Goal: Task Accomplishment & Management: Complete application form

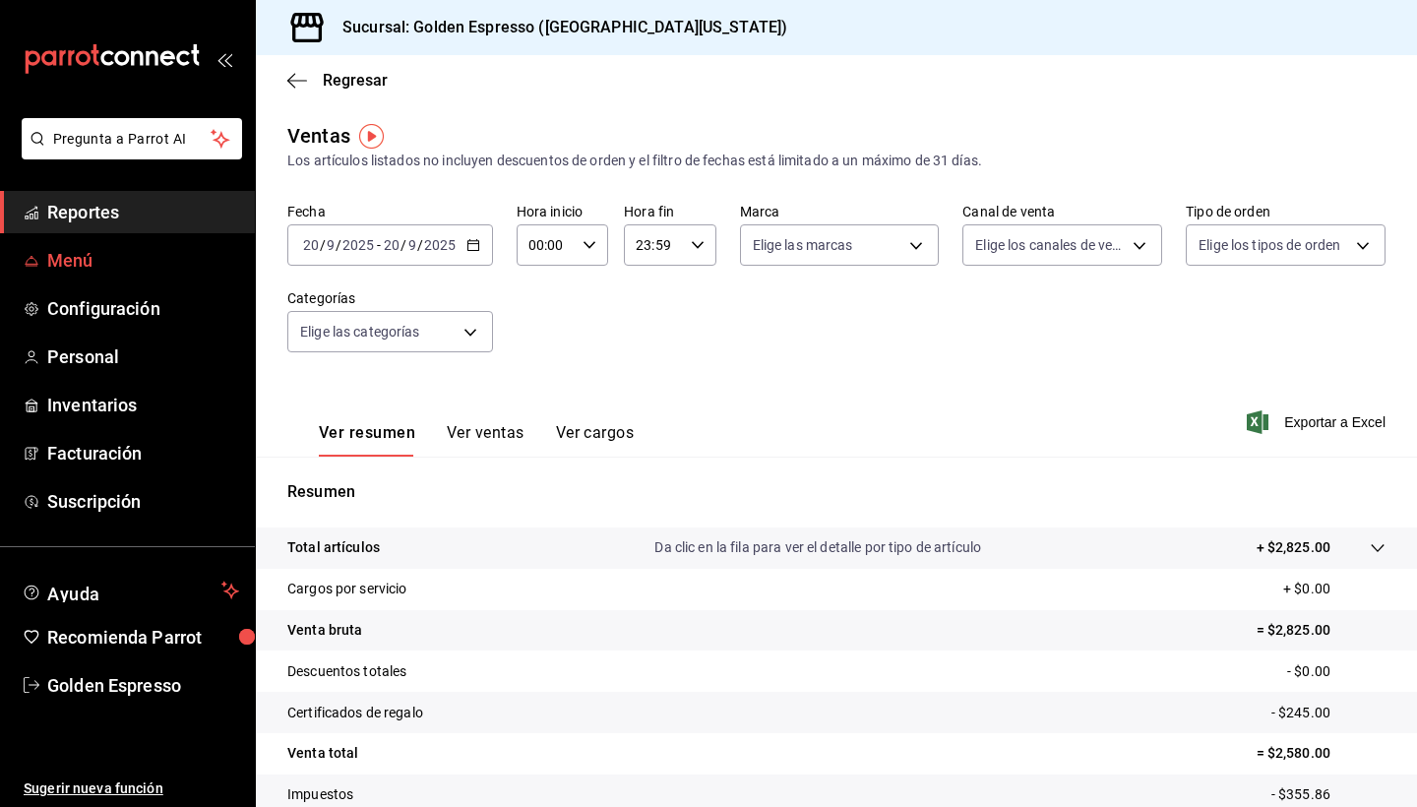
click at [86, 269] on span "Menú" at bounding box center [143, 260] width 192 height 27
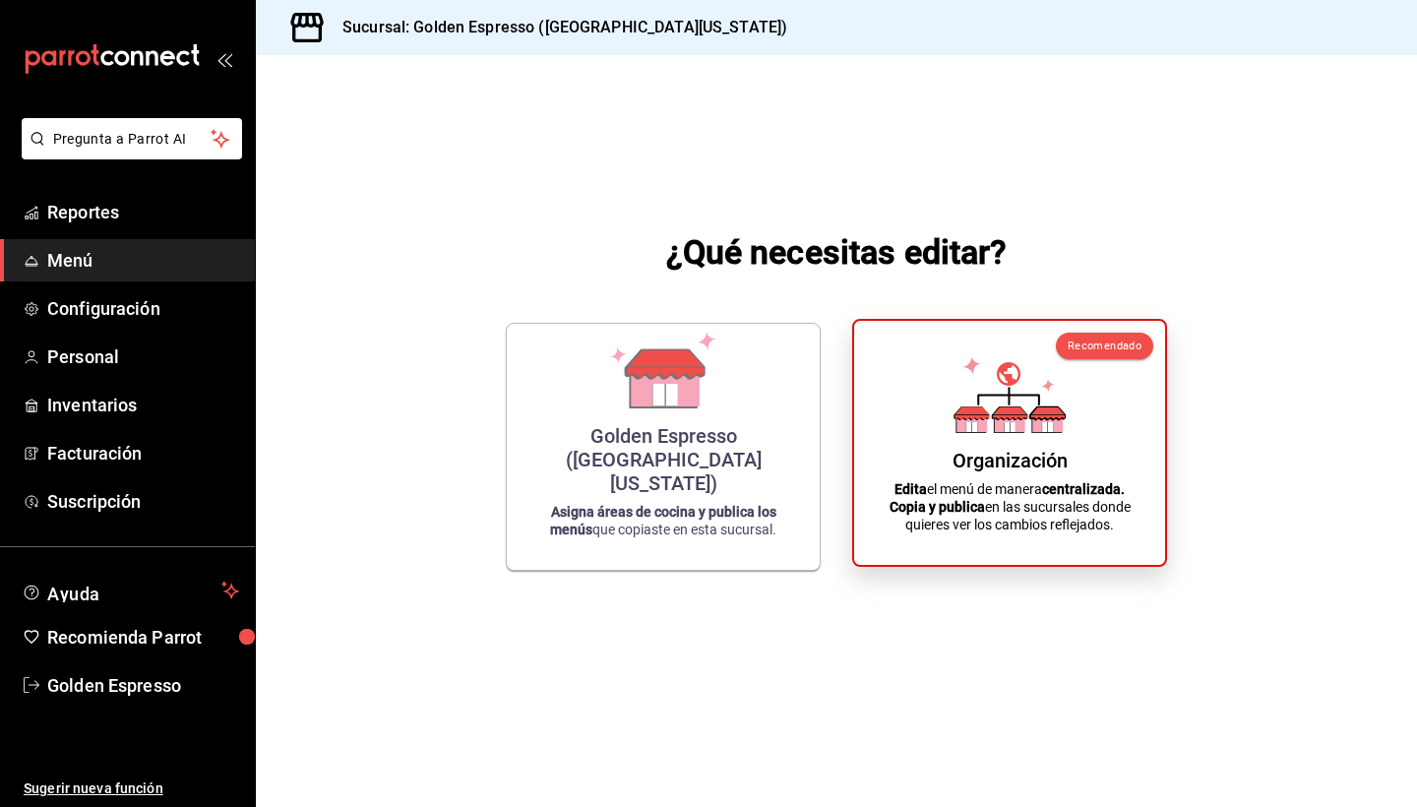
click at [990, 456] on div "Organización" at bounding box center [1010, 461] width 115 height 24
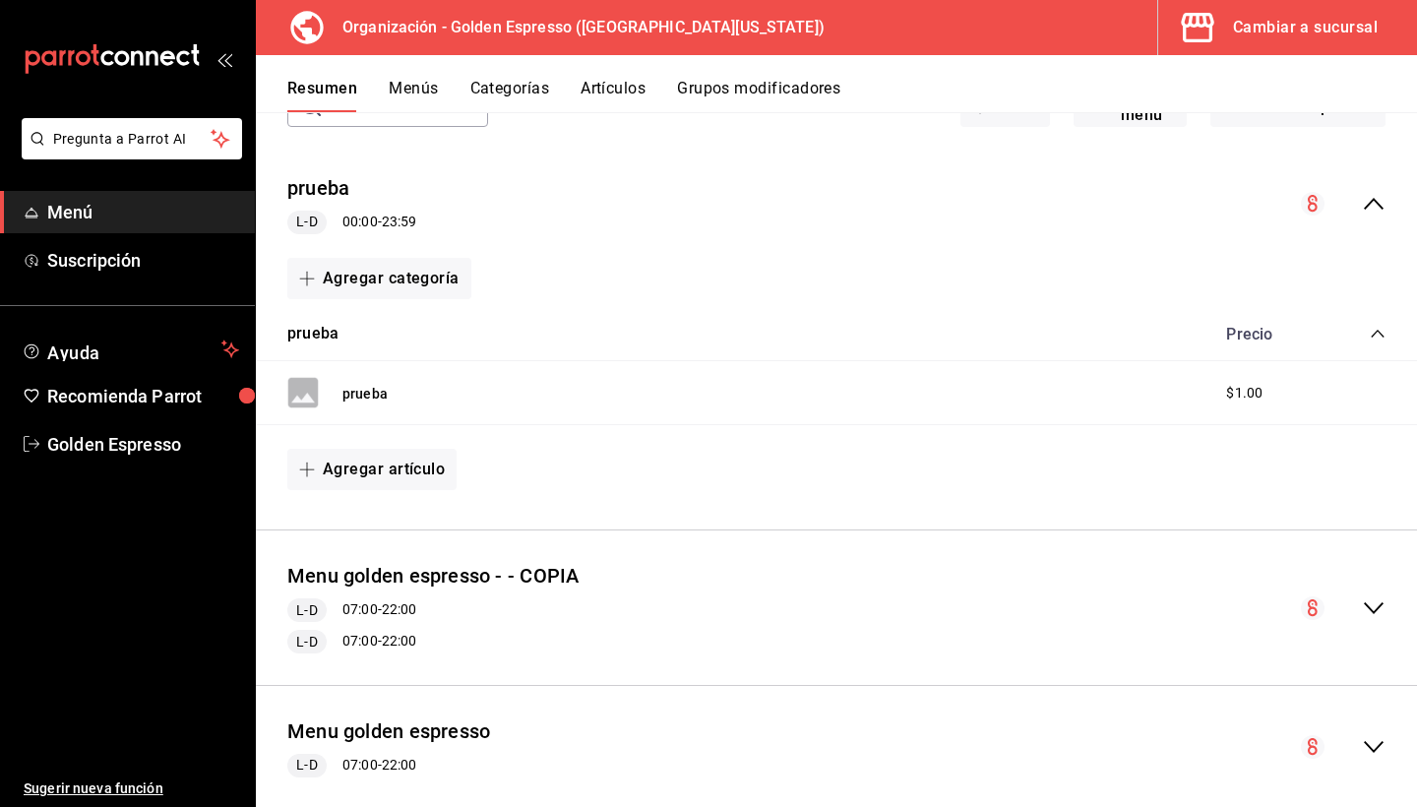
scroll to position [280, 0]
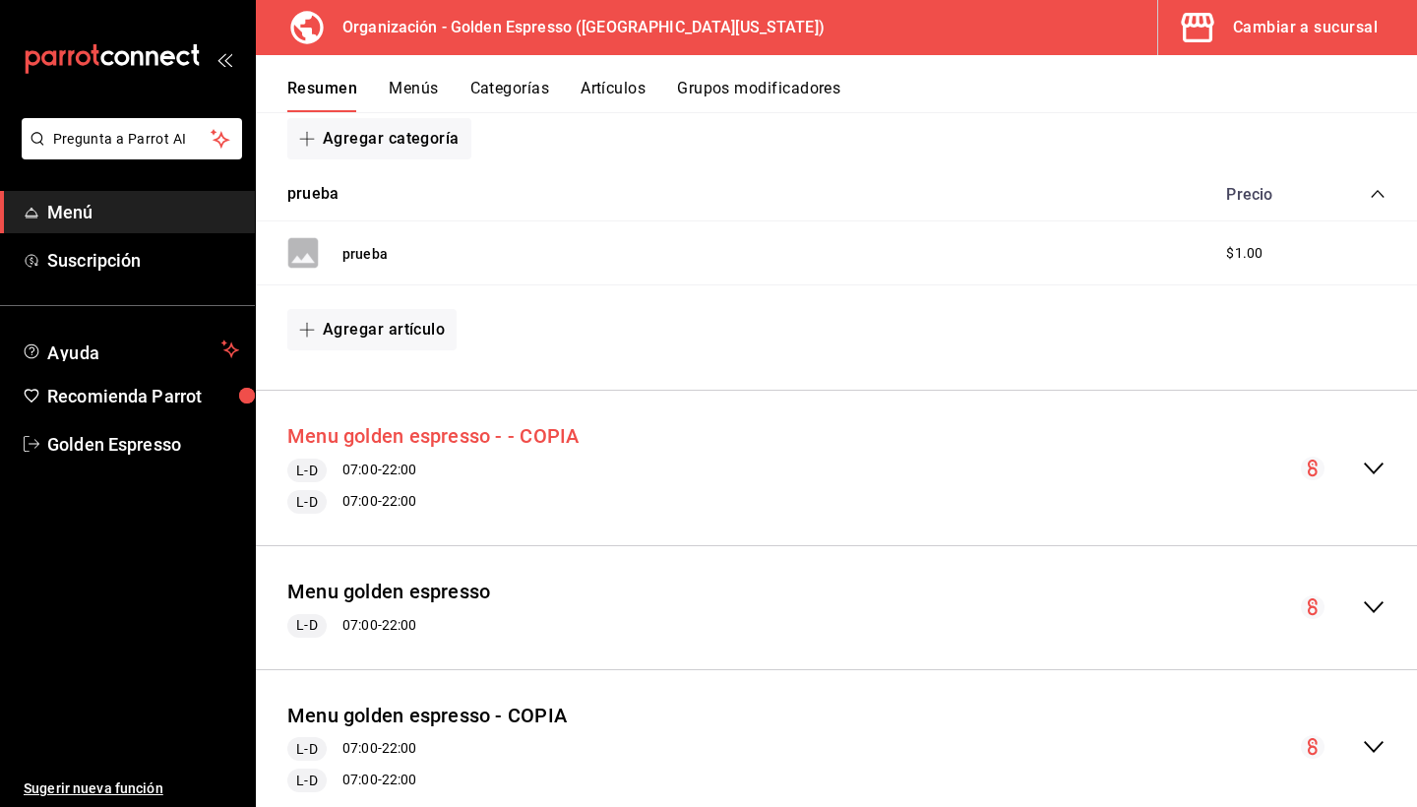
click at [508, 441] on button "Menu golden espresso - - COPIA" at bounding box center [432, 436] width 291 height 29
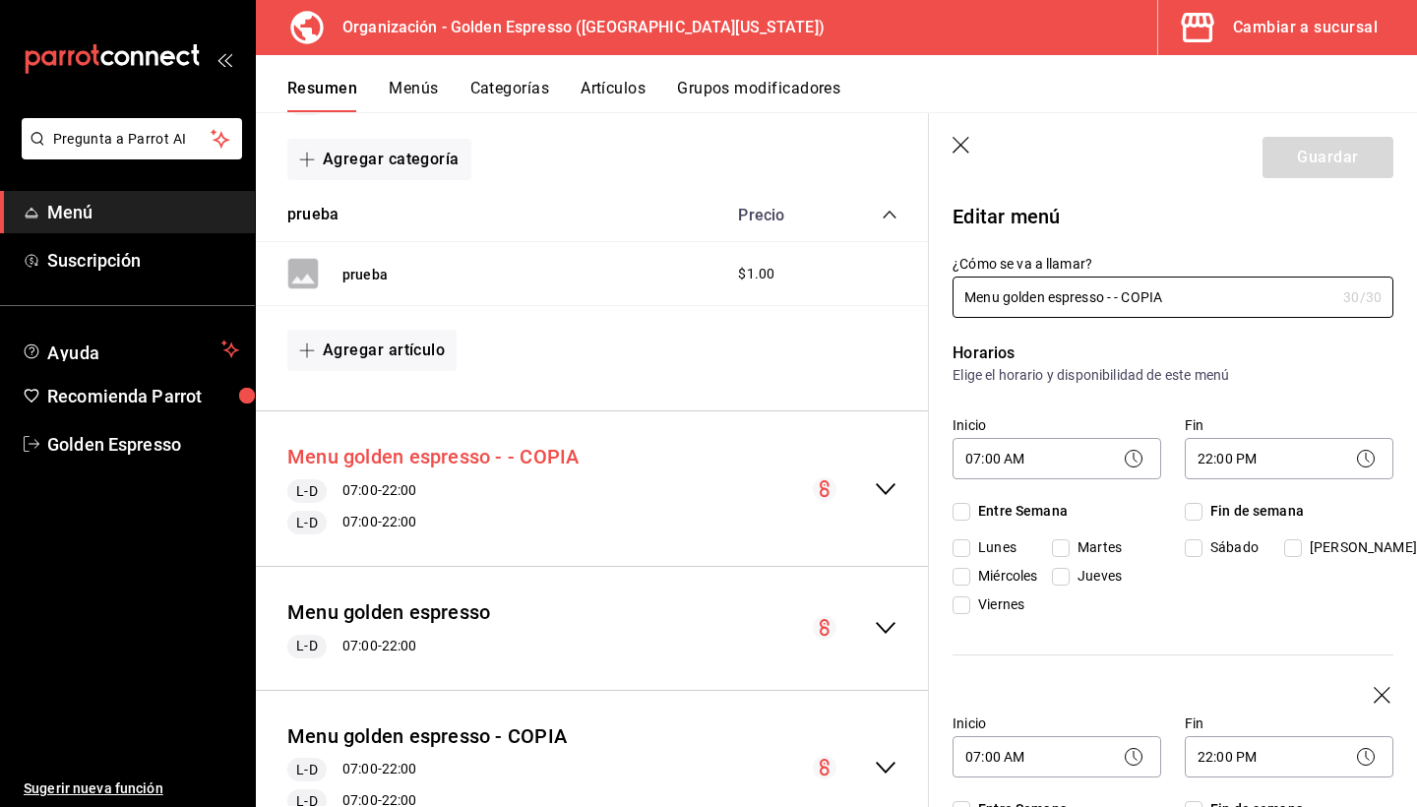
checkbox input "true"
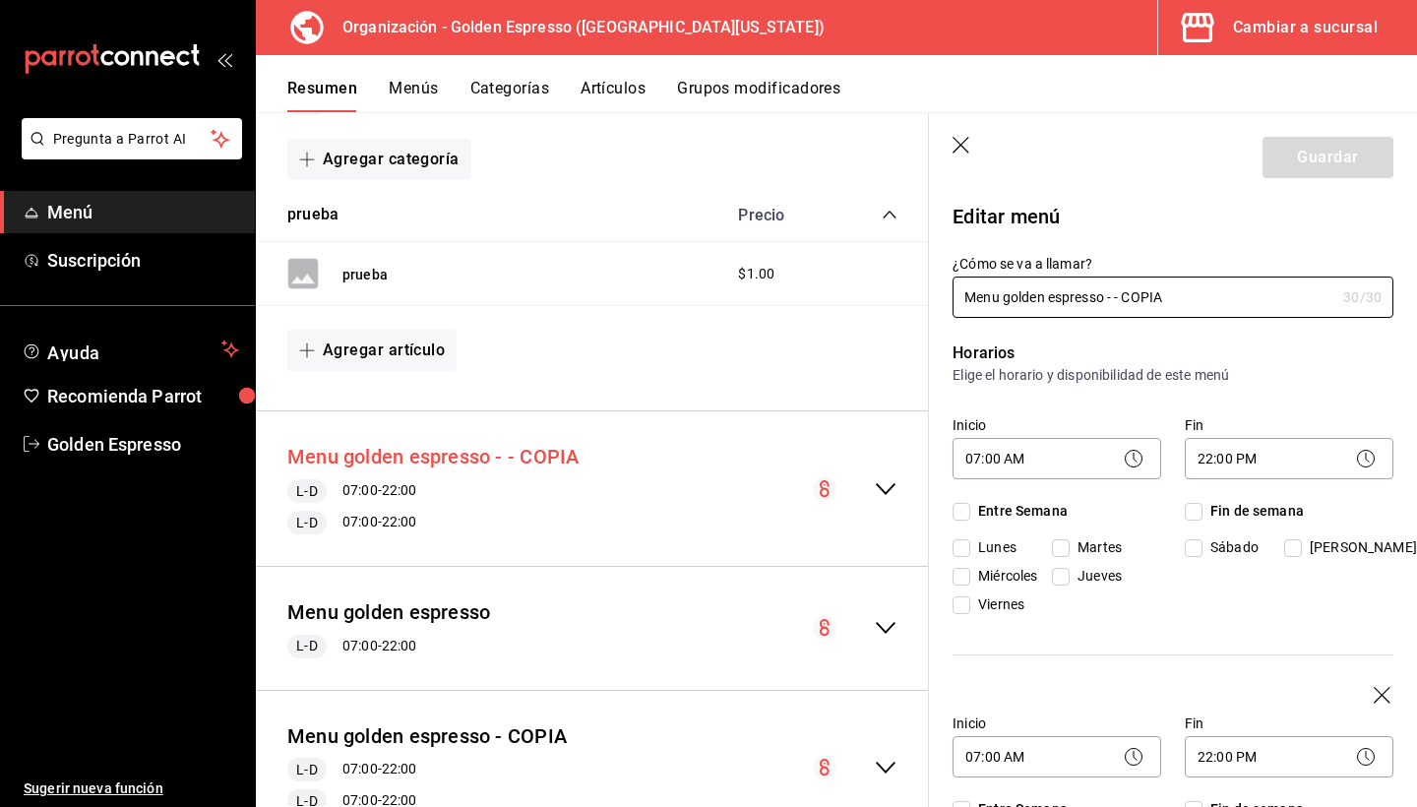
checkbox input "true"
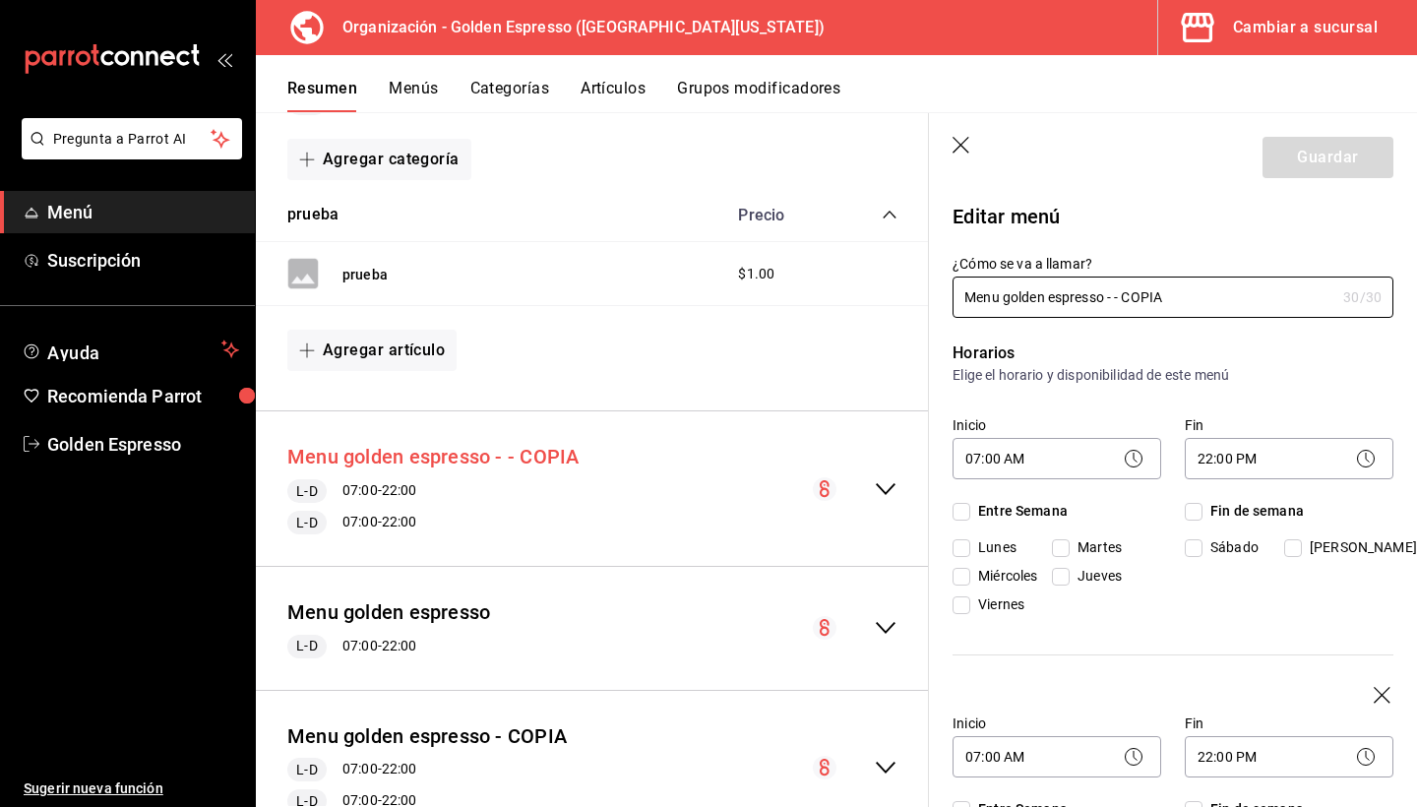
checkbox input "true"
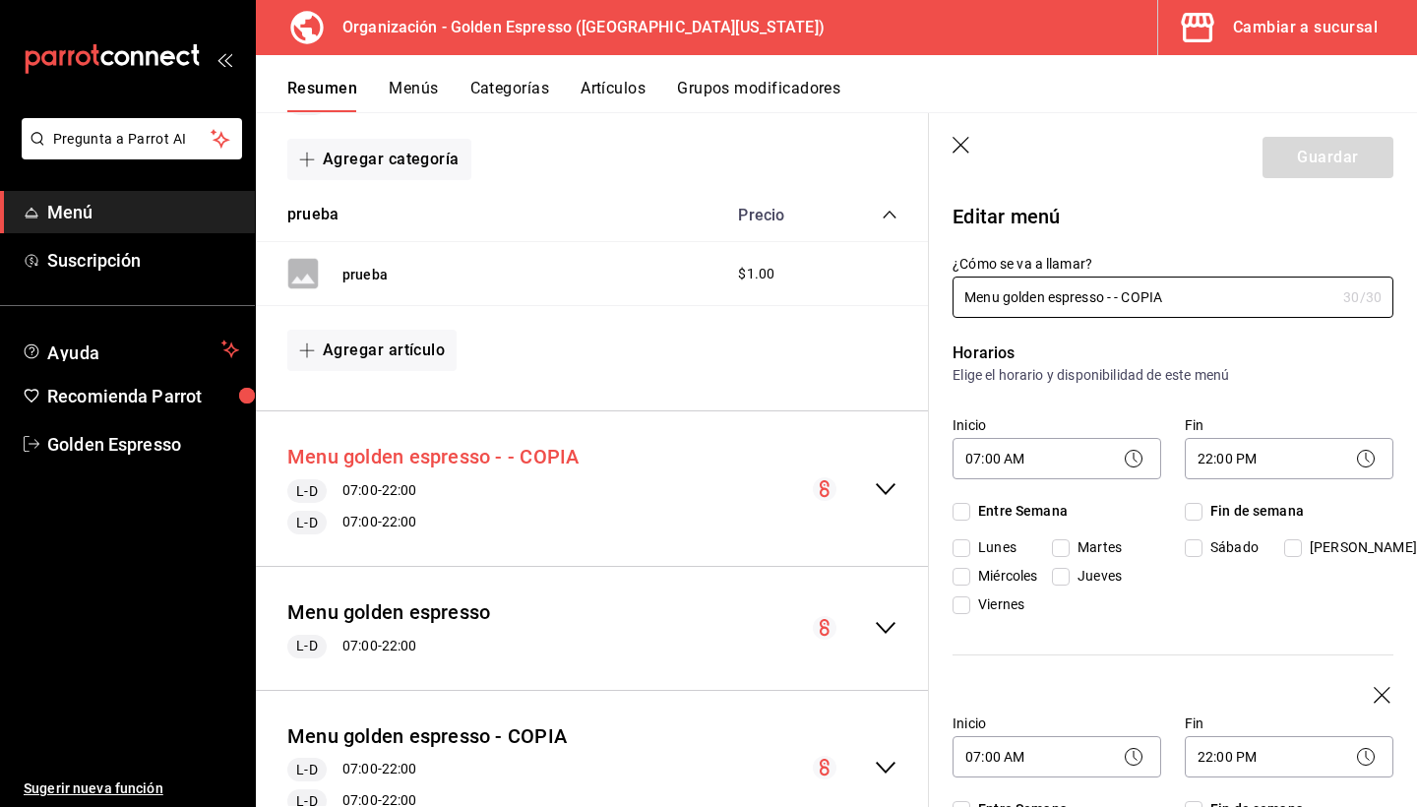
checkbox input "true"
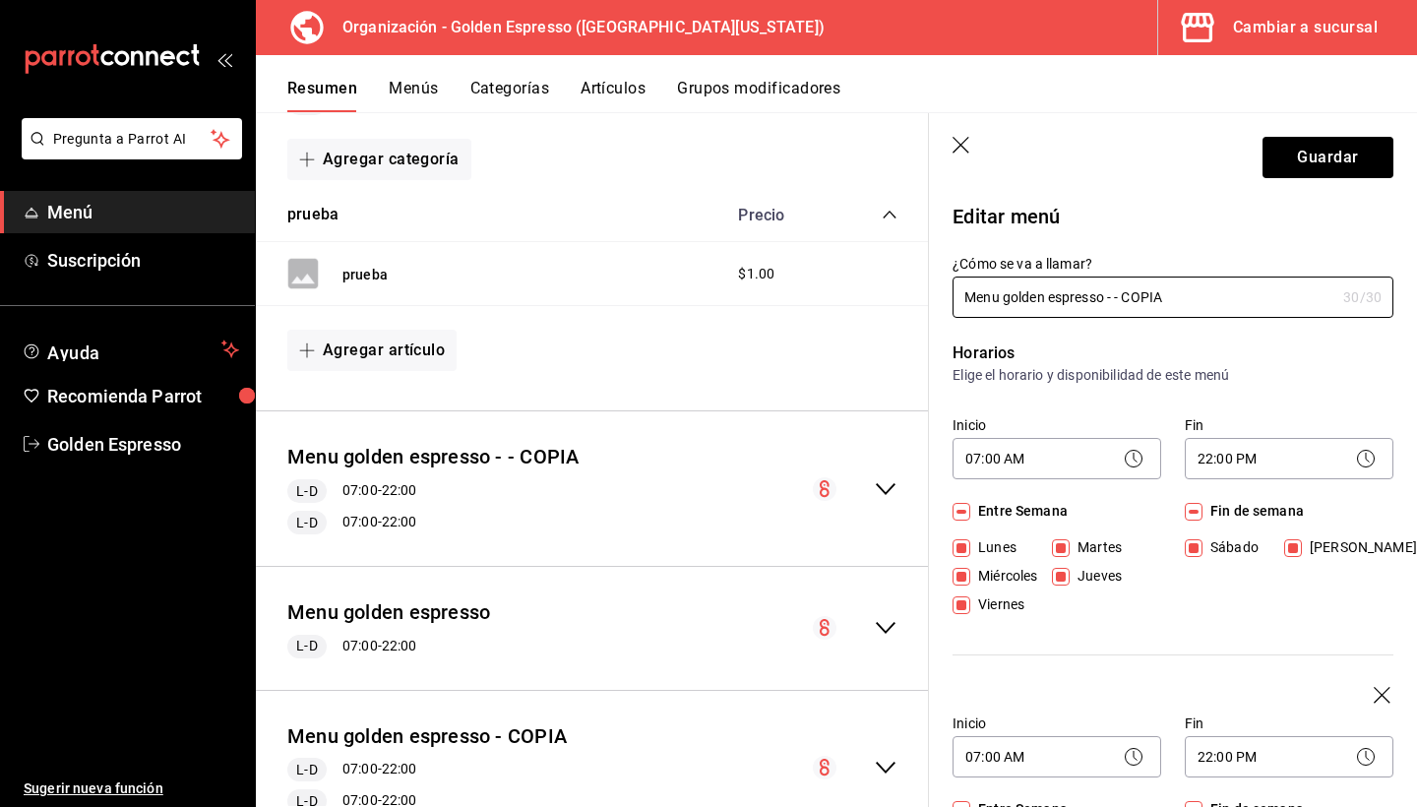
click at [609, 93] on button "Artículos" at bounding box center [613, 95] width 65 height 33
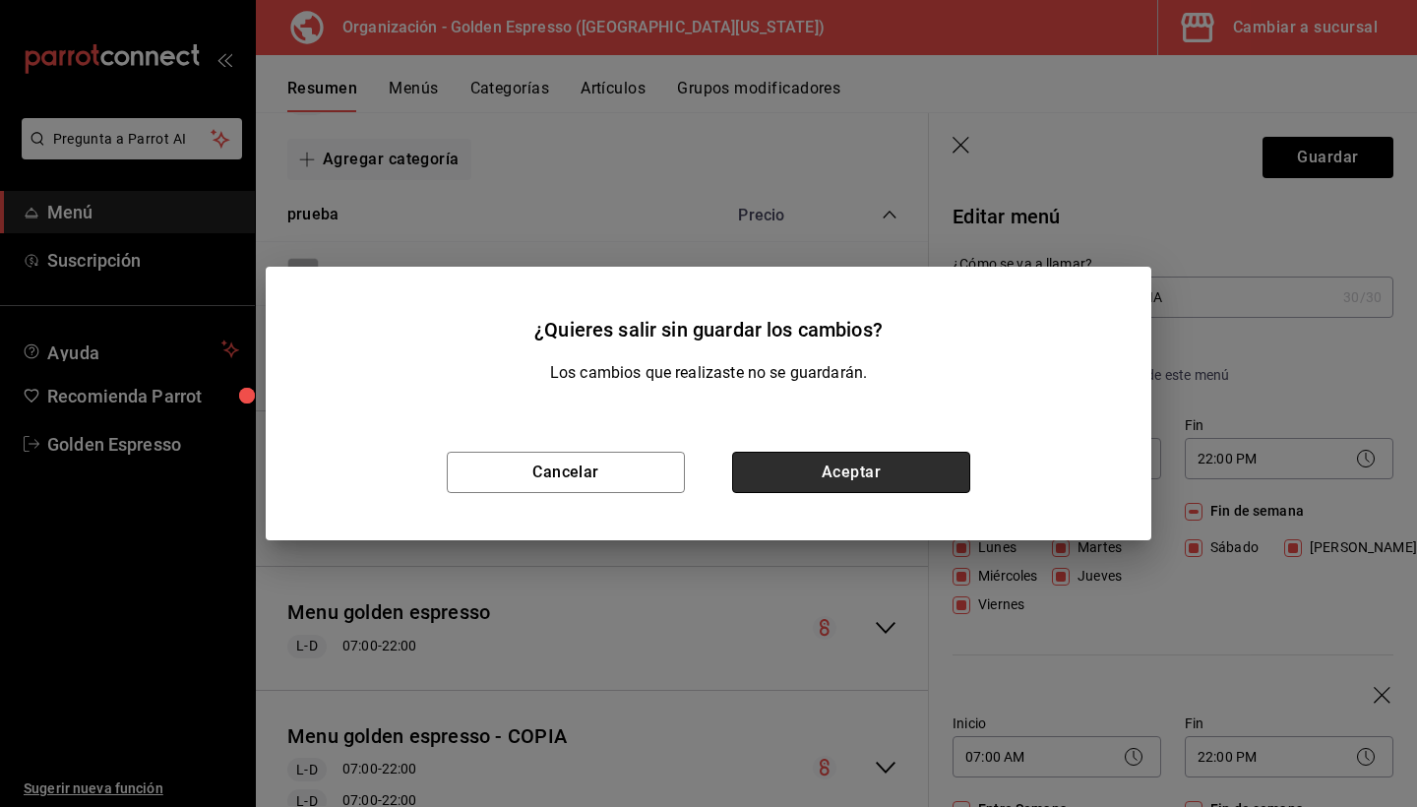
click at [825, 478] on button "Aceptar" at bounding box center [851, 472] width 238 height 41
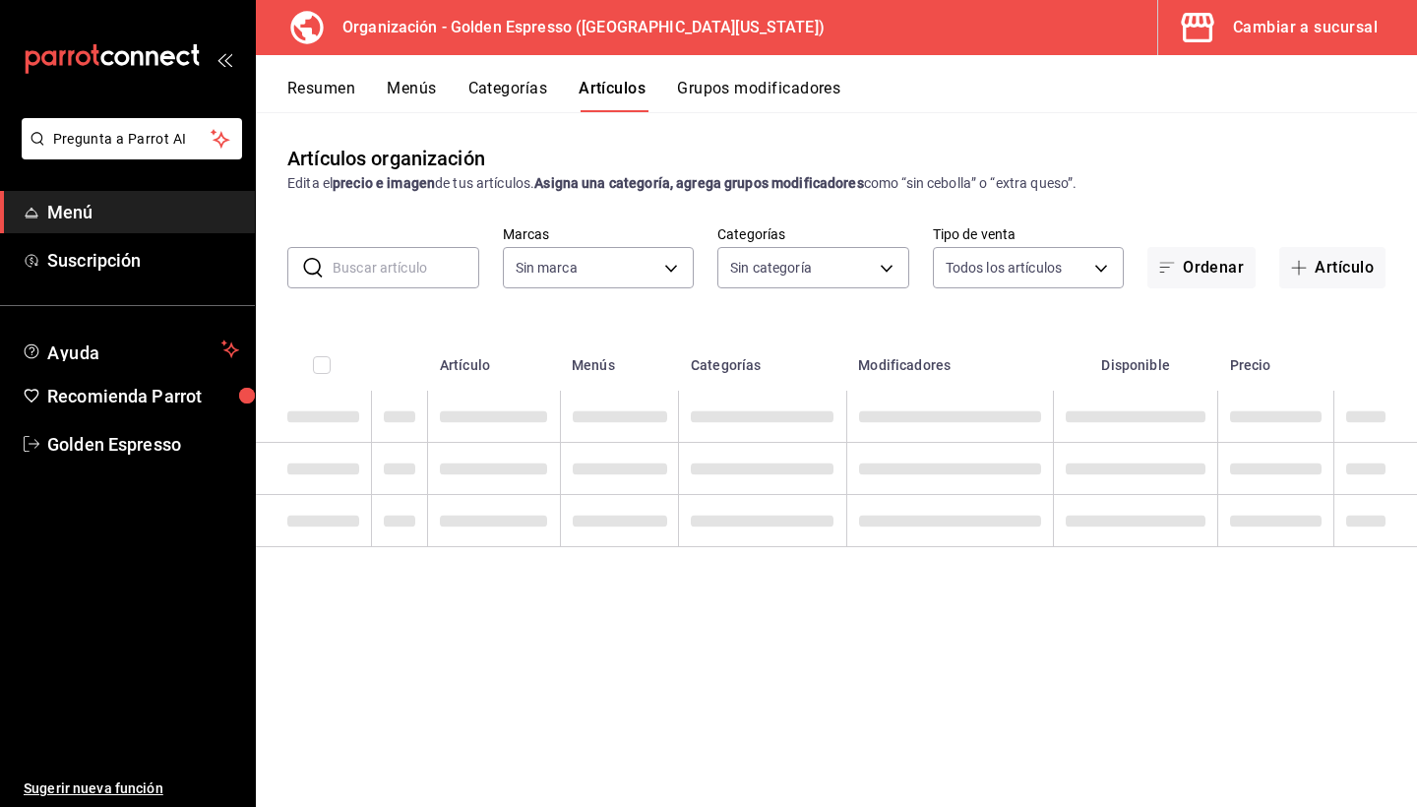
type input "1f2cbe80-1f2e-4bf1-bd89-40a538b239a1"
type input "82b5ce46-820a-498c-b812-862b3e41bfa8,ab560703-94aa-431c-9ef1-ec965bf84642,27f25…"
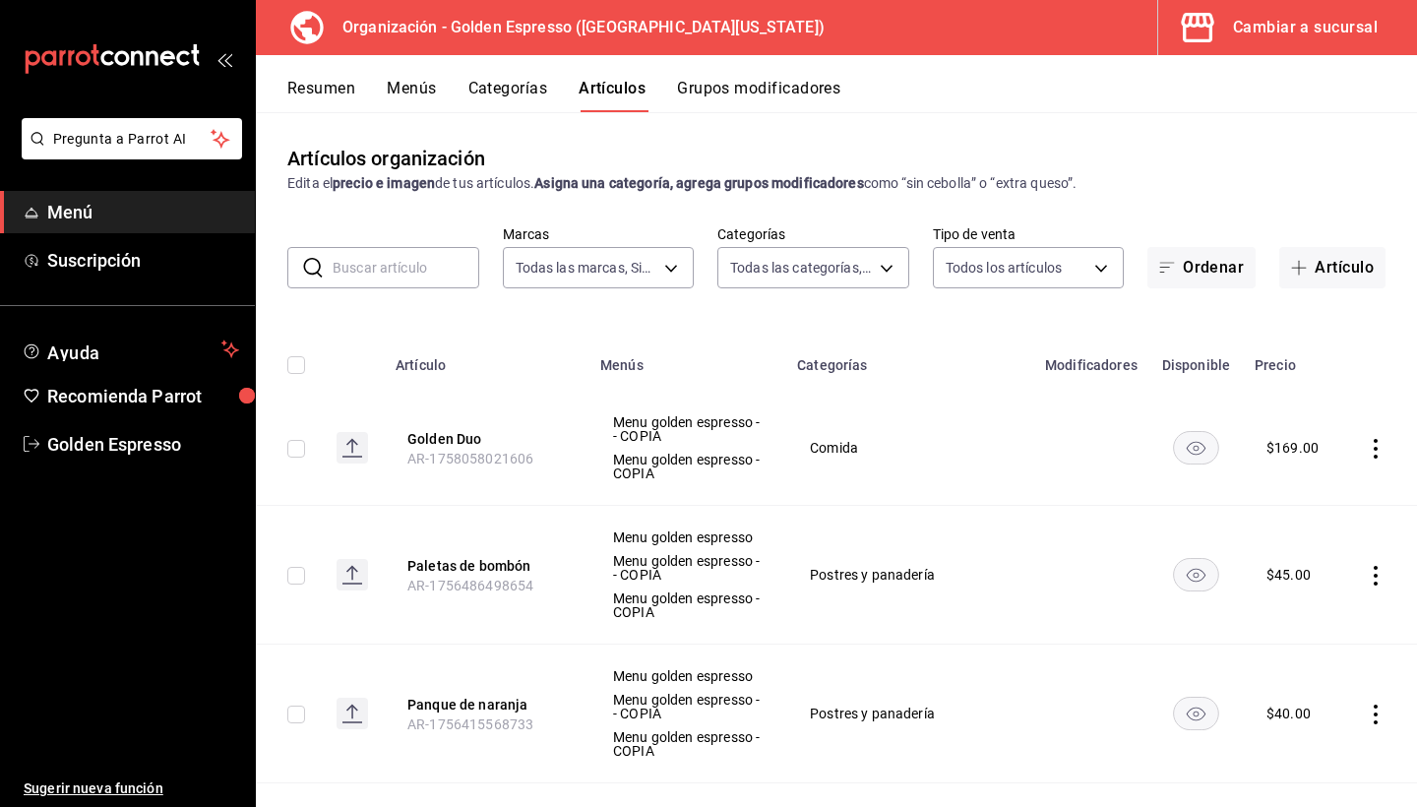
click at [510, 82] on button "Categorías" at bounding box center [509, 95] width 80 height 33
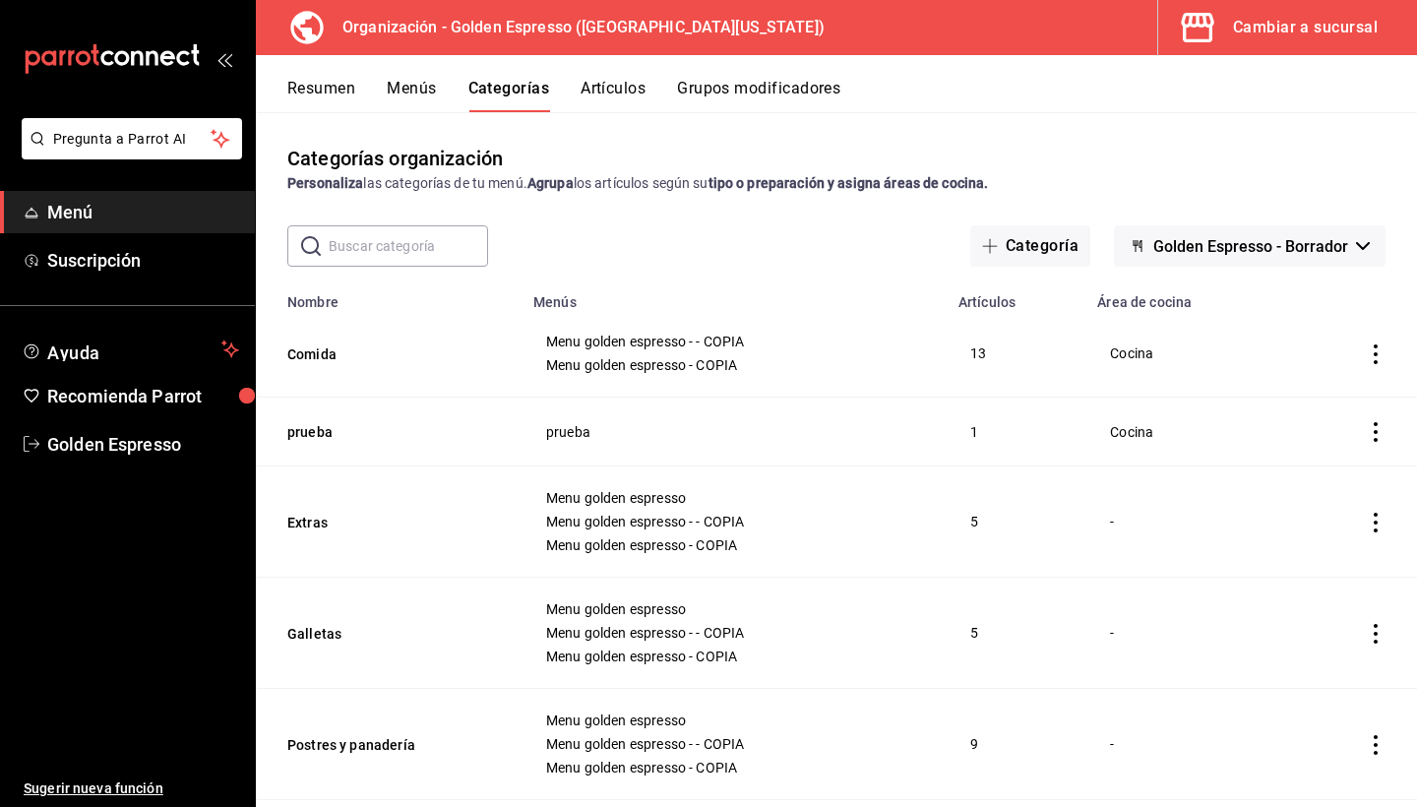
click at [416, 85] on button "Menús" at bounding box center [411, 95] width 49 height 33
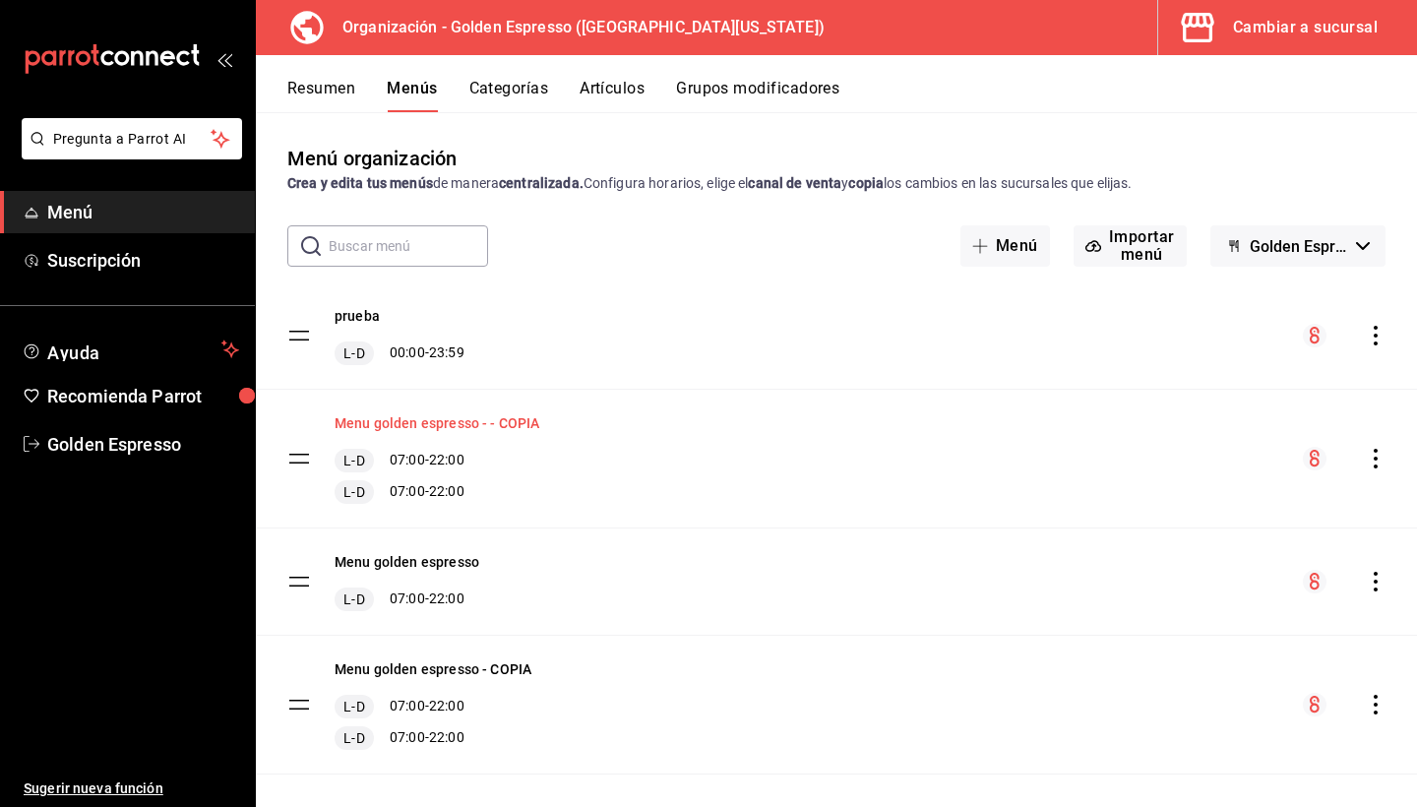
click at [452, 423] on button "Menu golden espresso - - COPIA" at bounding box center [438, 423] width 206 height 20
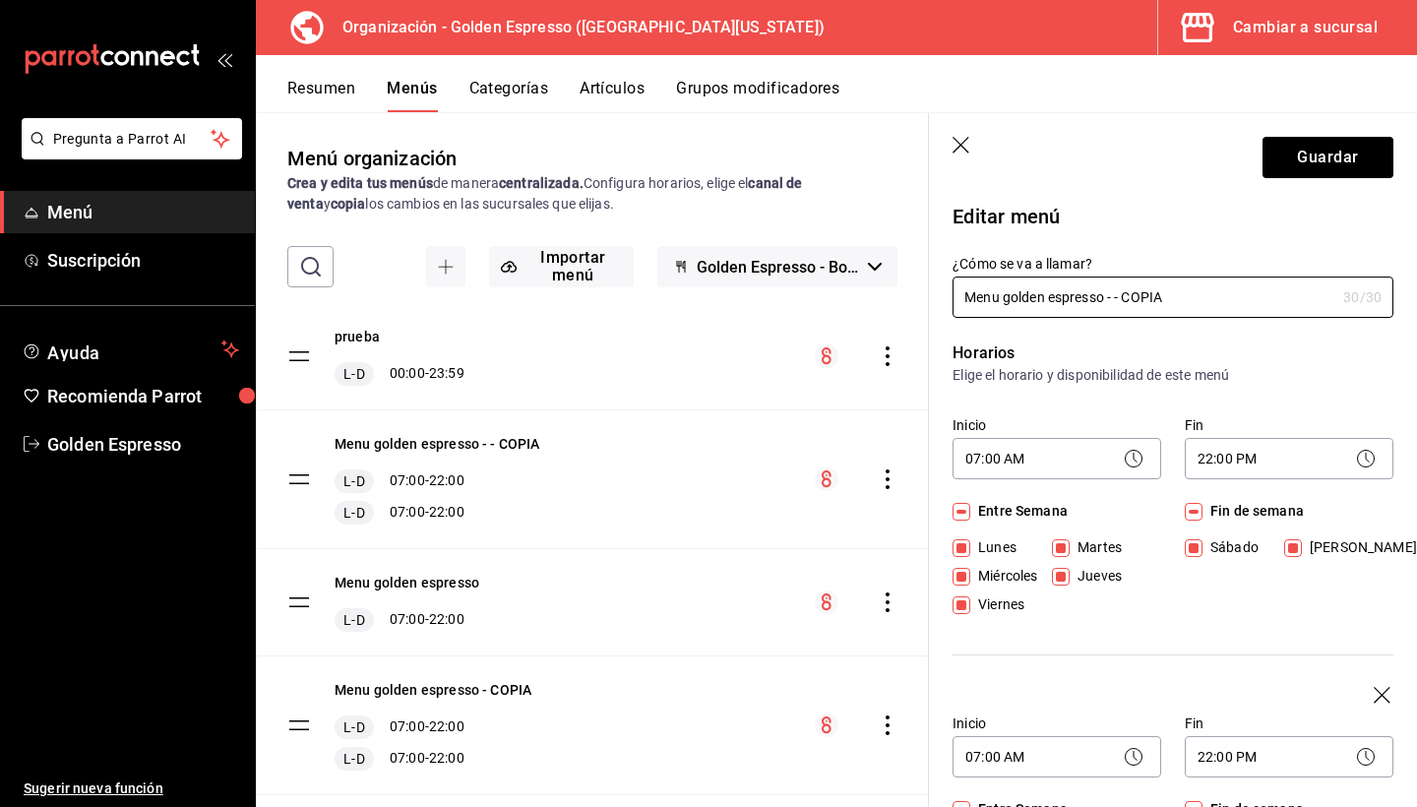
click at [324, 91] on button "Resumen" at bounding box center [321, 95] width 68 height 33
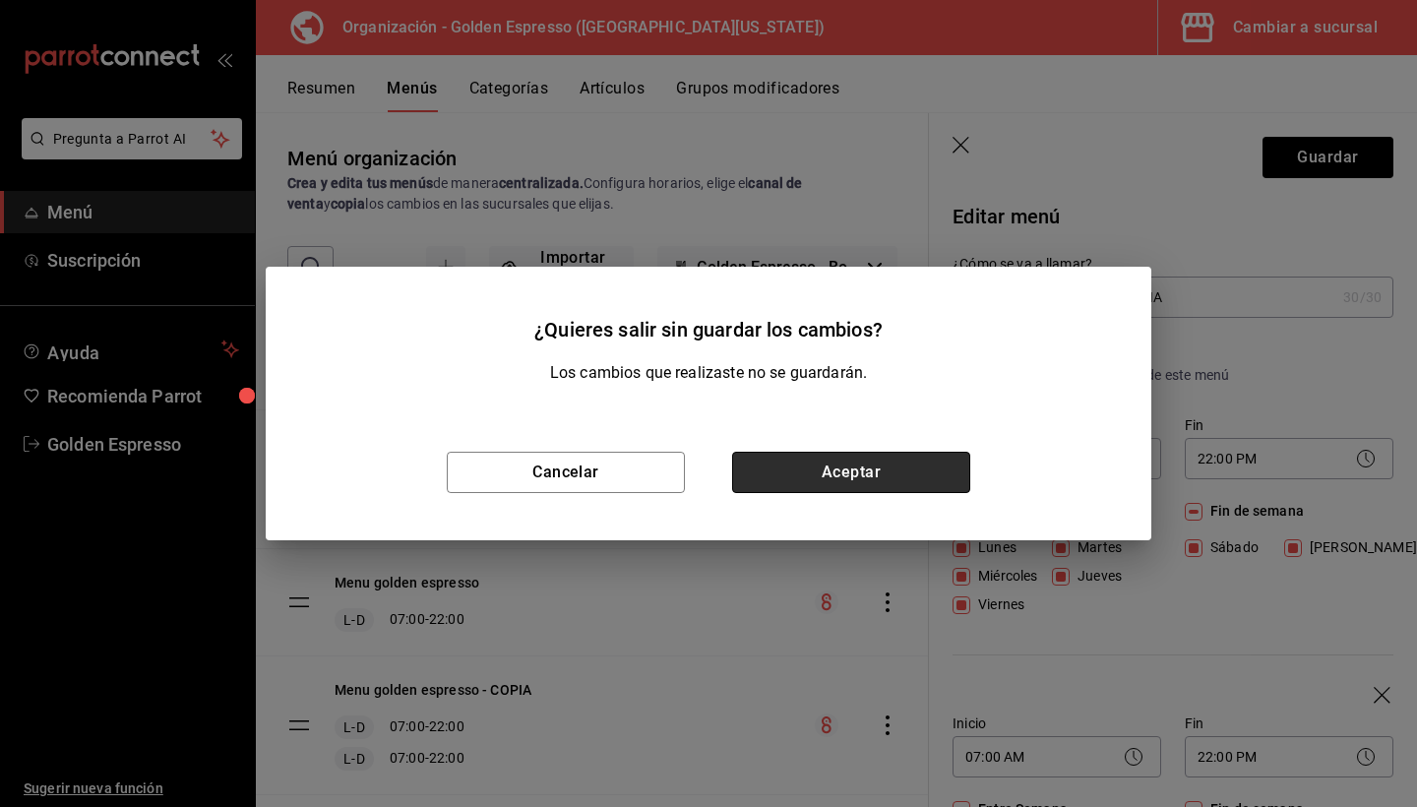
click at [870, 476] on button "Aceptar" at bounding box center [851, 472] width 238 height 41
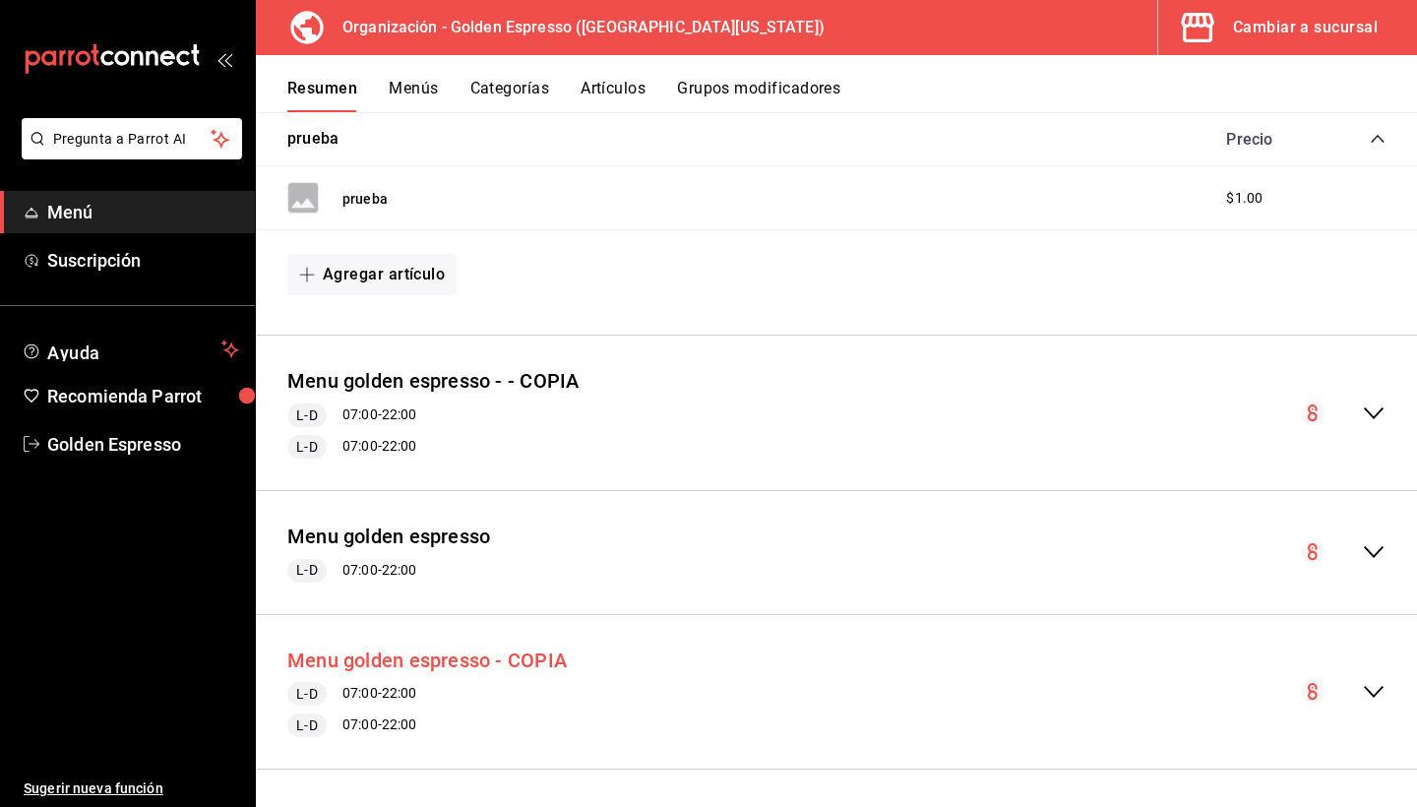
click at [467, 660] on button "Menu golden espresso - COPIA" at bounding box center [427, 661] width 280 height 29
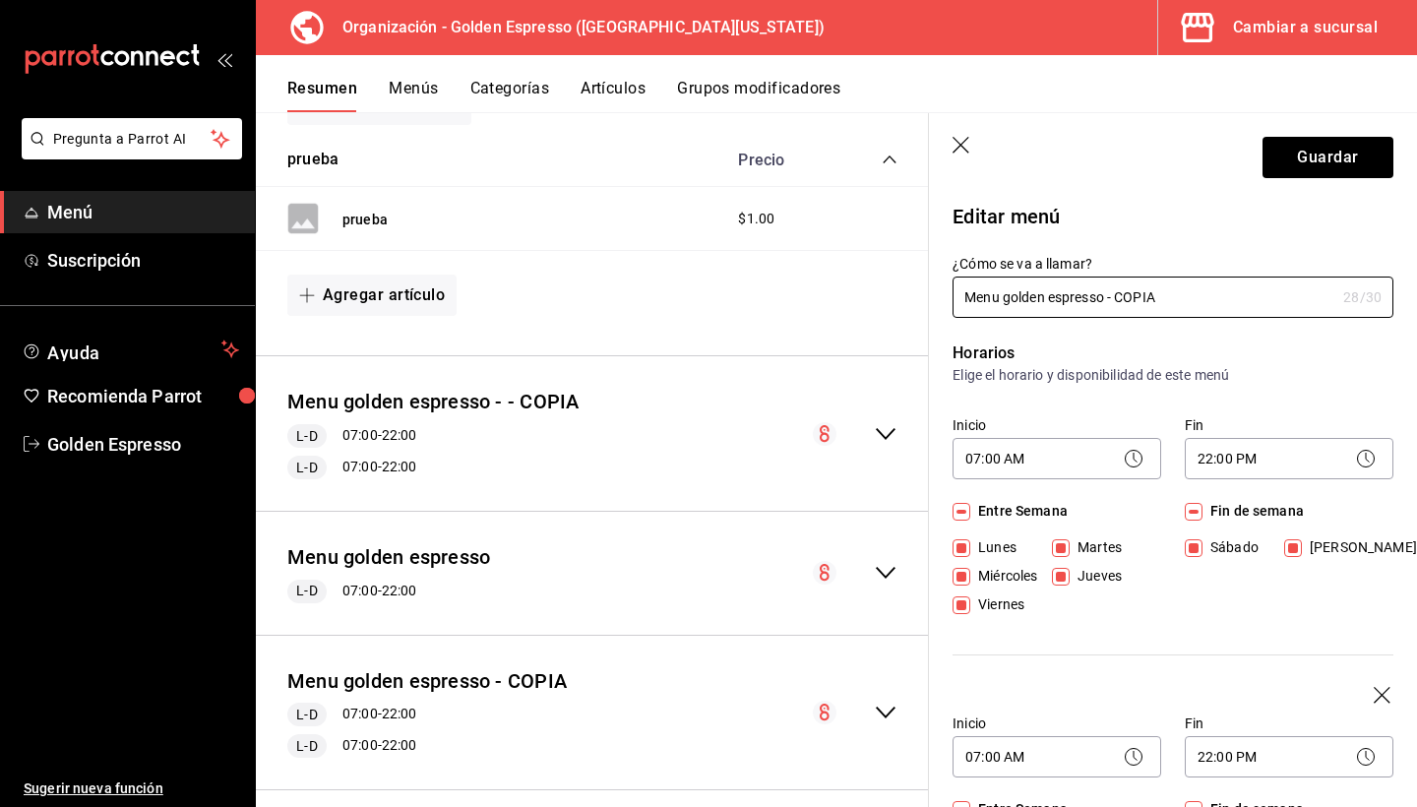
click at [419, 82] on button "Menús" at bounding box center [413, 95] width 49 height 33
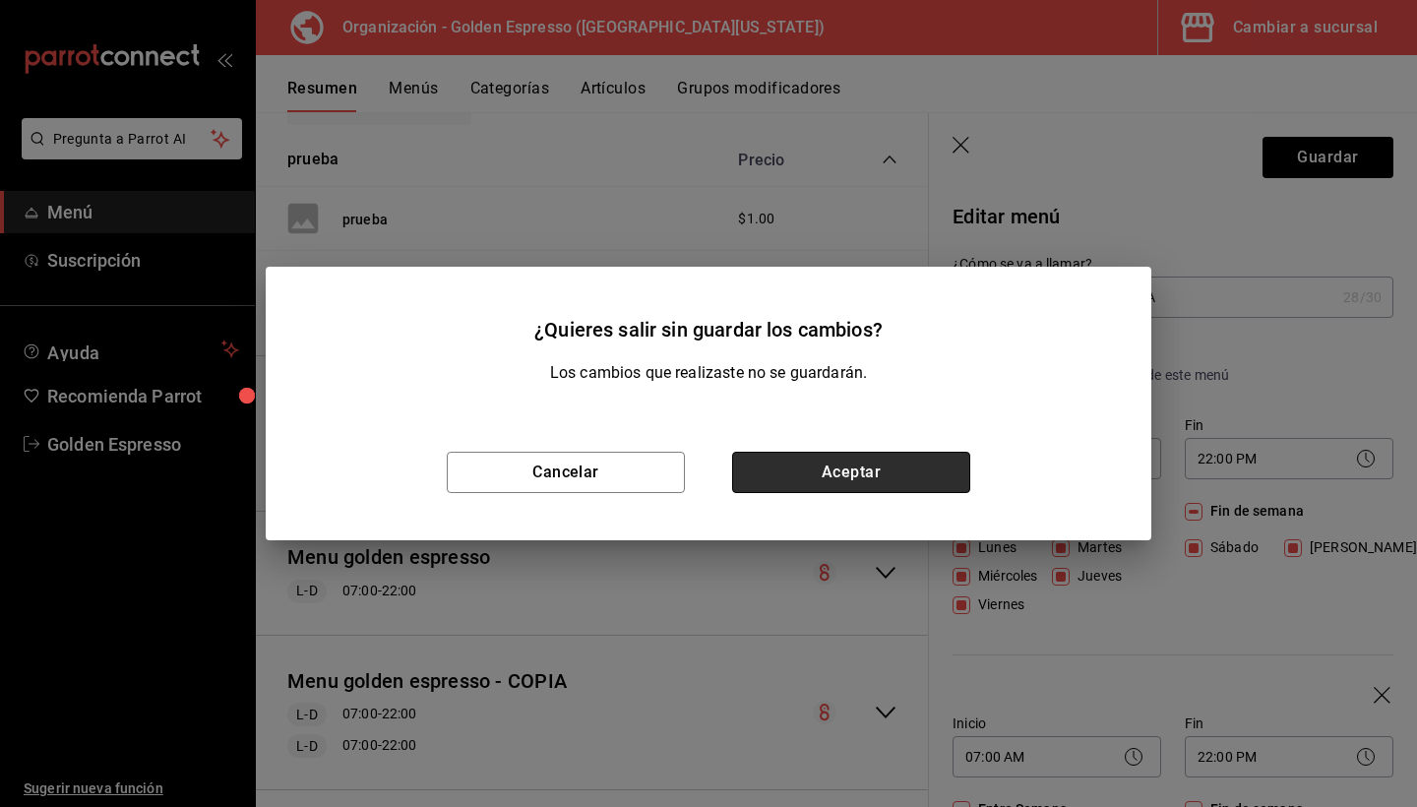
click at [814, 470] on button "Aceptar" at bounding box center [851, 472] width 238 height 41
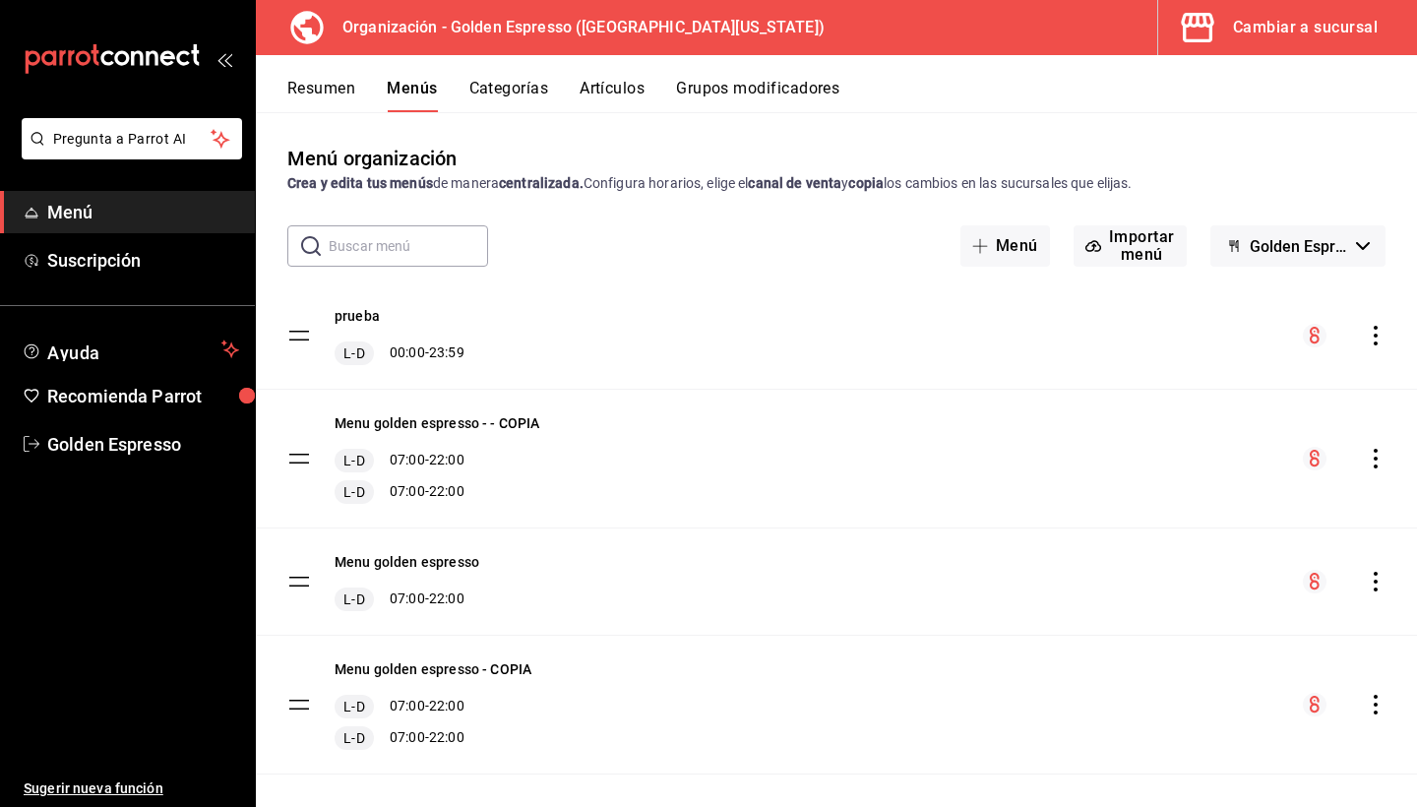
click at [1263, 22] on div "Cambiar a sucursal" at bounding box center [1305, 28] width 145 height 28
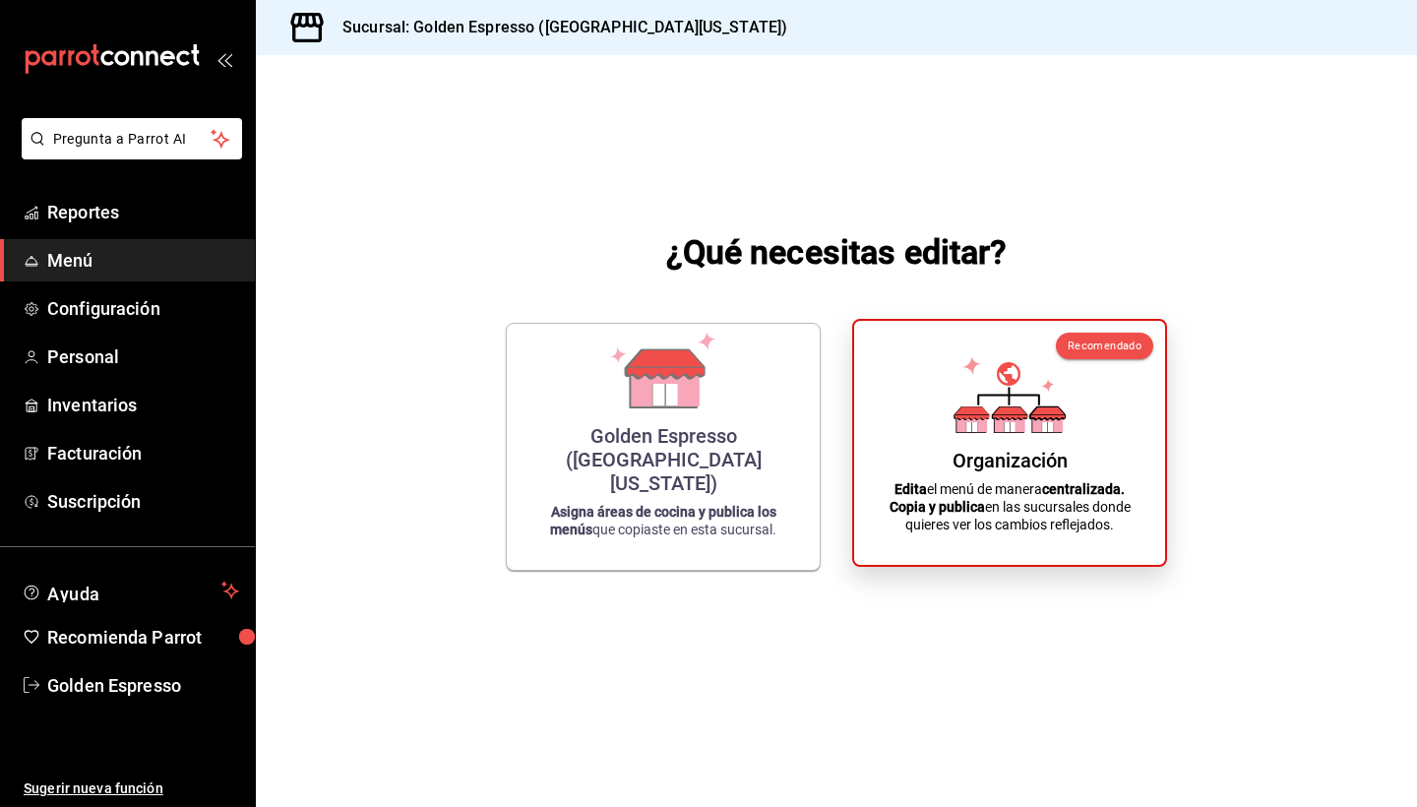
click at [990, 505] on p "Edita el menú de manera centralizada. Copia y publica en las sucursales donde q…" at bounding box center [1010, 506] width 264 height 53
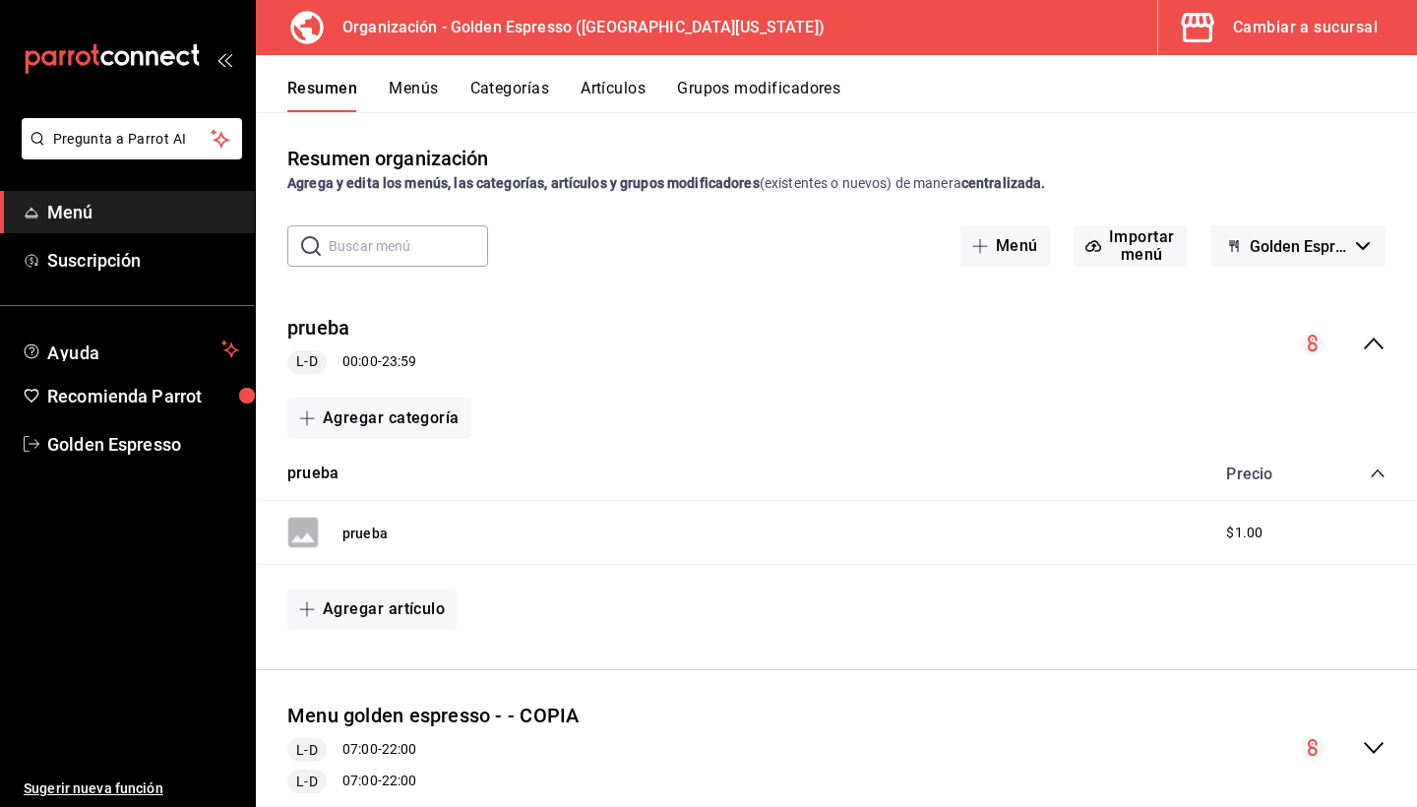
click at [425, 77] on div "Resumen Menús Categorías Artículos Grupos modificadores" at bounding box center [836, 83] width 1161 height 57
click at [425, 97] on button "Menús" at bounding box center [413, 95] width 49 height 33
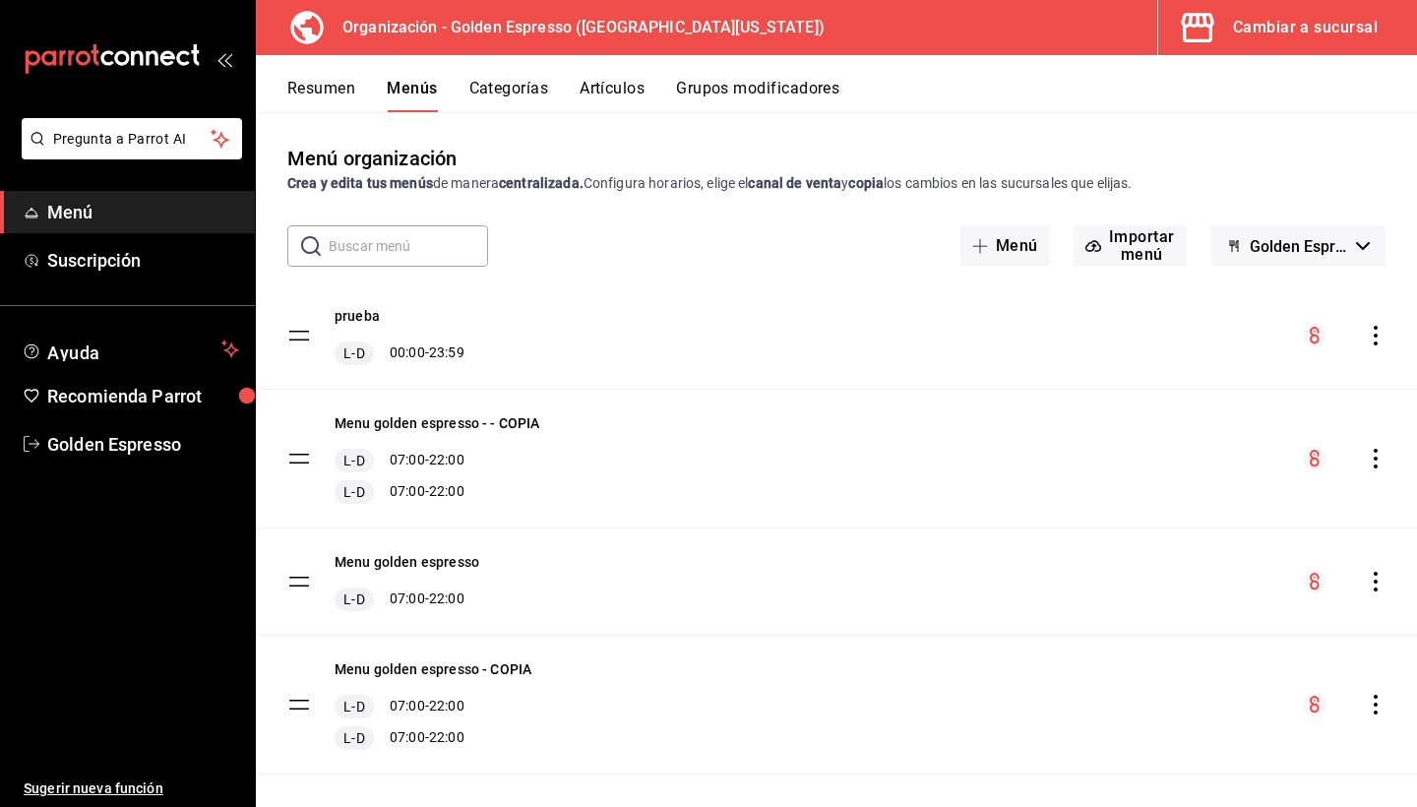
click at [430, 436] on div "Menu golden espresso - - COPIA L-D 07:00 - 22:00 L-D 07:00 - 22:00" at bounding box center [438, 458] width 206 height 91
click at [433, 412] on div "Menu golden espresso - - COPIA L-D 07:00 - 22:00 L-D 07:00 - 22:00" at bounding box center [836, 459] width 1161 height 138
click at [432, 430] on button "Menu golden espresso - - COPIA" at bounding box center [438, 423] width 206 height 20
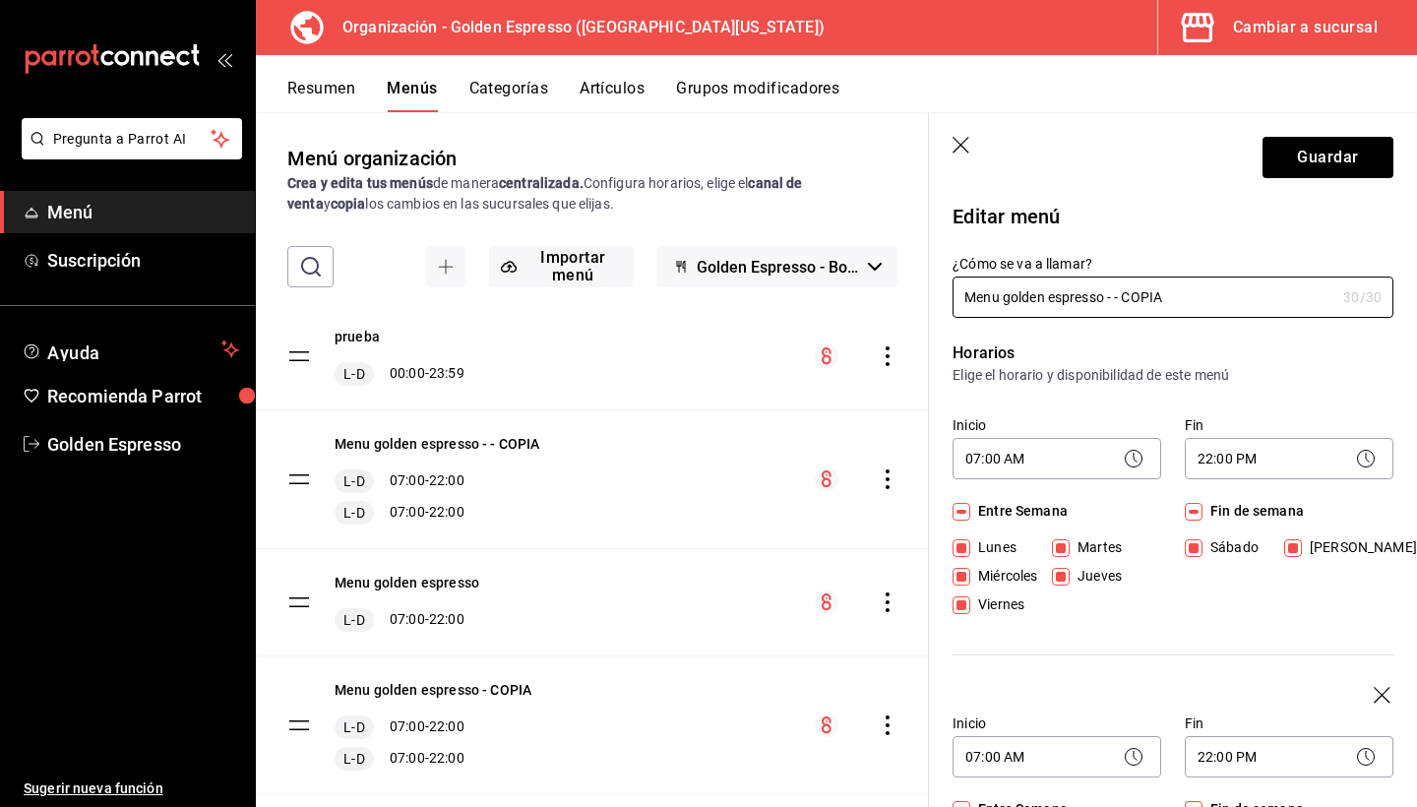
click at [1249, 37] on div "Cambiar a sucursal" at bounding box center [1305, 28] width 145 height 28
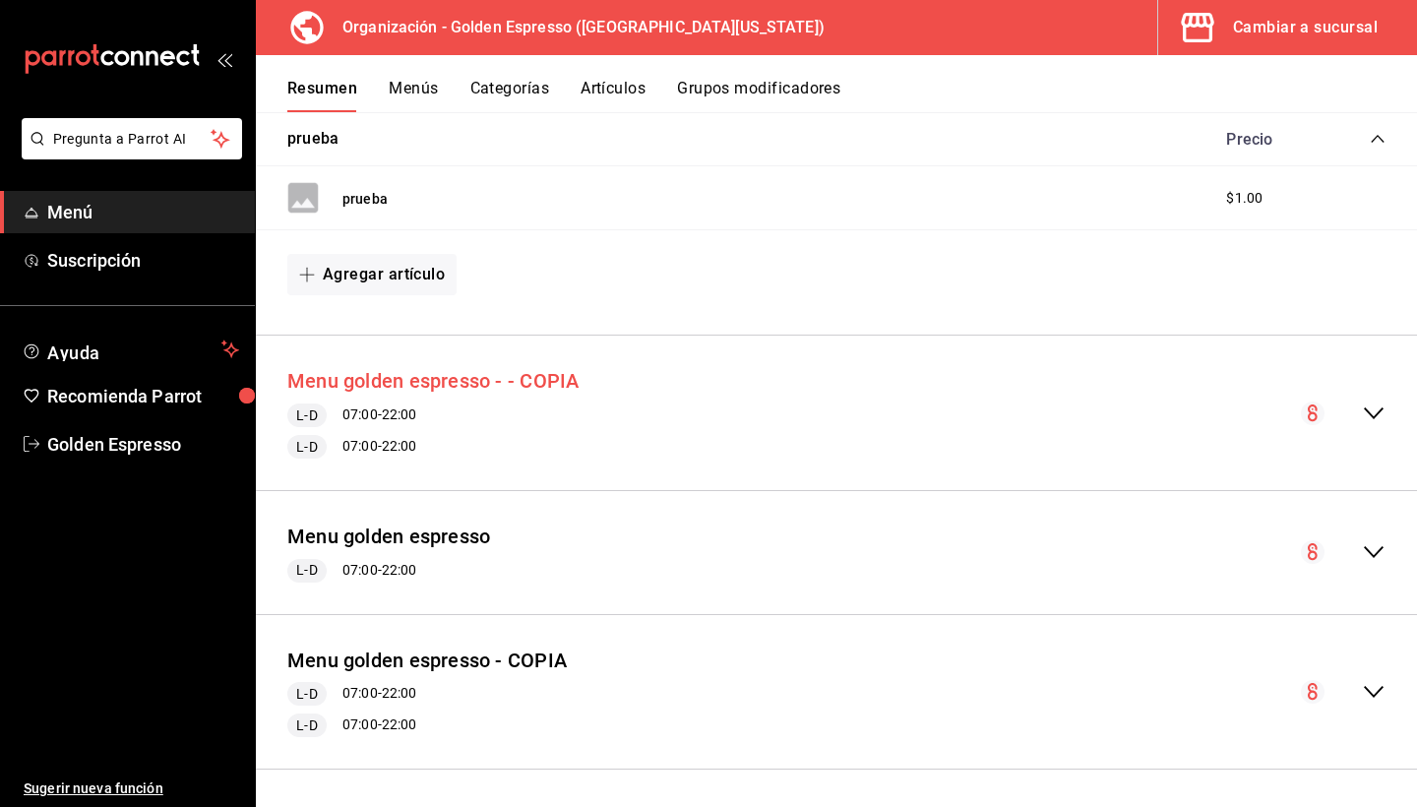
click at [487, 384] on button "Menu golden espresso - - COPIA" at bounding box center [432, 381] width 291 height 29
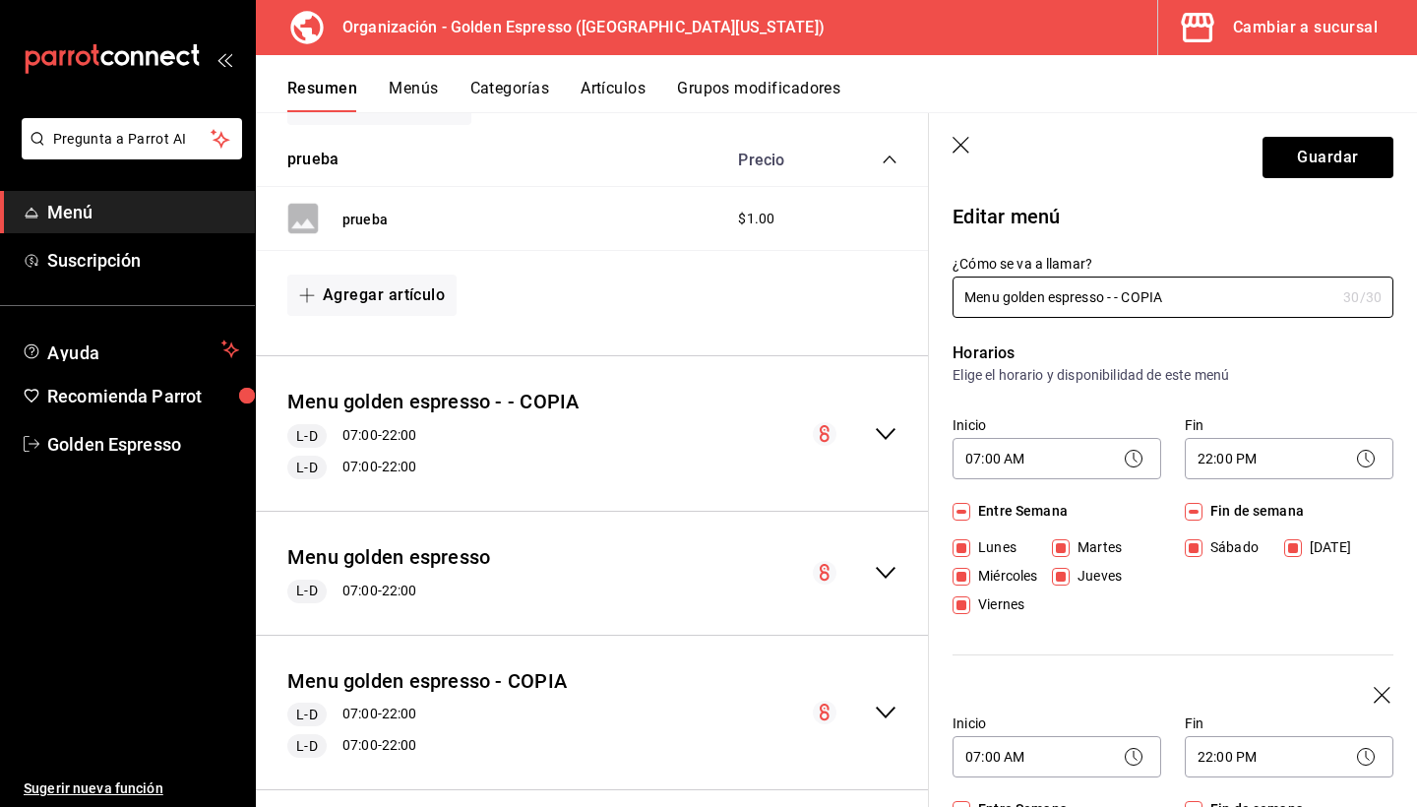
click at [1246, 26] on div "Cambiar a sucursal" at bounding box center [1305, 28] width 145 height 28
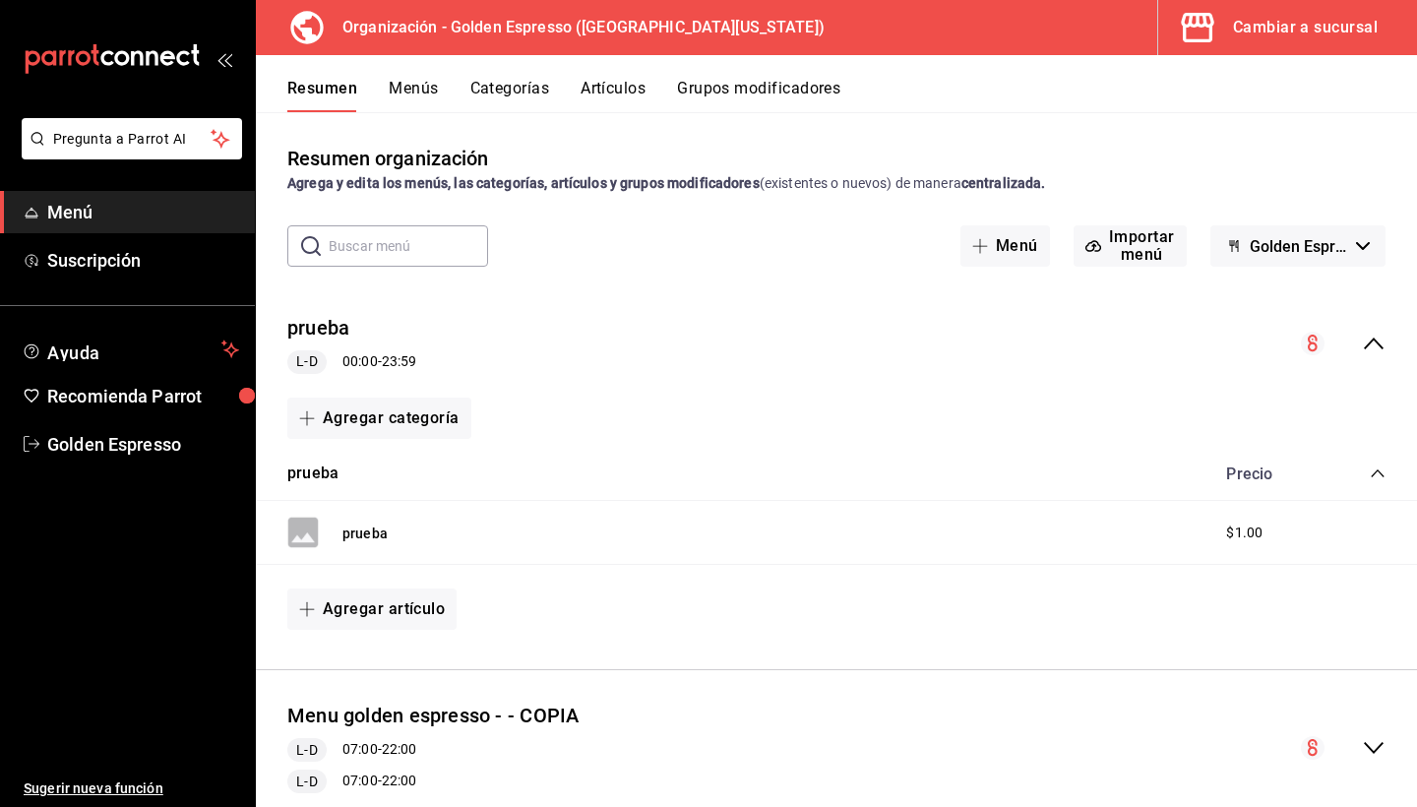
click at [421, 95] on button "Menús" at bounding box center [413, 95] width 49 height 33
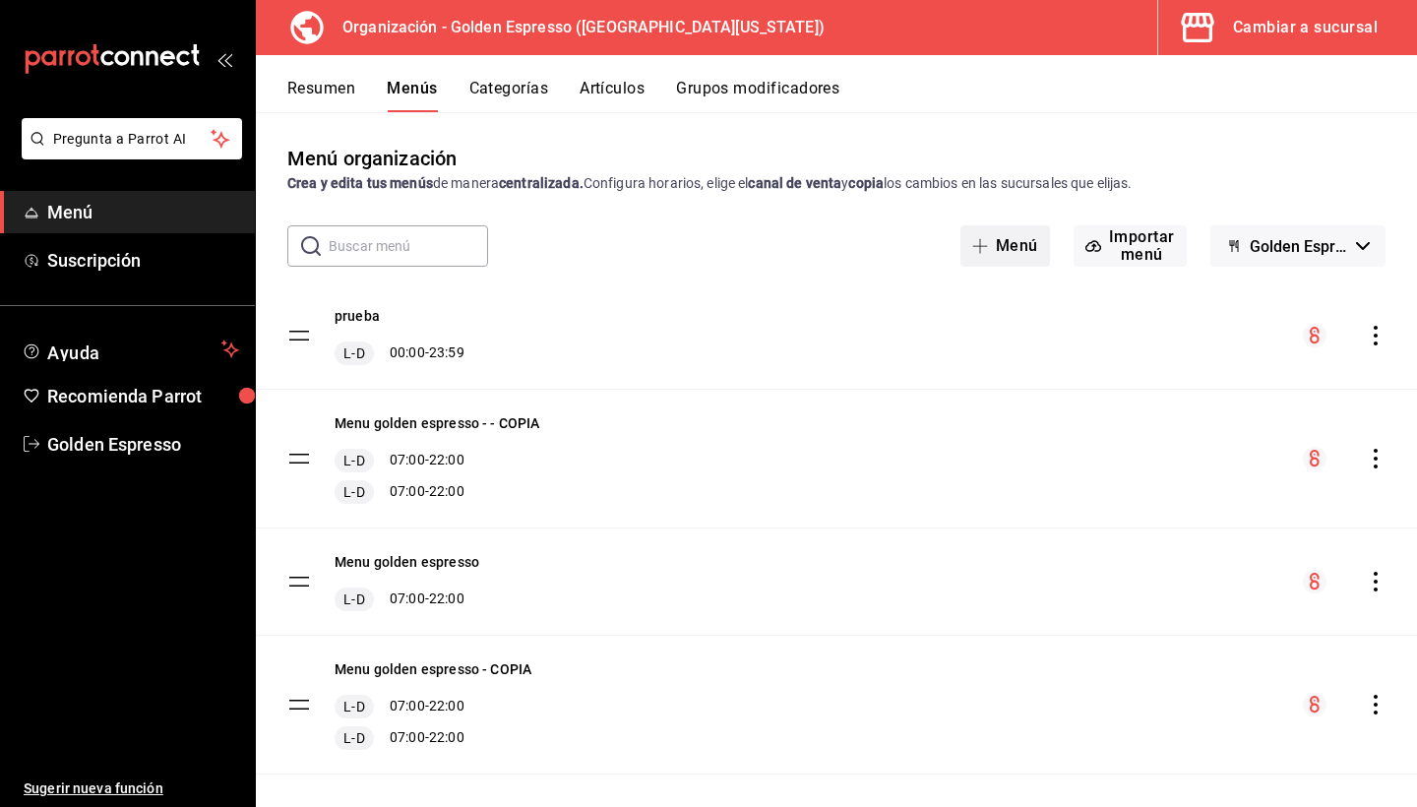
click at [1007, 246] on button "Menú" at bounding box center [1006, 245] width 90 height 41
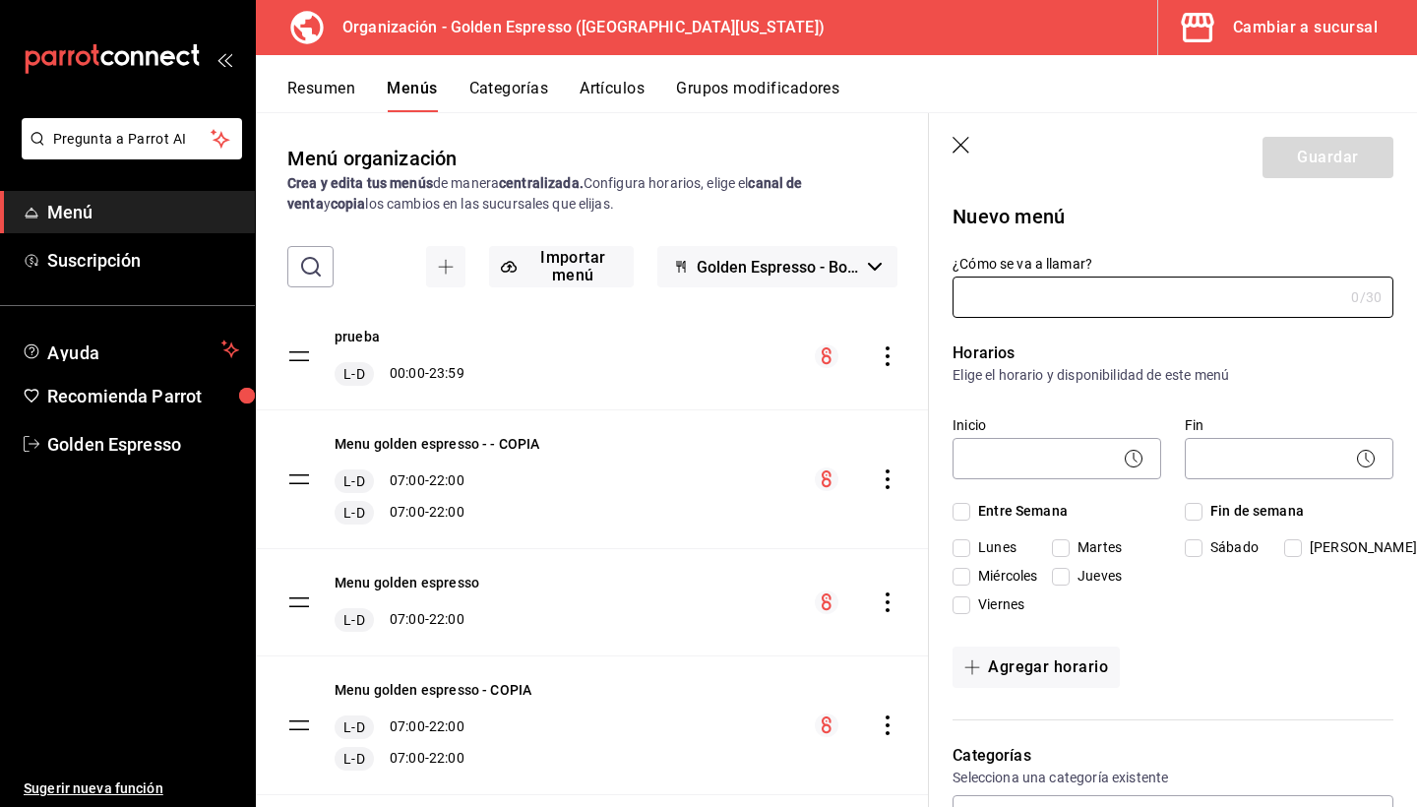
click at [389, 238] on div "Menú organización Crea y edita tus menús de manera centralizada. Configura hora…" at bounding box center [592, 475] width 673 height 662
click at [956, 146] on icon "button" at bounding box center [963, 147] width 20 height 20
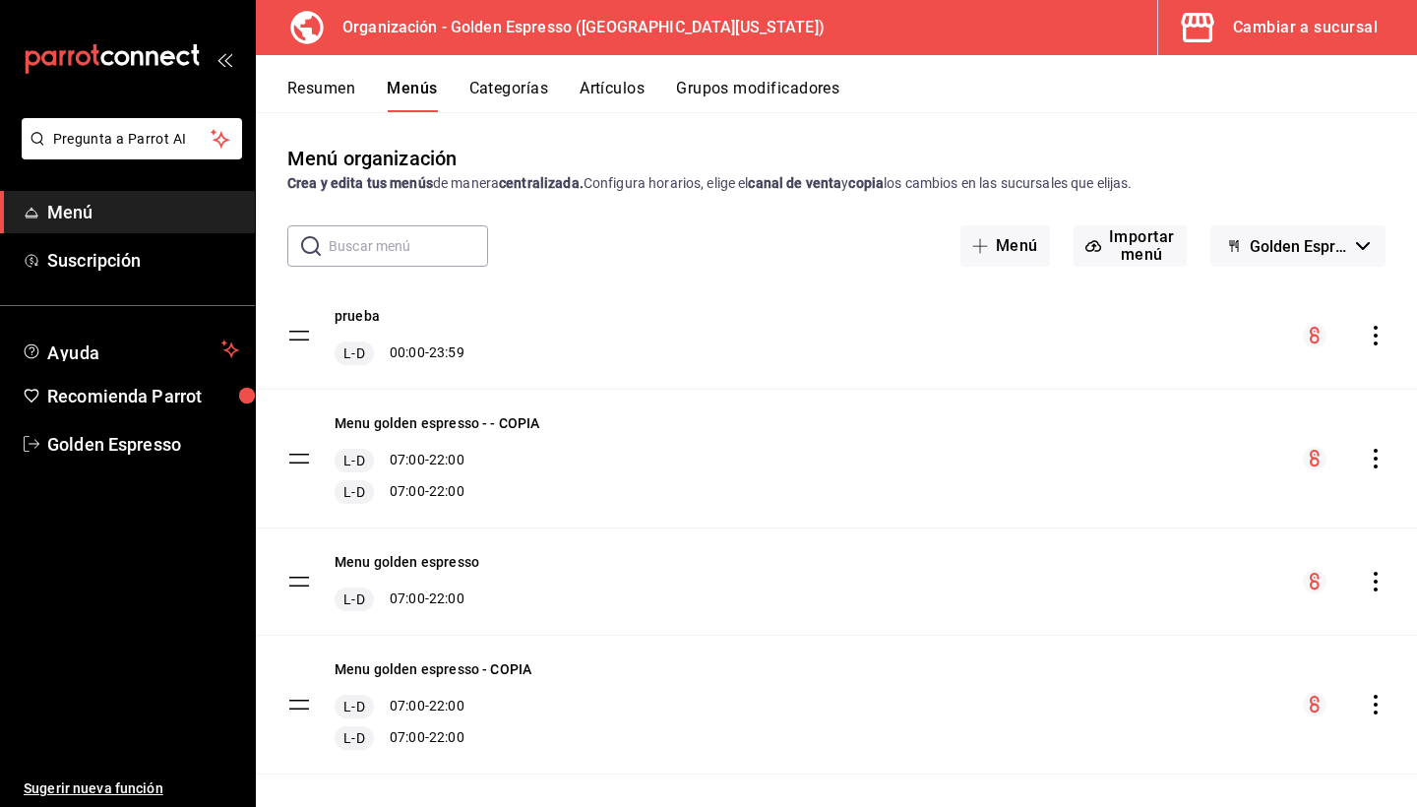
click at [1327, 32] on div "Cambiar a sucursal" at bounding box center [1305, 28] width 145 height 28
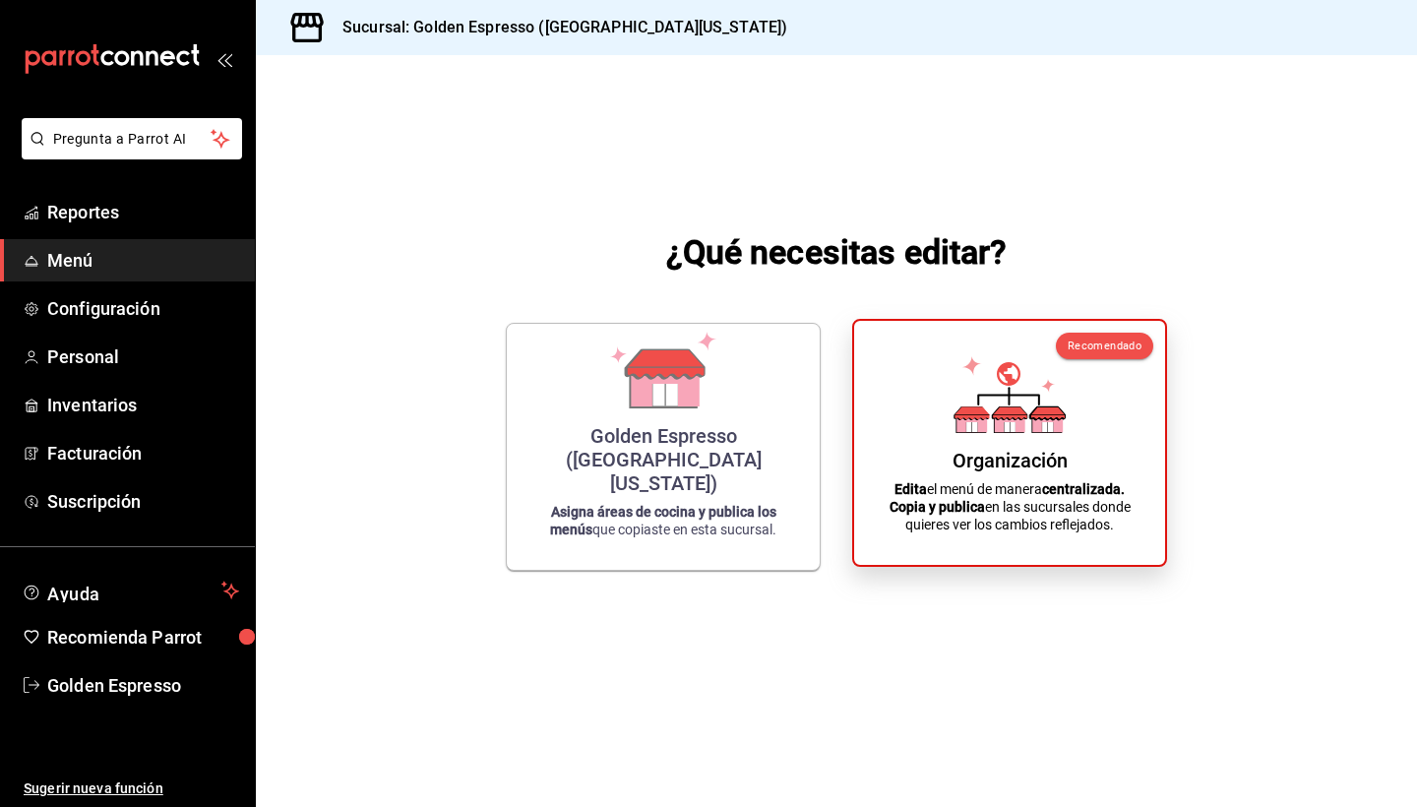
click at [1054, 413] on icon at bounding box center [1048, 414] width 34 height 13
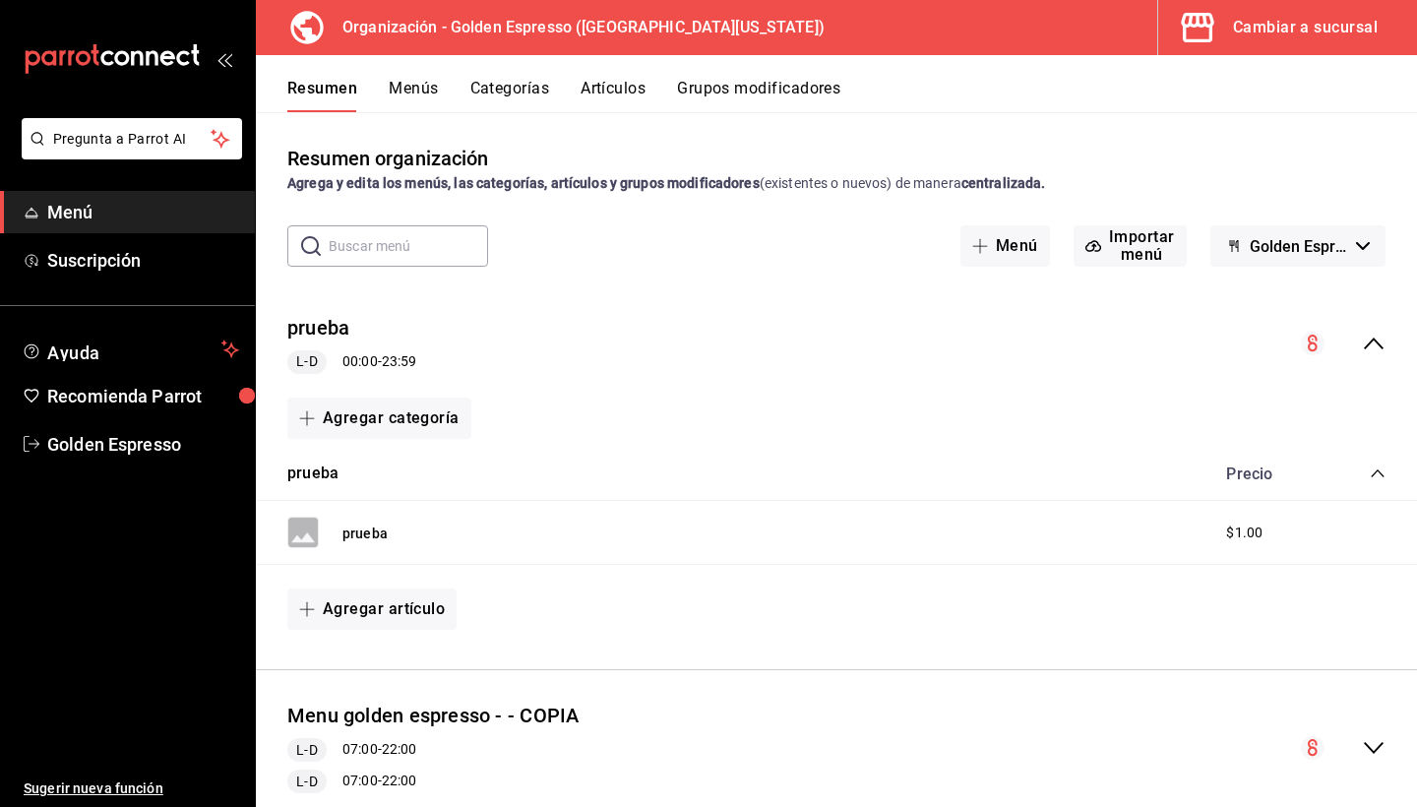
click at [389, 86] on button "Menús" at bounding box center [413, 95] width 49 height 33
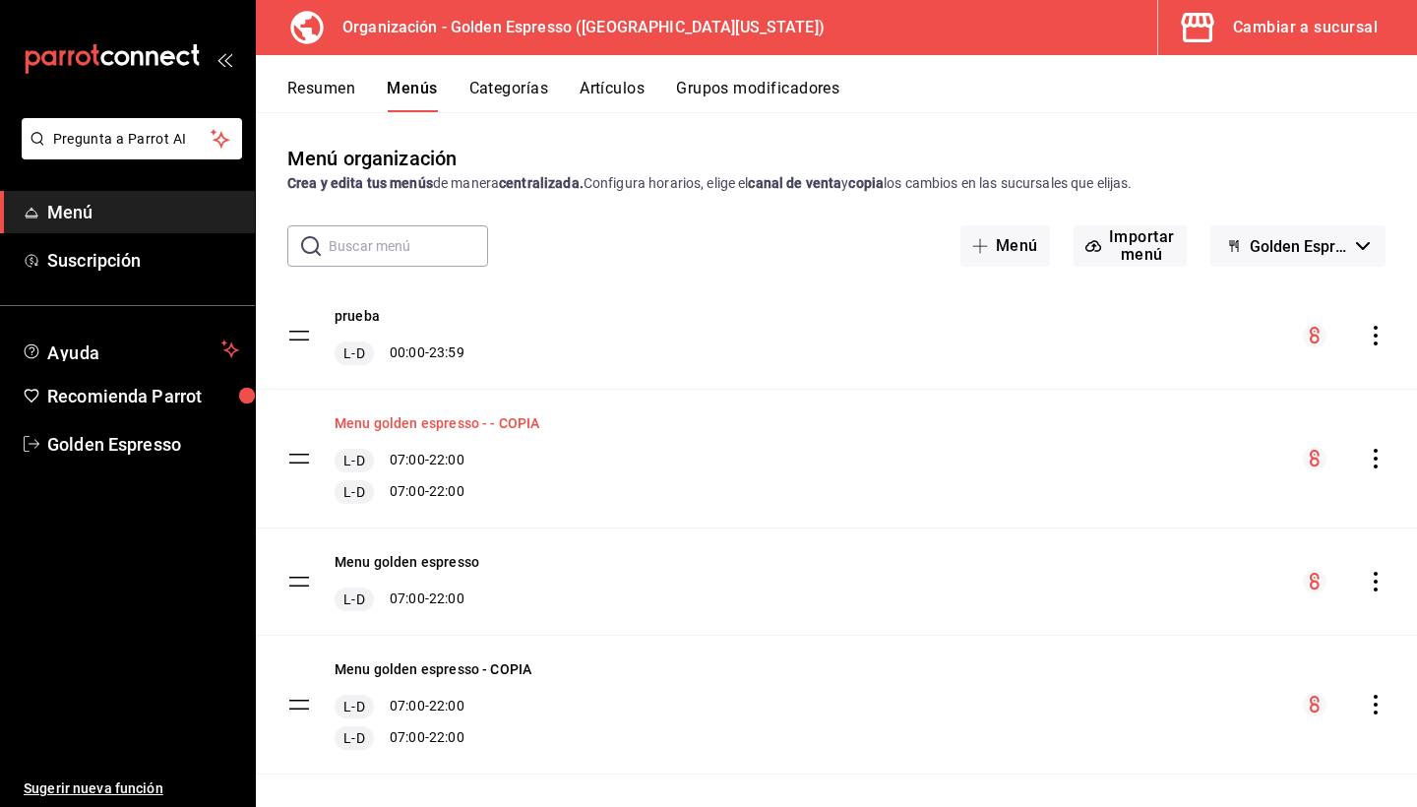
click at [474, 423] on button "Menu golden espresso - - COPIA" at bounding box center [438, 423] width 206 height 20
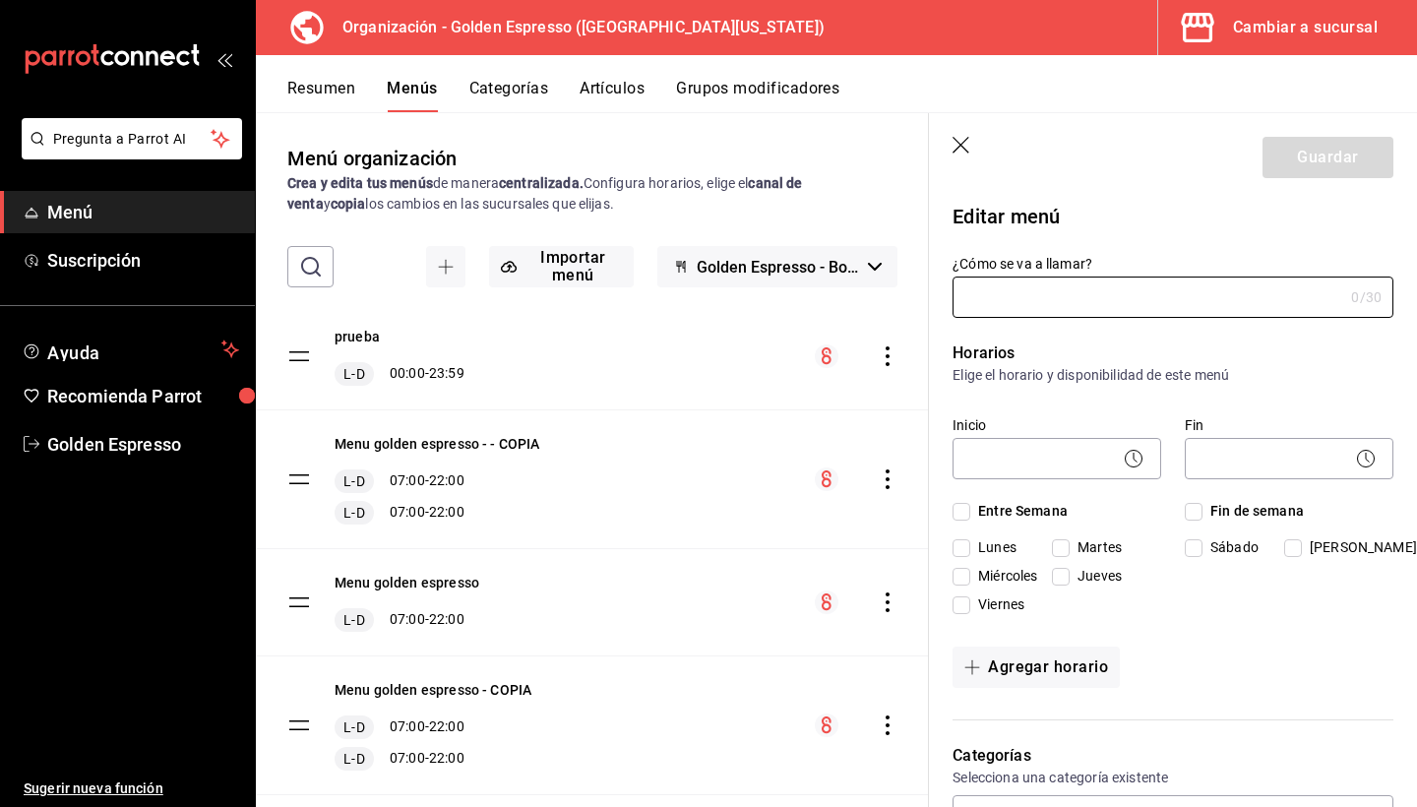
type input "Menu golden espresso - - COPIA"
checkbox input "true"
type input "1753225776747"
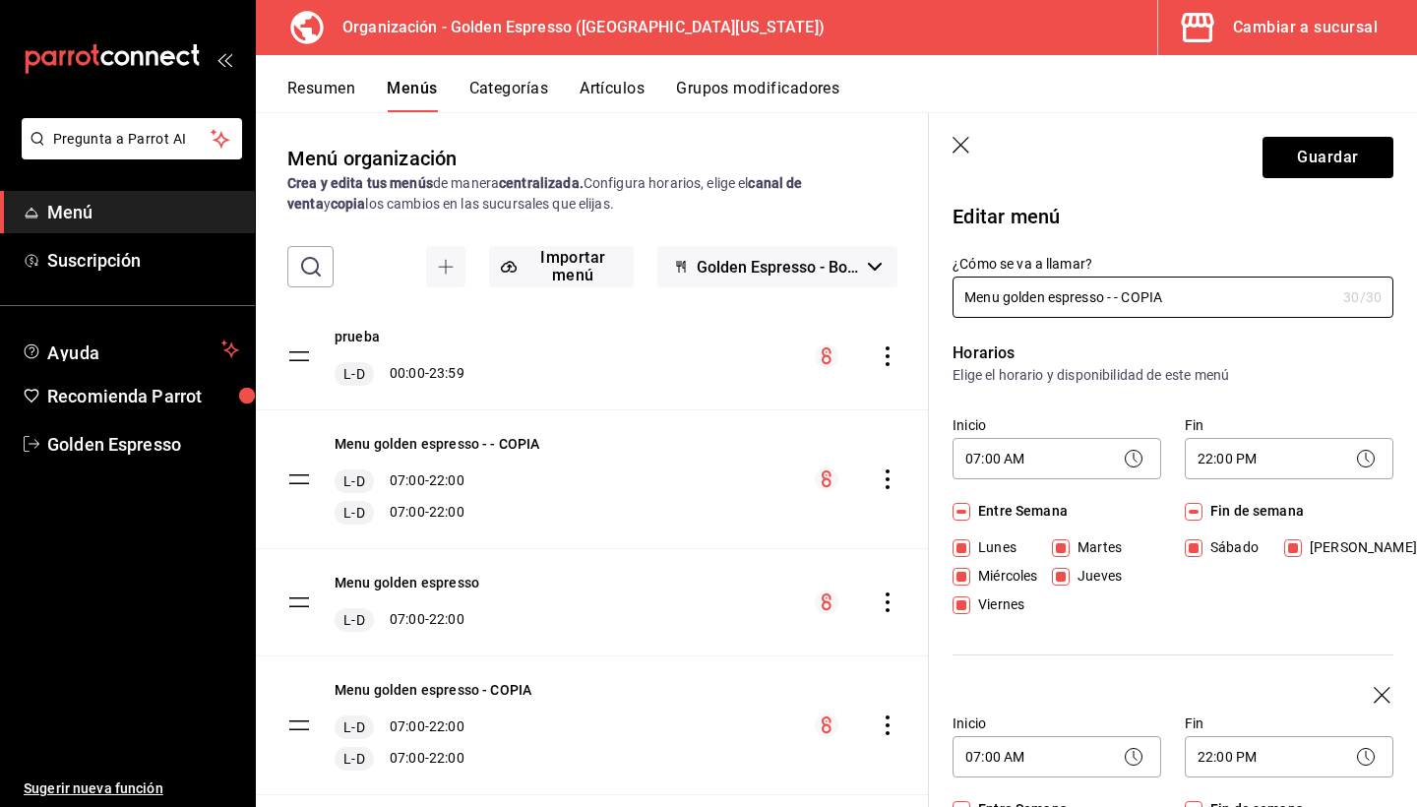
click at [876, 479] on div "menu-maker-table" at bounding box center [856, 480] width 83 height 24
click at [879, 477] on icon "actions" at bounding box center [888, 480] width 20 height 20
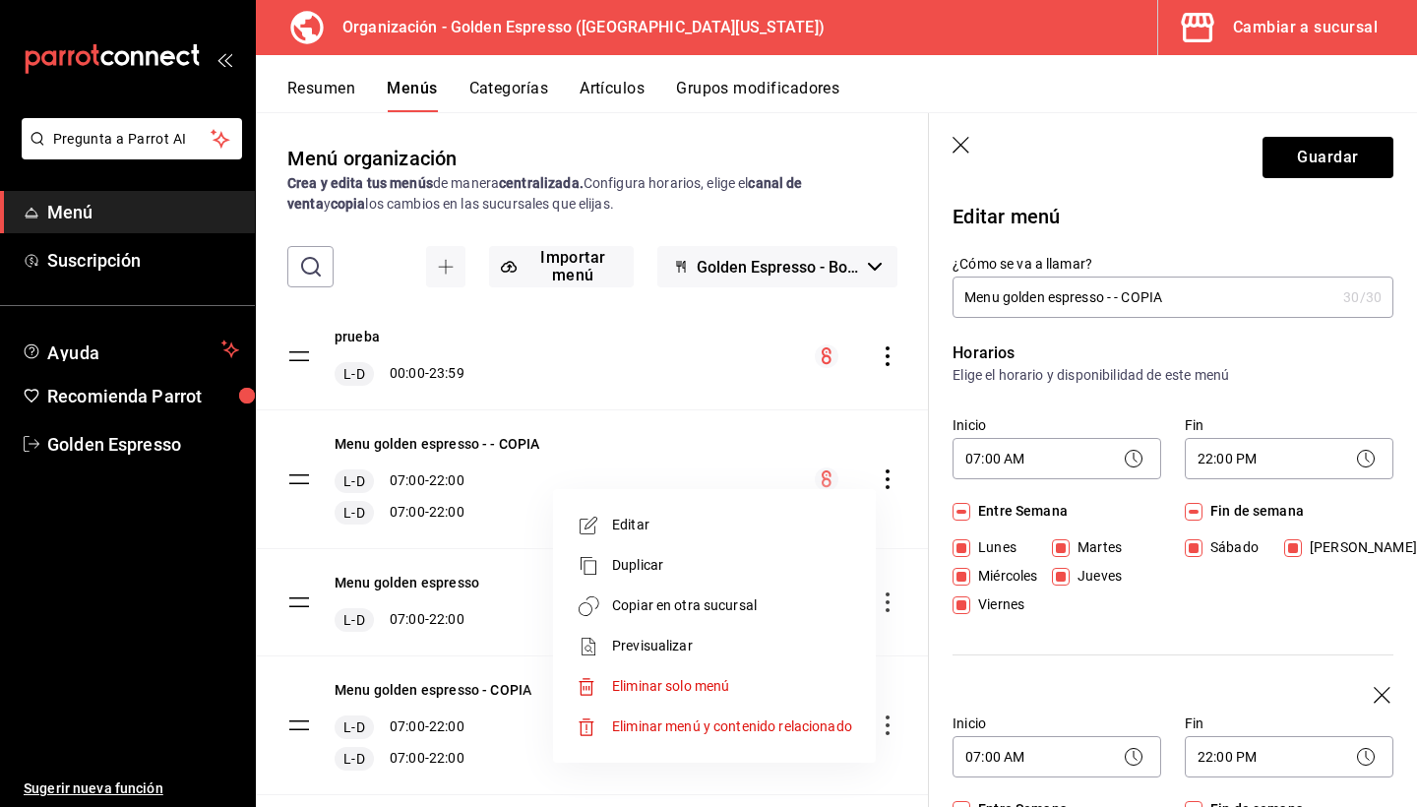
click at [959, 141] on div at bounding box center [708, 403] width 1417 height 807
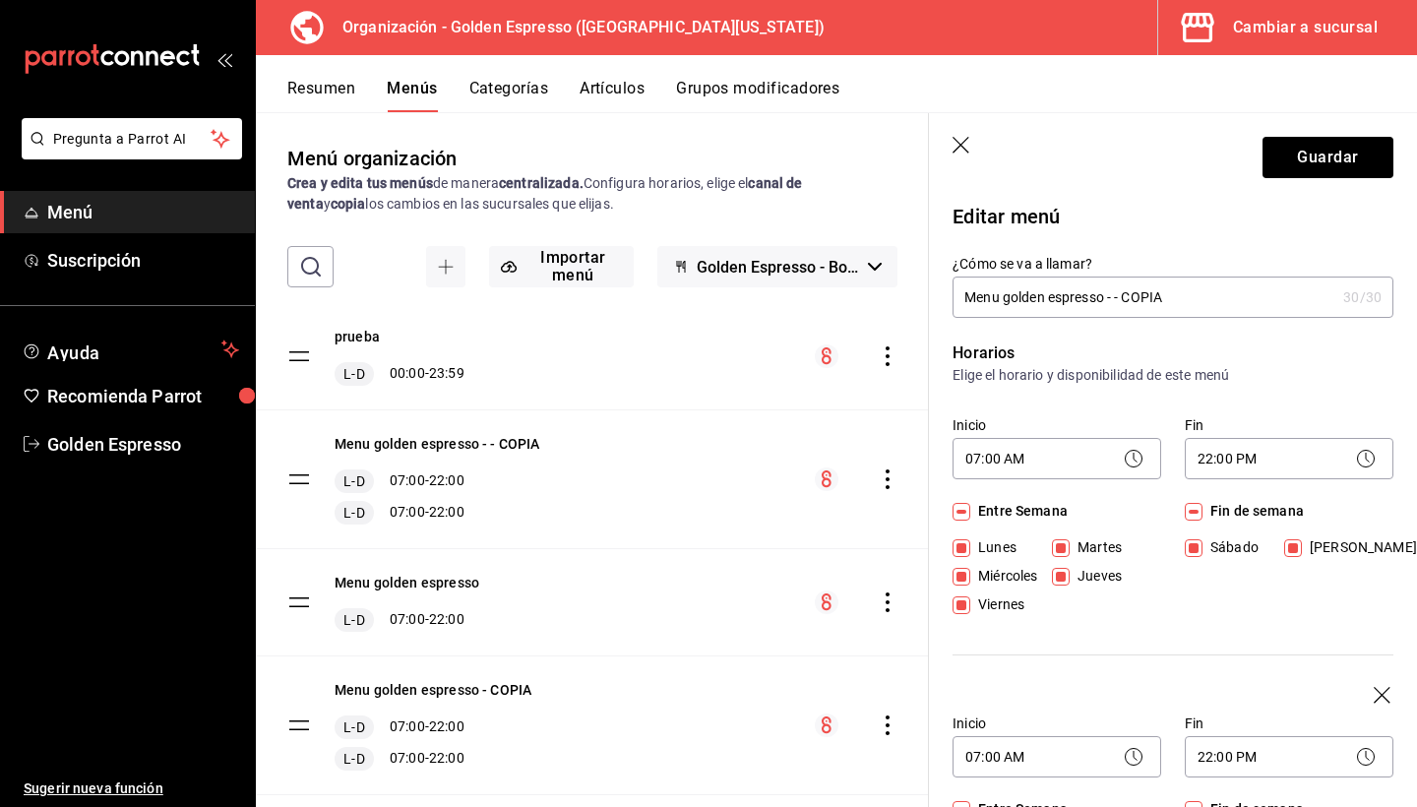
click at [959, 141] on icon "button" at bounding box center [963, 147] width 20 height 20
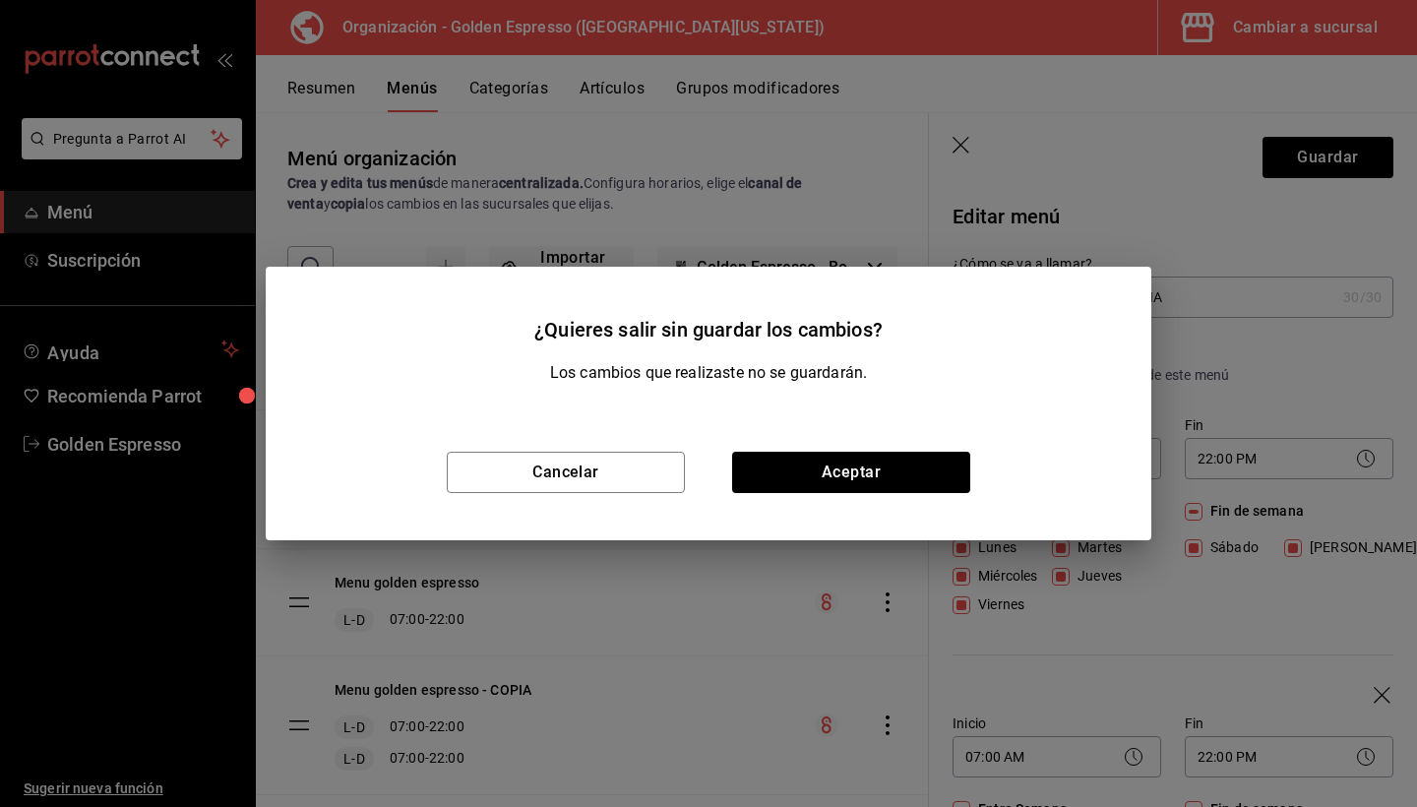
click at [955, 141] on div "¿Quieres salir sin guardar los cambios? Los cambios que realizaste no se guarda…" at bounding box center [708, 403] width 1417 height 807
drag, startPoint x: 955, startPoint y: 141, endPoint x: 944, endPoint y: 150, distance: 14.0
click at [944, 150] on div "¿Quieres salir sin guardar los cambios? Los cambios que realizaste no se guarda…" at bounding box center [708, 403] width 1417 height 807
drag, startPoint x: 944, startPoint y: 150, endPoint x: 944, endPoint y: 184, distance: 34.5
click at [944, 184] on div "¿Quieres salir sin guardar los cambios? Los cambios que realizaste no se guarda…" at bounding box center [708, 403] width 1417 height 807
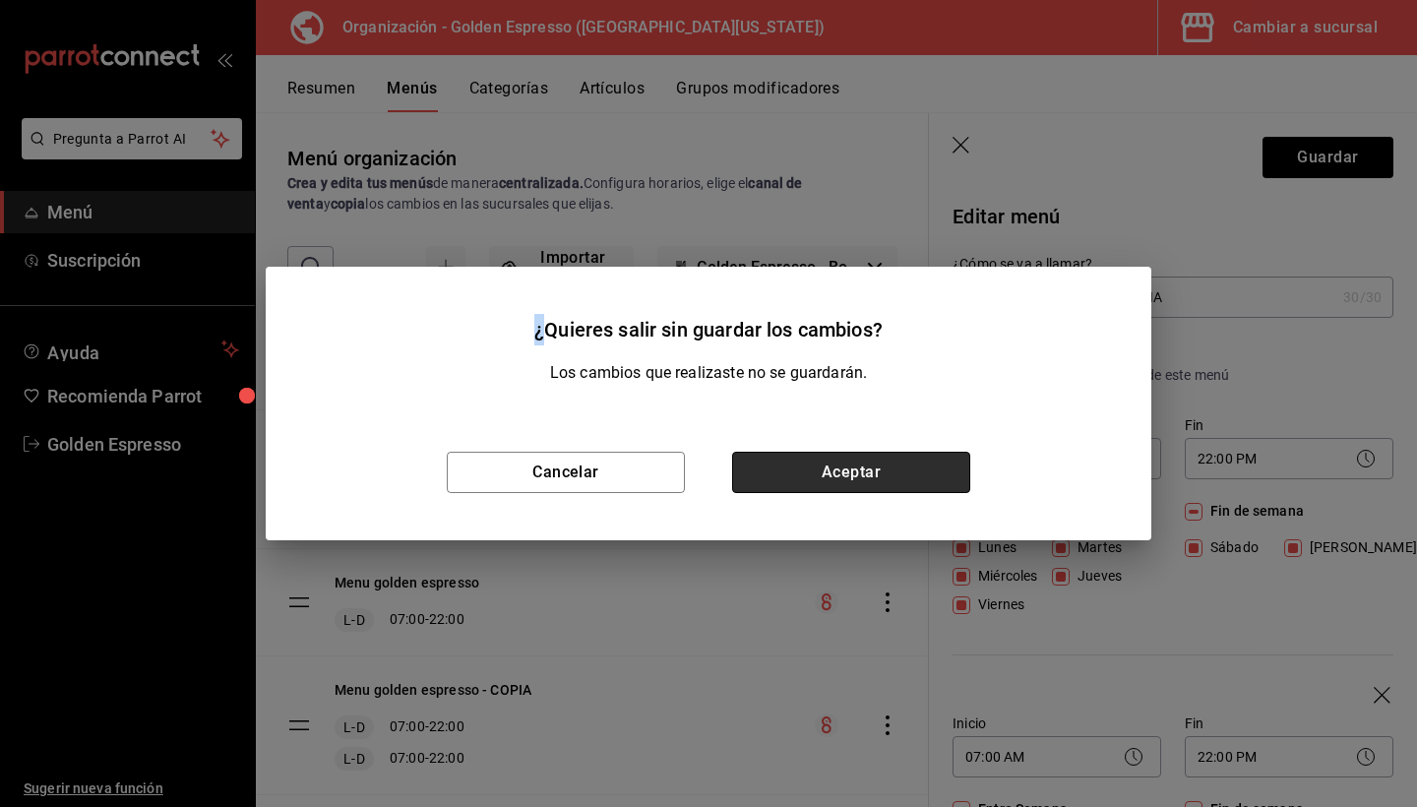
click at [842, 457] on button "Aceptar" at bounding box center [851, 472] width 238 height 41
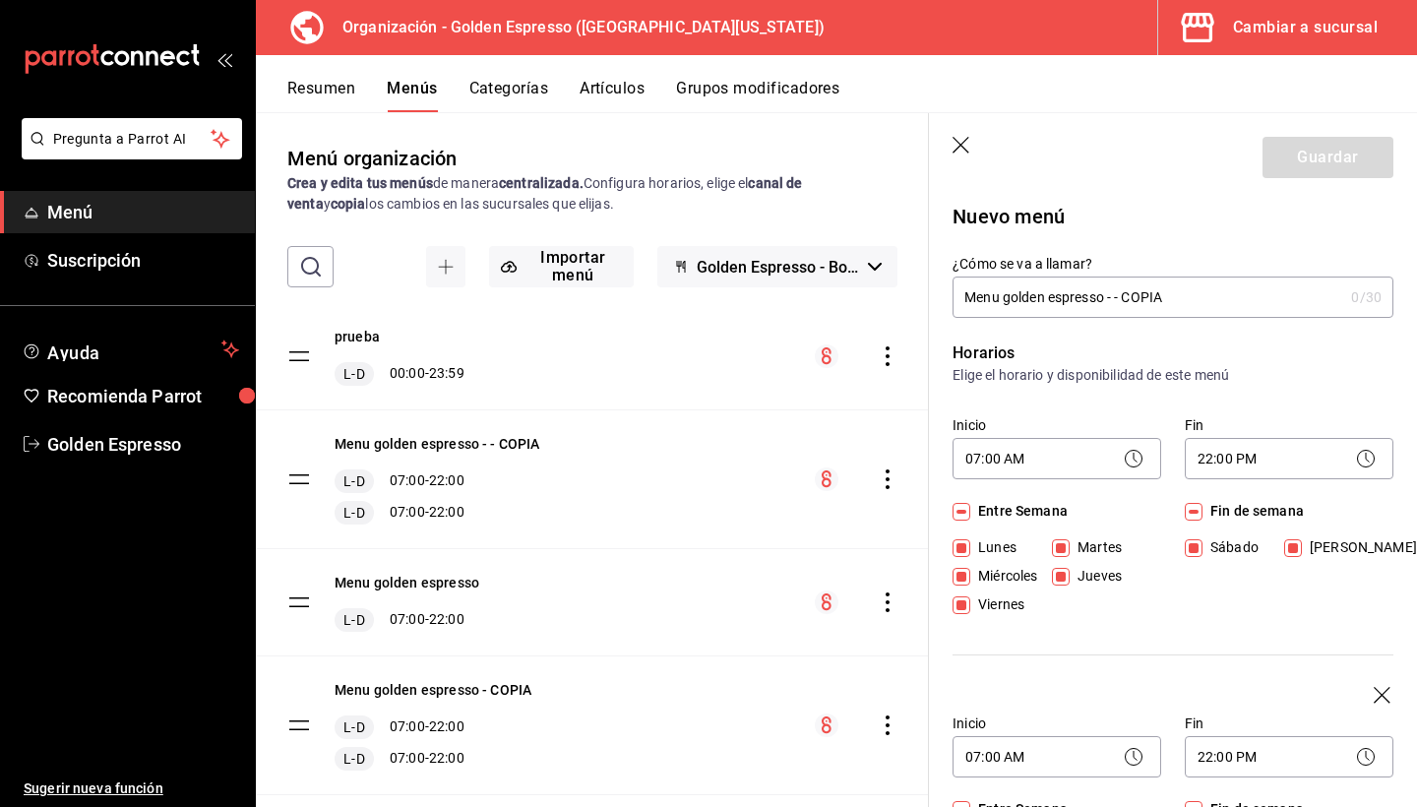
checkbox input "false"
type input "1758433067030"
click at [843, 465] on div "Menu golden espresso - - COPIA L-D 07:00 - 22:00 L-D 07:00 - 22:00" at bounding box center [592, 479] width 673 height 138
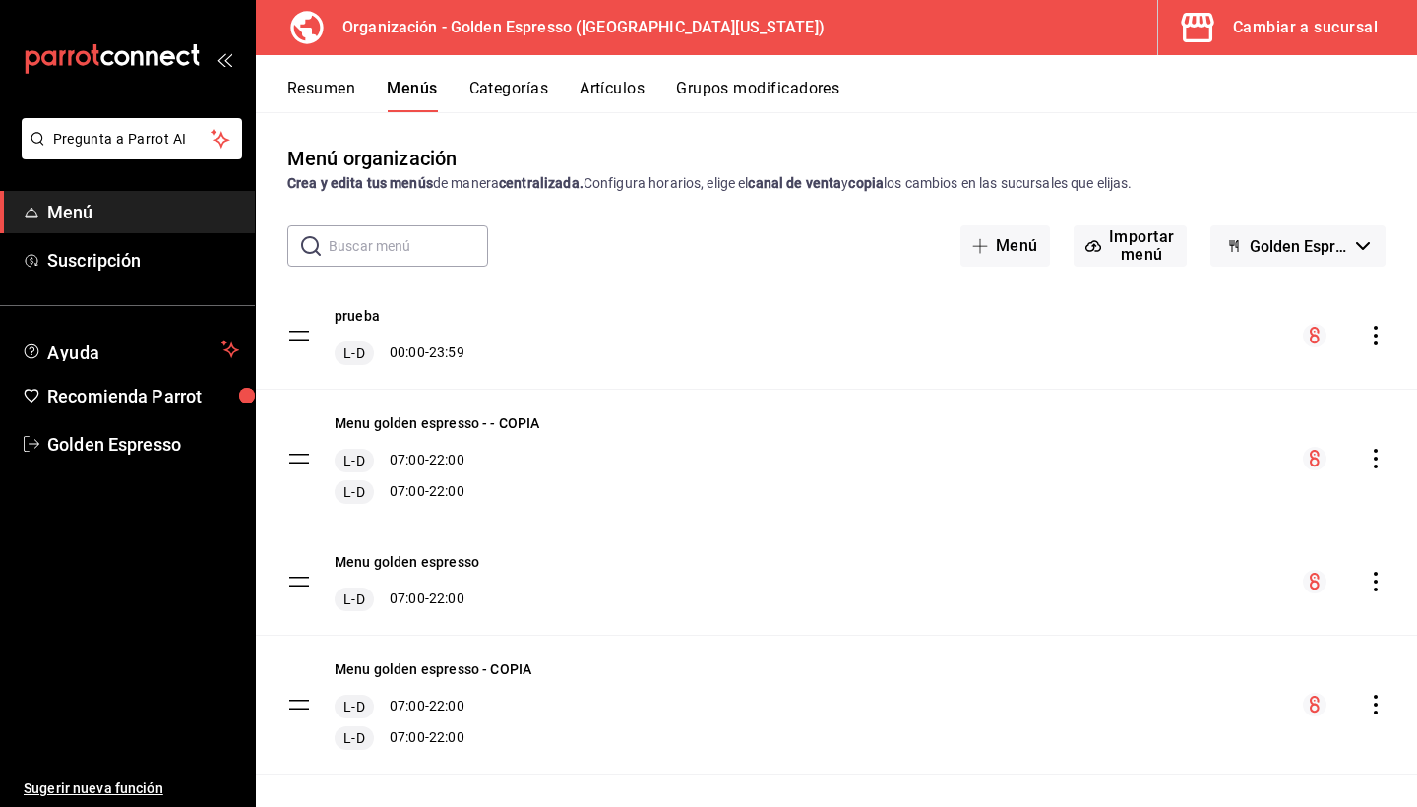
click at [327, 84] on button "Resumen" at bounding box center [321, 95] width 68 height 33
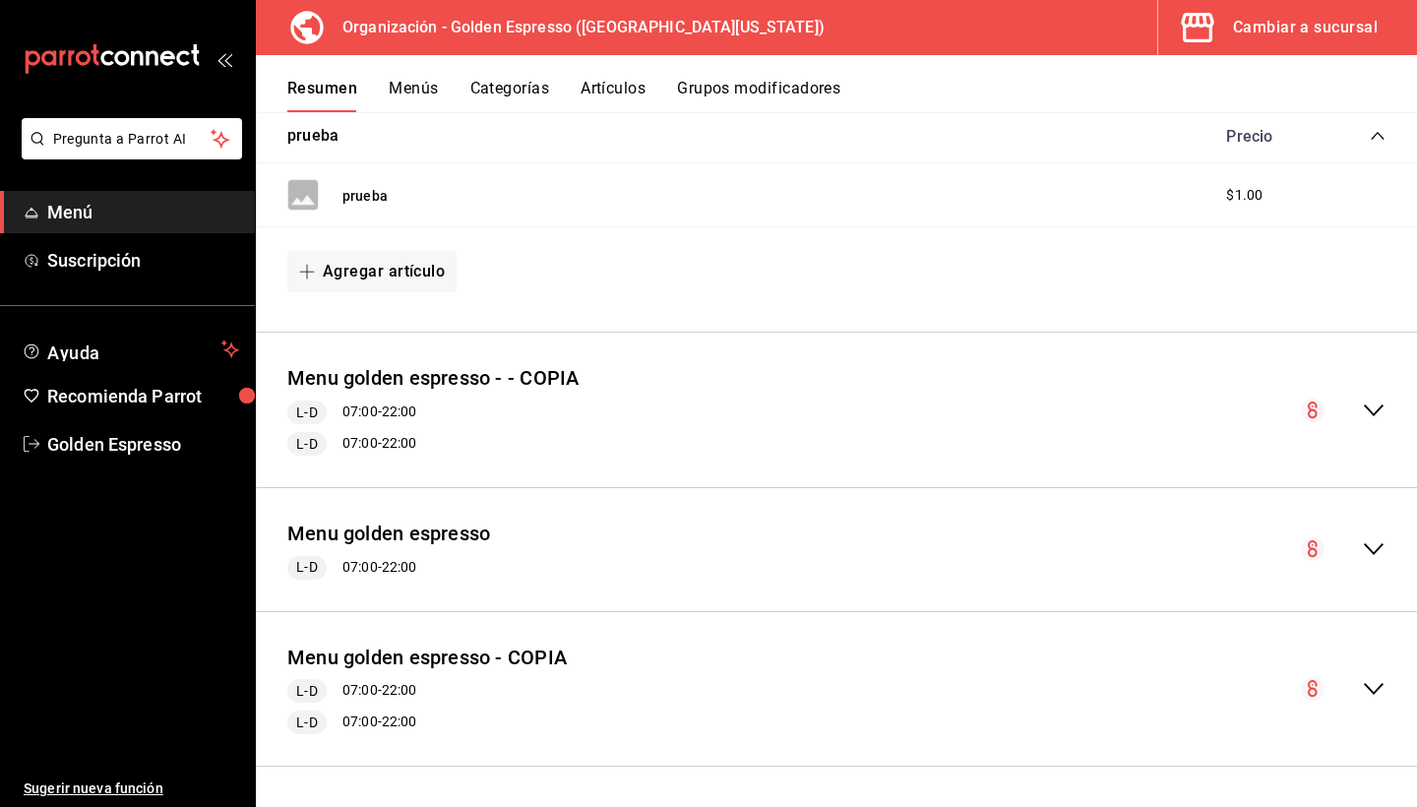
scroll to position [335, 0]
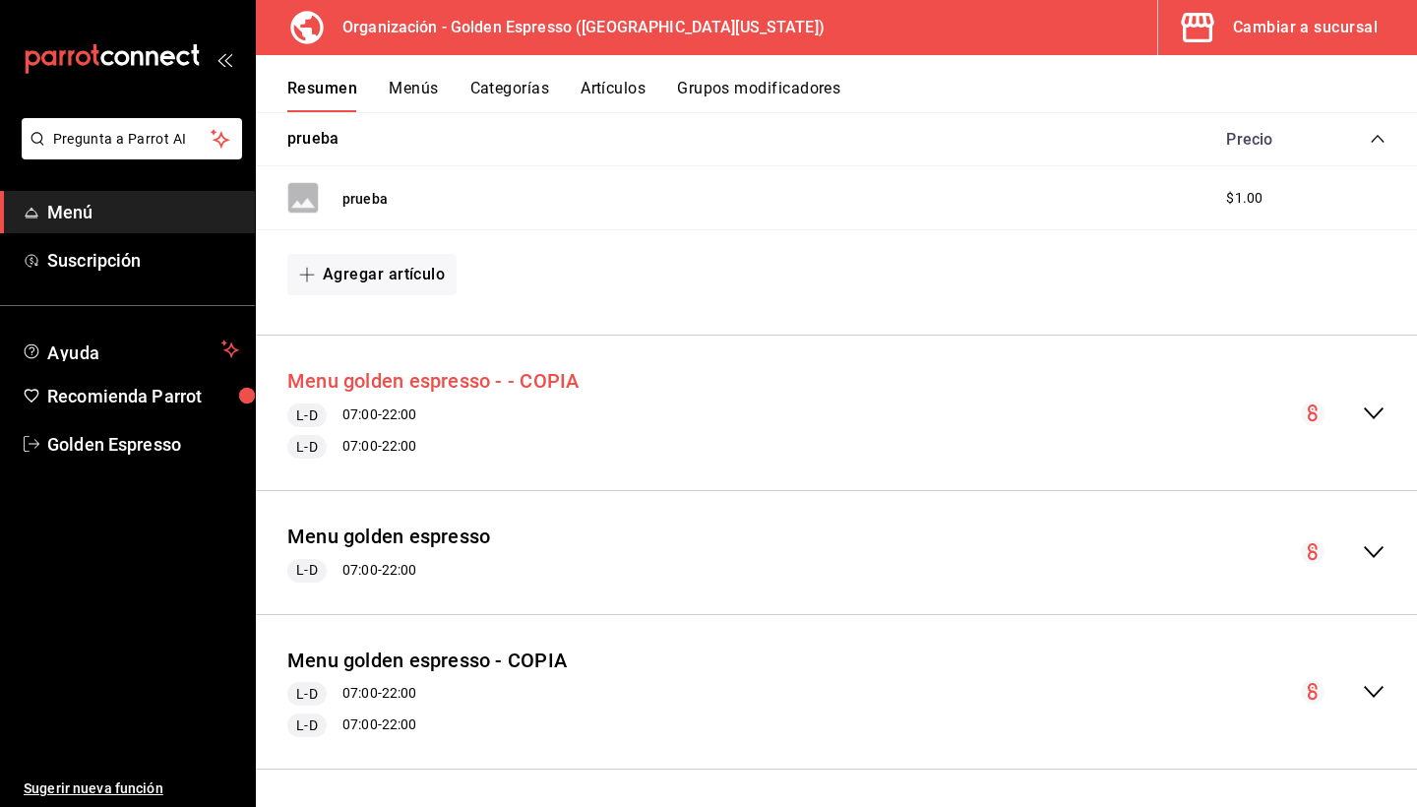
click at [459, 369] on button "Menu golden espresso - - COPIA" at bounding box center [432, 381] width 291 height 29
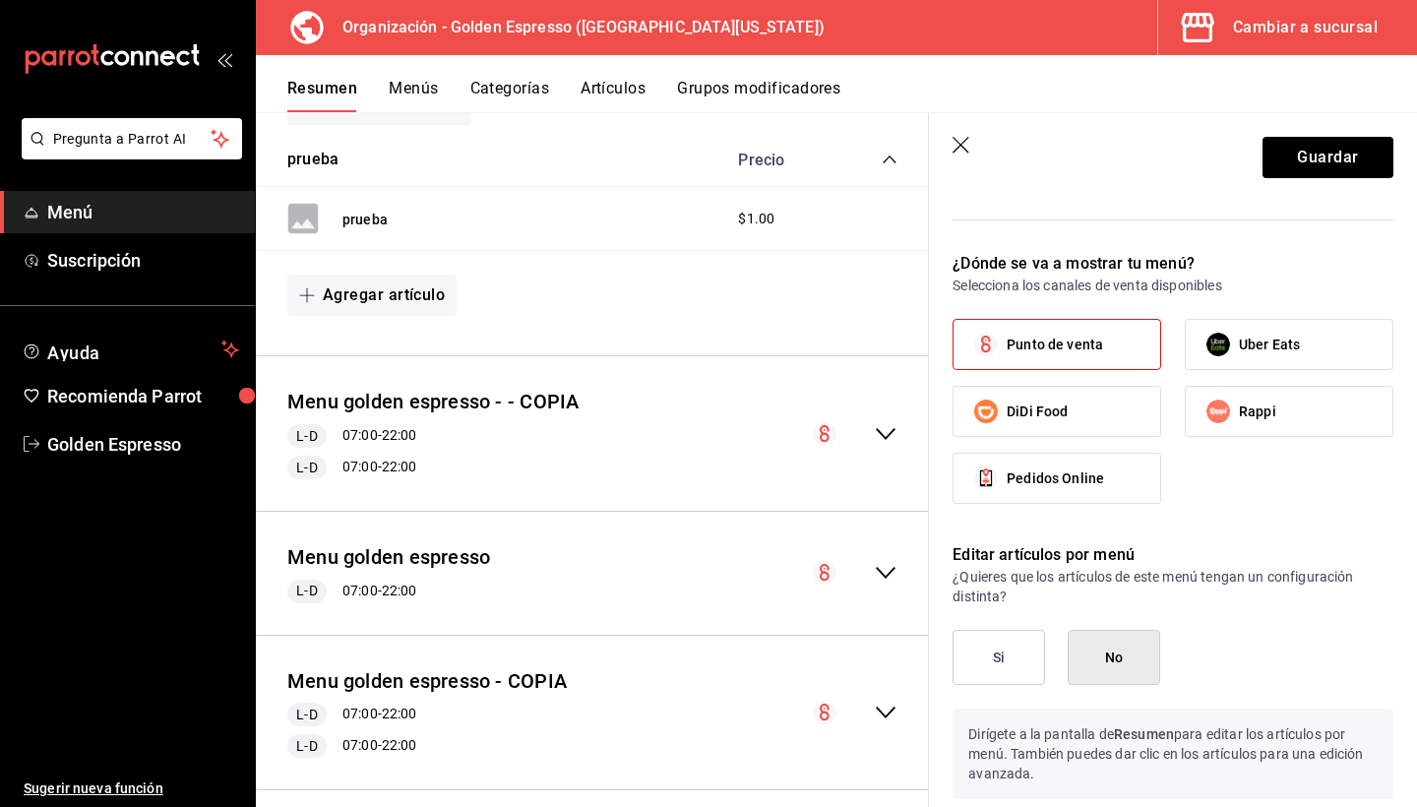
scroll to position [1413, 0]
click at [956, 125] on header "Guardar" at bounding box center [1173, 153] width 488 height 81
click at [967, 148] on icon "button" at bounding box center [963, 147] width 20 height 20
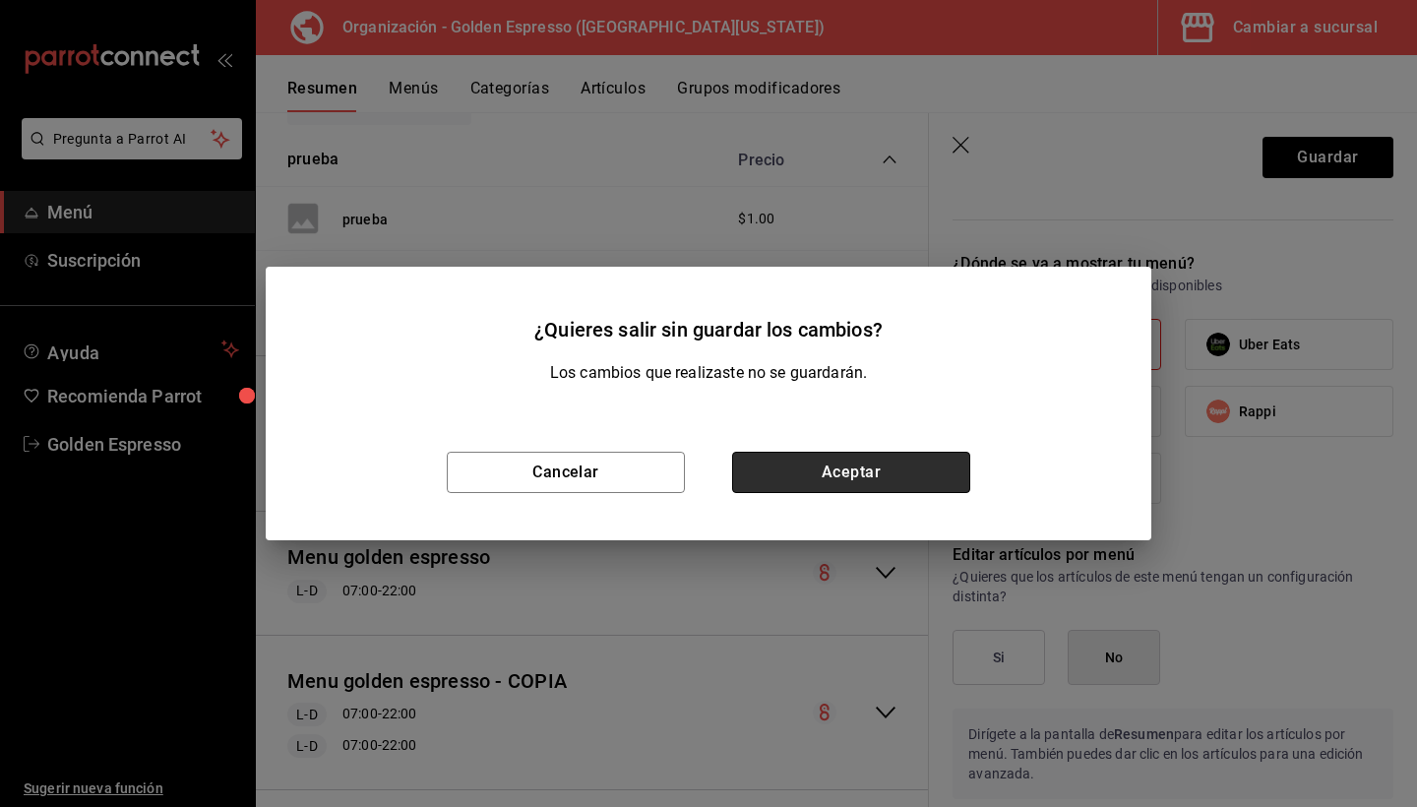
click at [820, 466] on button "Aceptar" at bounding box center [851, 472] width 238 height 41
checkbox input "false"
type input "1758433091902"
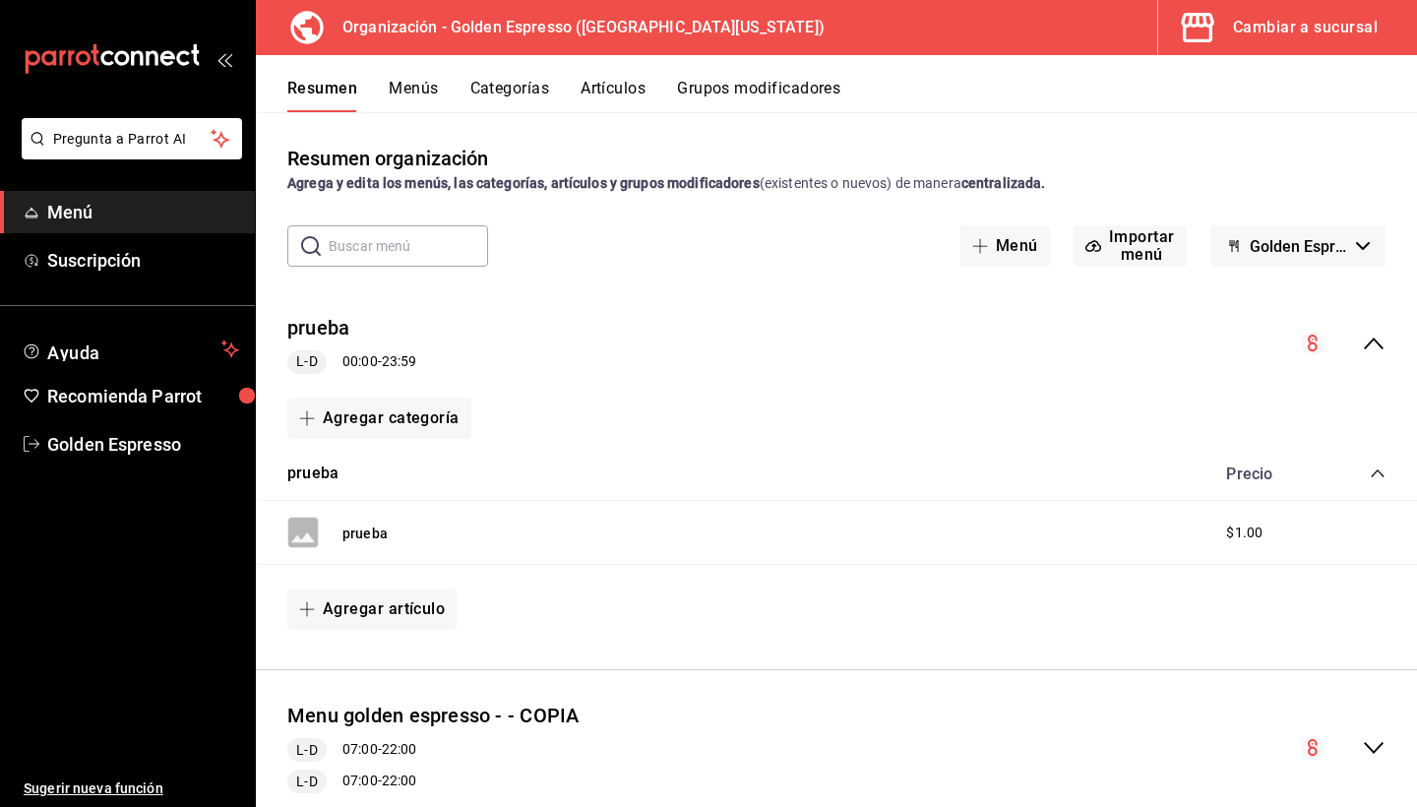
click at [502, 96] on button "Categorías" at bounding box center [511, 95] width 80 height 33
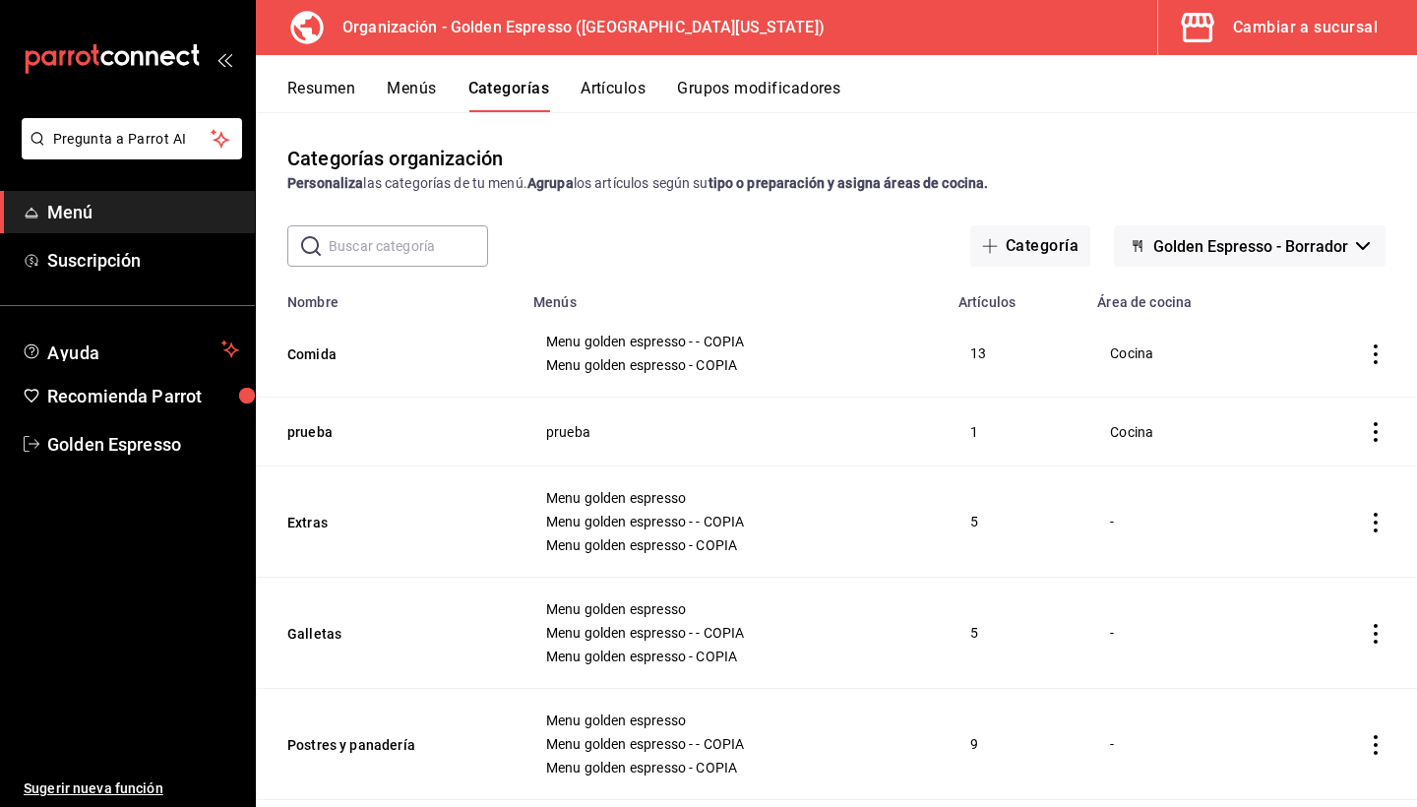
click at [424, 97] on button "Menús" at bounding box center [411, 95] width 49 height 33
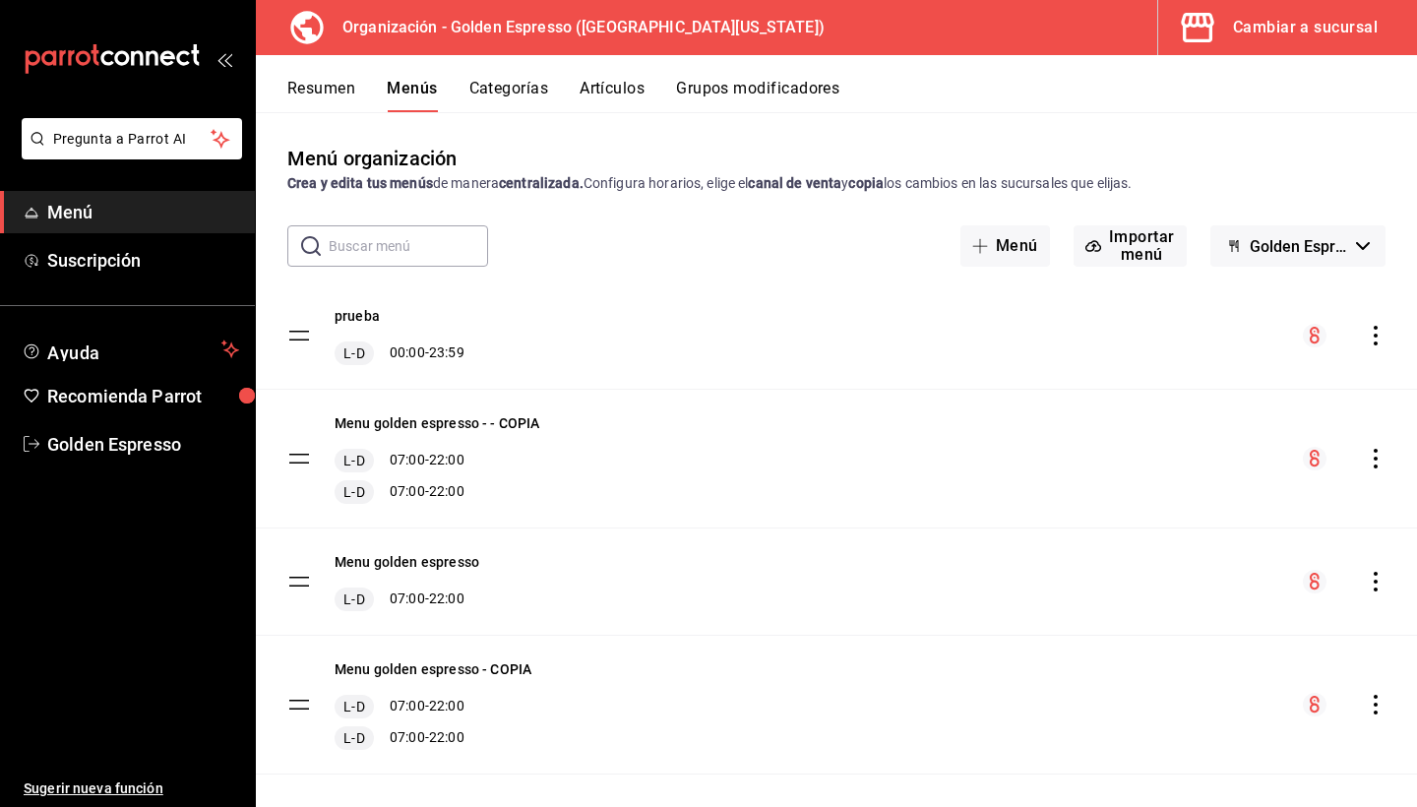
click at [1387, 467] on div "Menu golden espresso - - COPIA L-D 07:00 - 22:00 L-D 07:00 - 22:00" at bounding box center [836, 459] width 1161 height 138
click at [1369, 449] on icon "actions" at bounding box center [1376, 459] width 20 height 20
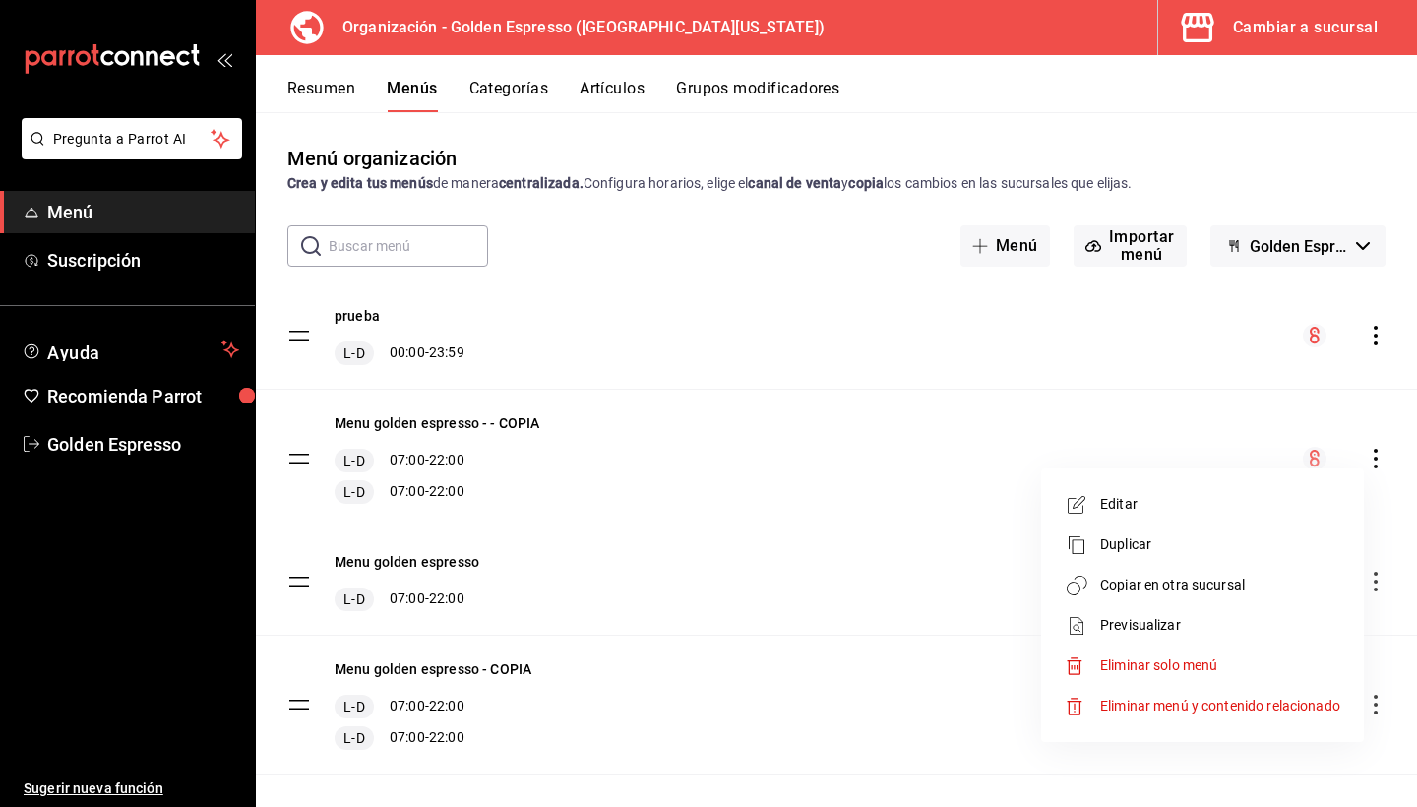
click at [541, 559] on div at bounding box center [708, 403] width 1417 height 807
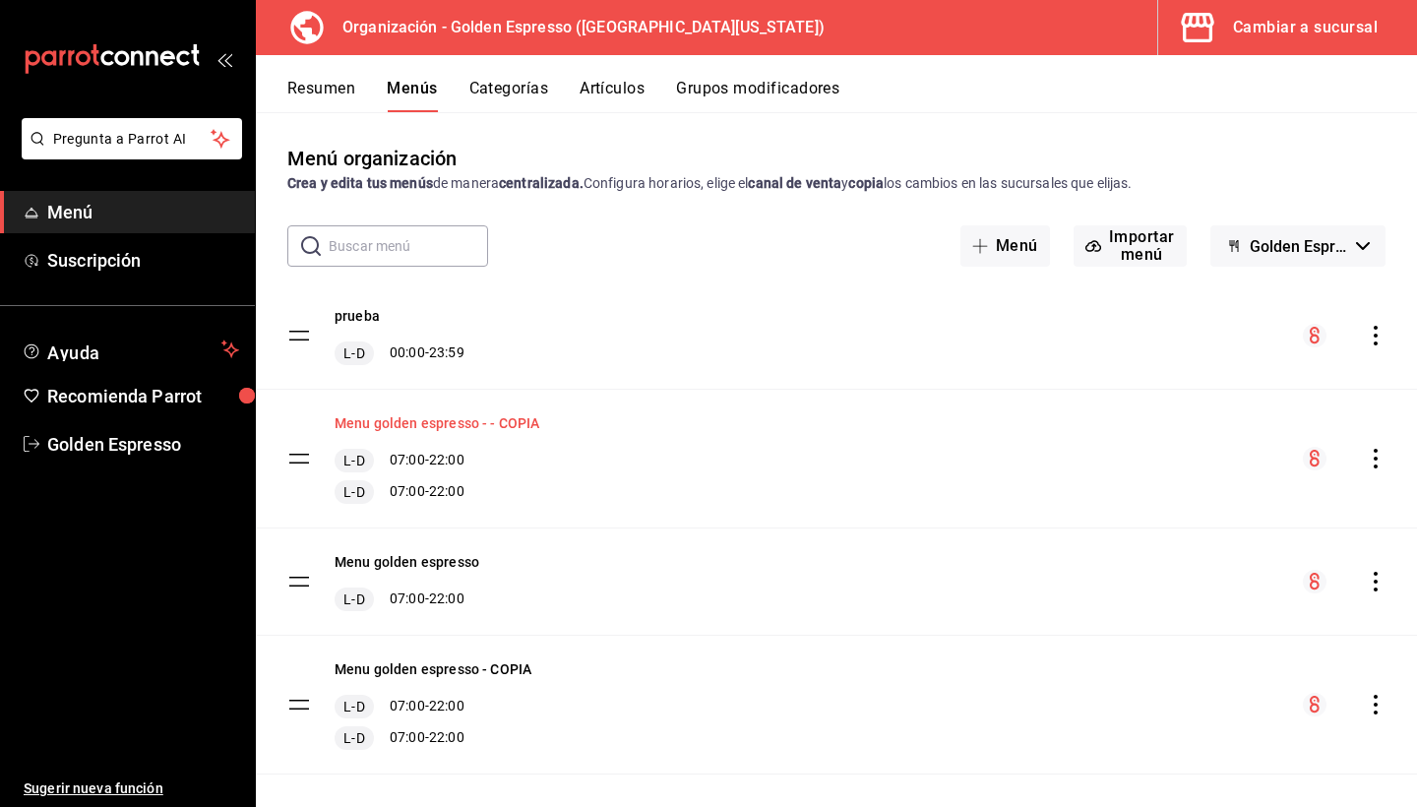
click at [444, 430] on button "Menu golden espresso - - COPIA" at bounding box center [438, 423] width 206 height 20
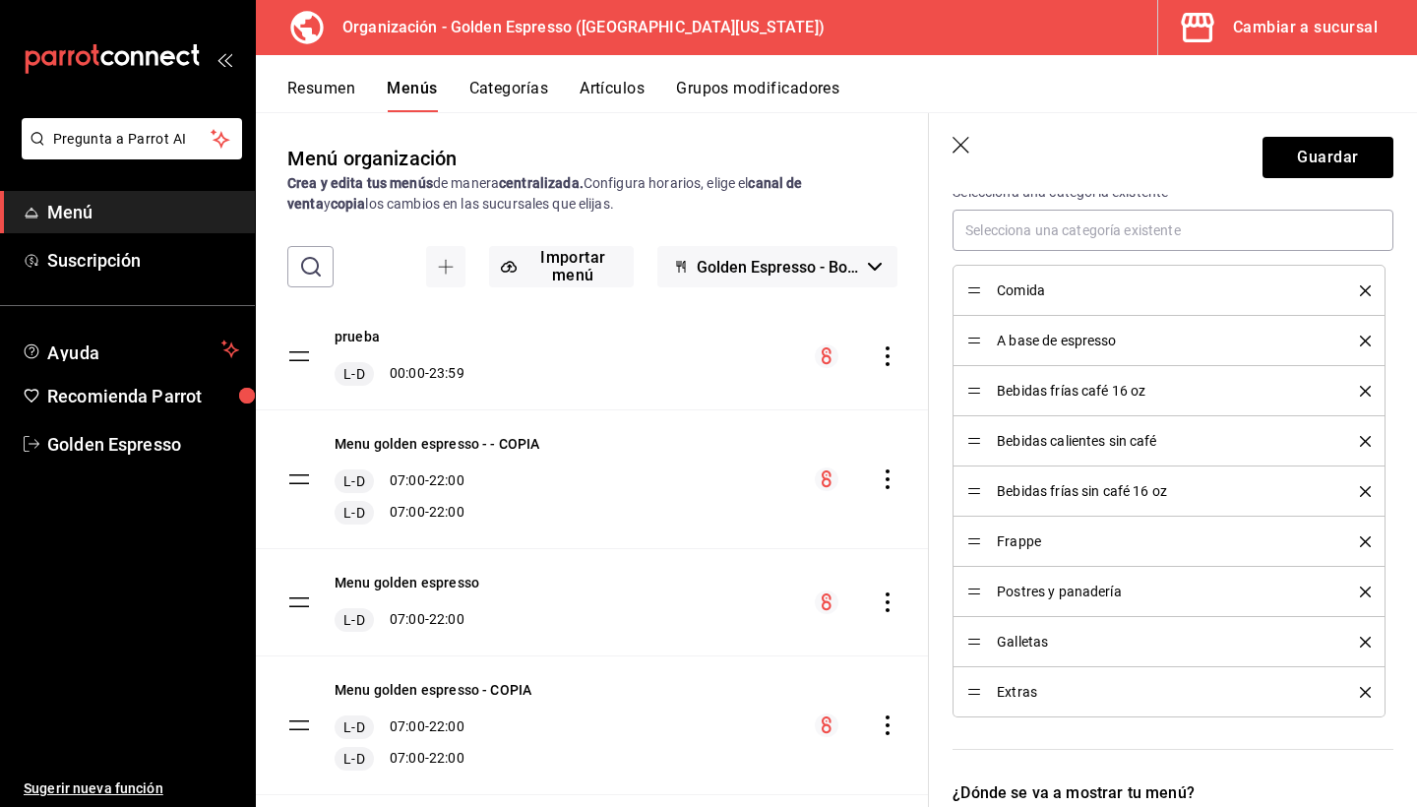
scroll to position [556, 0]
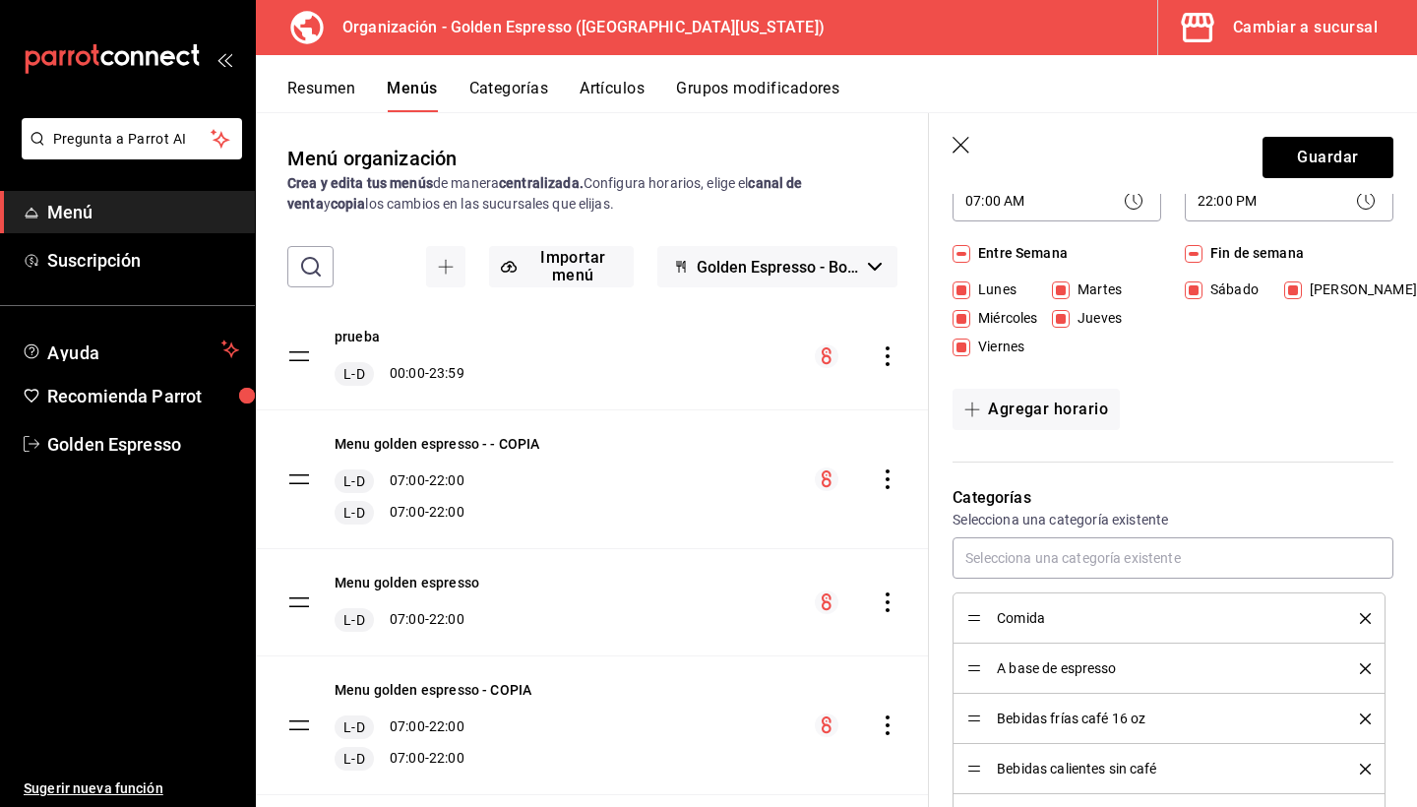
click at [963, 150] on icon "button" at bounding box center [963, 147] width 20 height 20
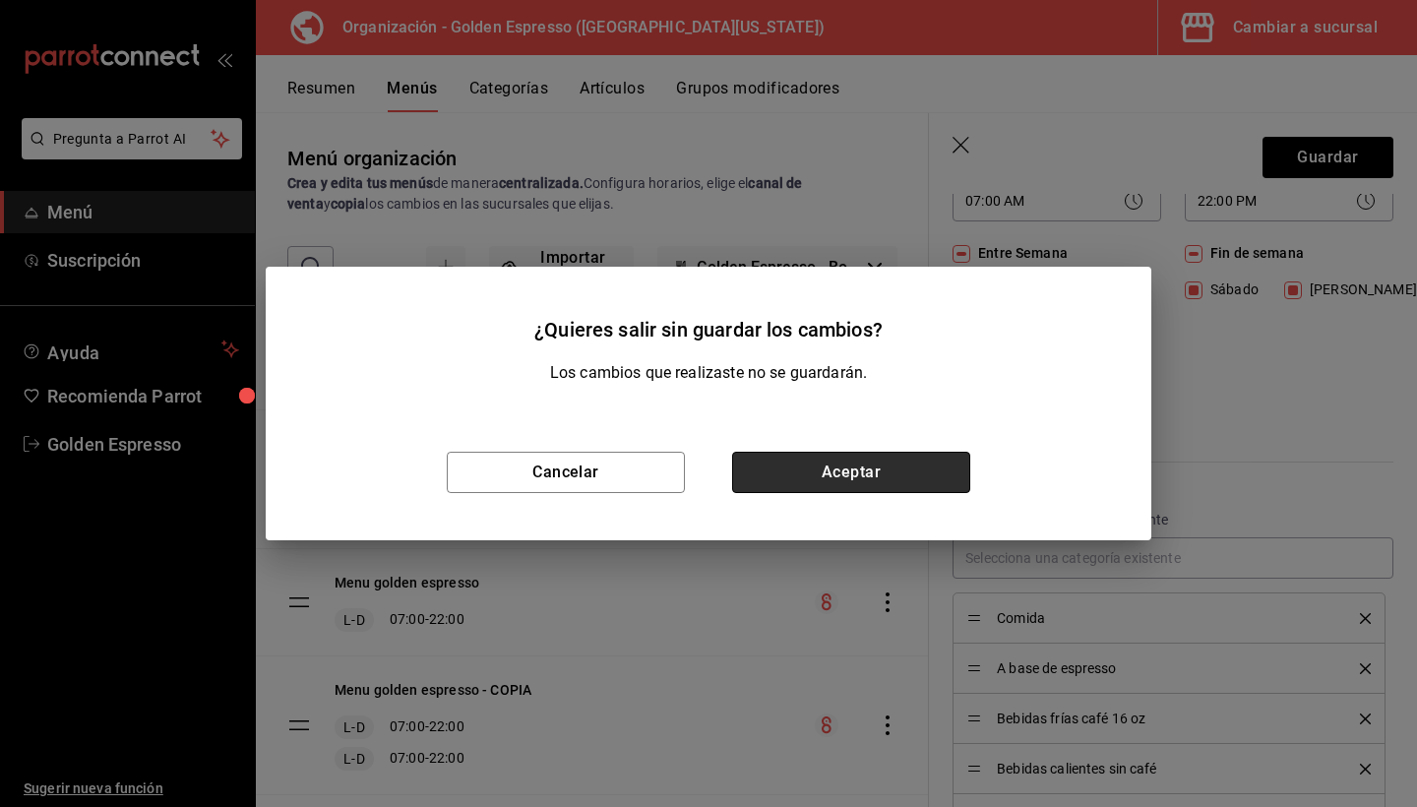
click at [818, 482] on button "Aceptar" at bounding box center [851, 472] width 238 height 41
checkbox input "false"
type input "1758433115965"
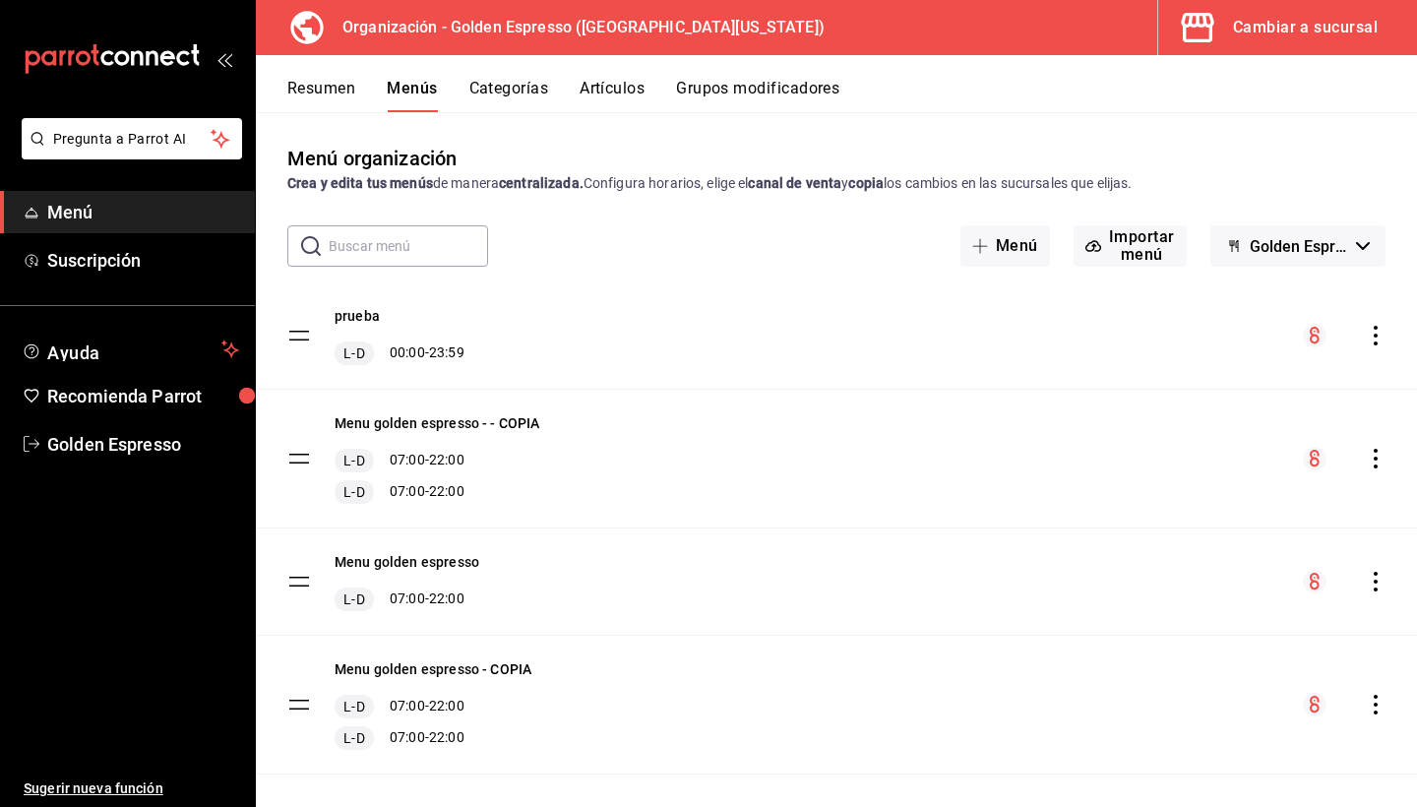
click at [661, 101] on div "Resumen Menús Categorías Artículos Grupos modificadores" at bounding box center [852, 95] width 1130 height 33
click at [628, 90] on button "Artículos" at bounding box center [612, 95] width 65 height 33
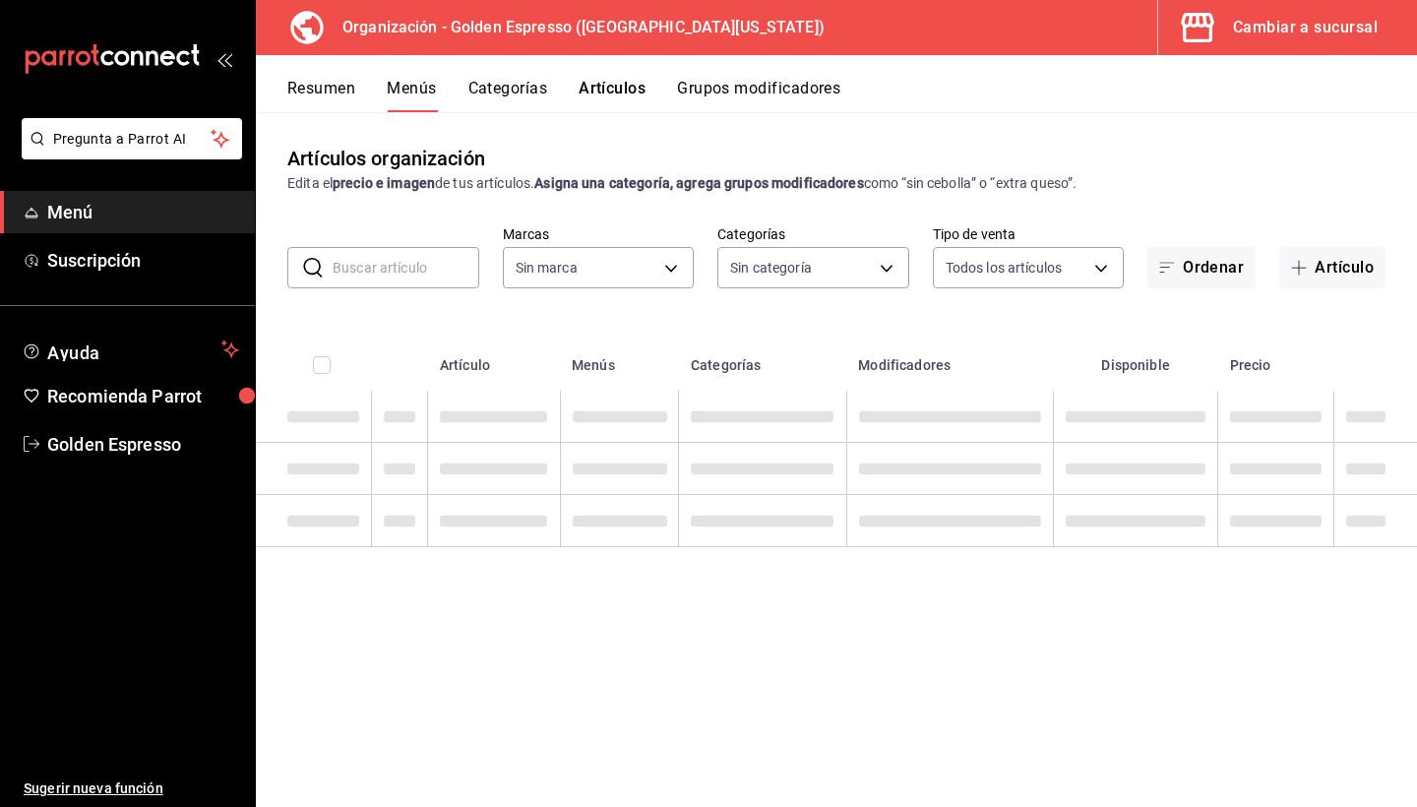
type input "1f2cbe80-1f2e-4bf1-bd89-40a538b239a1"
type input "82b5ce46-820a-498c-b812-862b3e41bfa8,ab560703-94aa-431c-9ef1-ec965bf84642,27f25…"
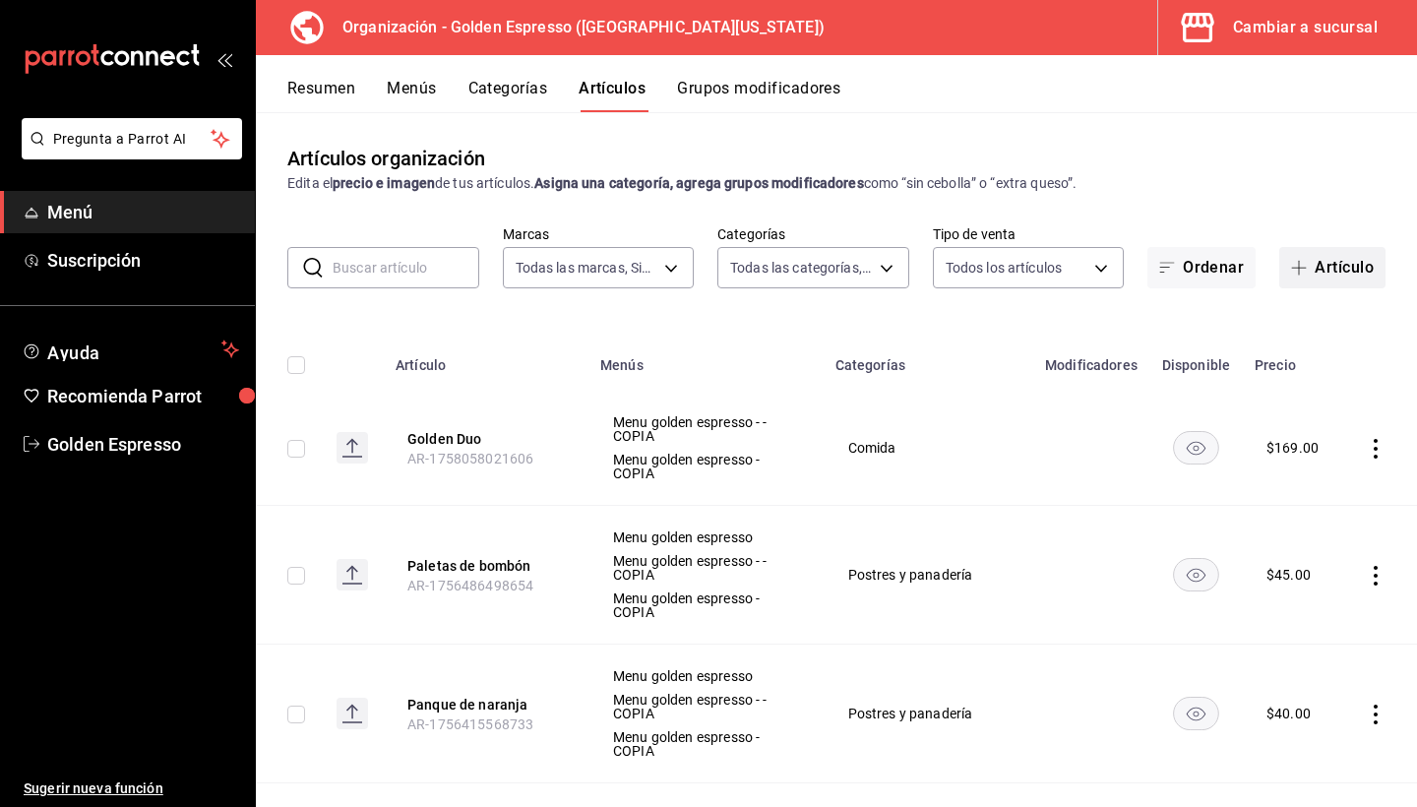
click at [1327, 282] on button "Artículo" at bounding box center [1333, 267] width 106 height 41
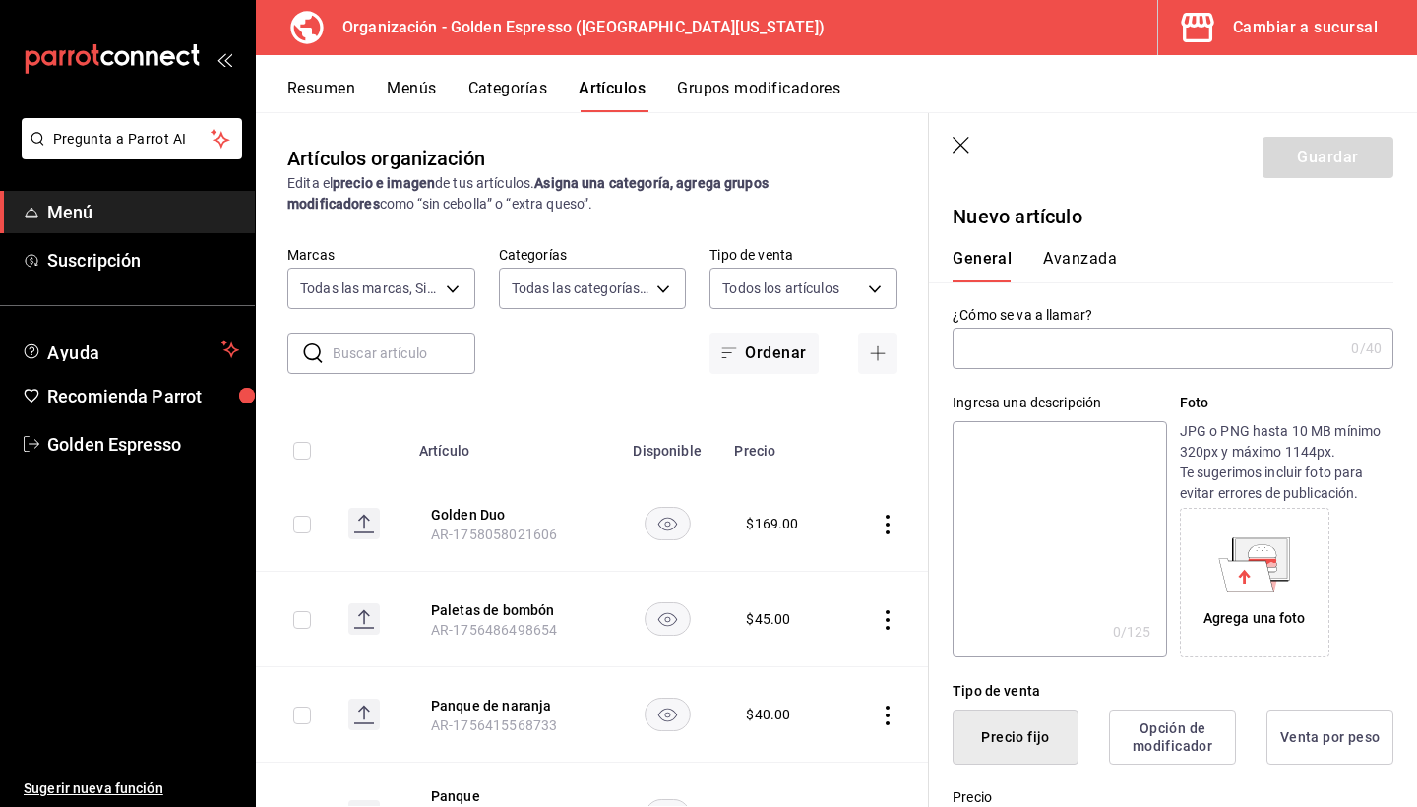
click at [997, 346] on input "text" at bounding box center [1148, 348] width 391 height 39
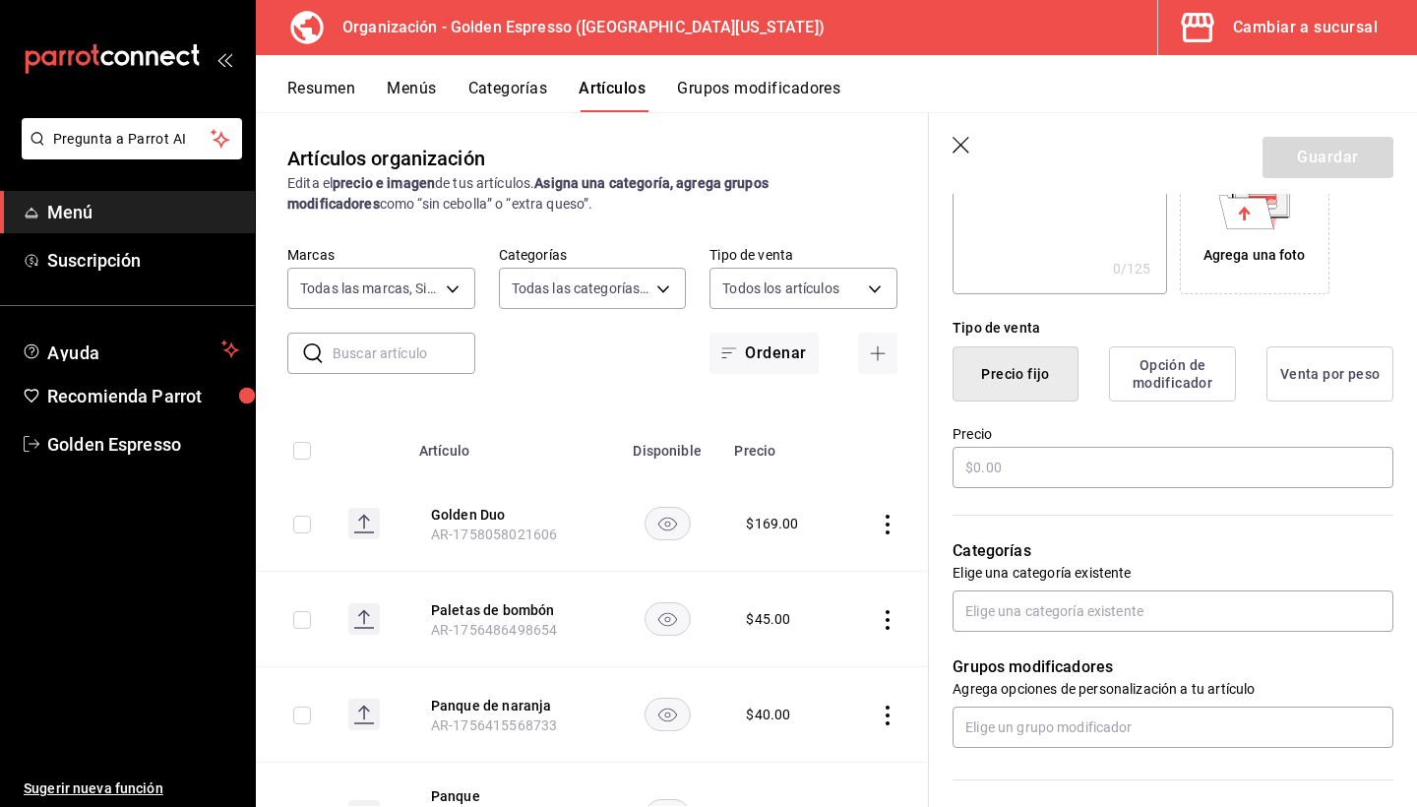
scroll to position [411, 0]
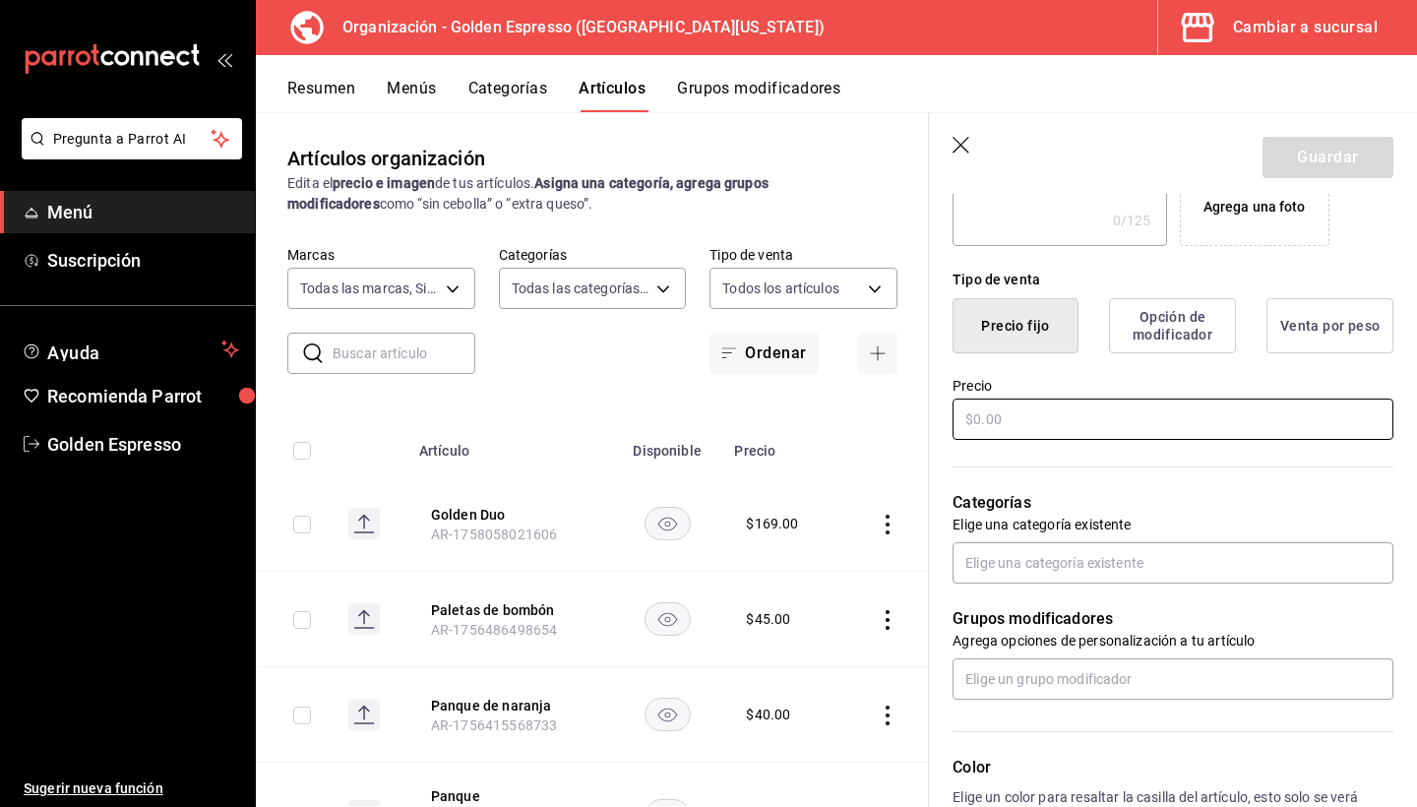
type input "Narciso"
click at [1101, 426] on input "text" at bounding box center [1173, 419] width 441 height 41
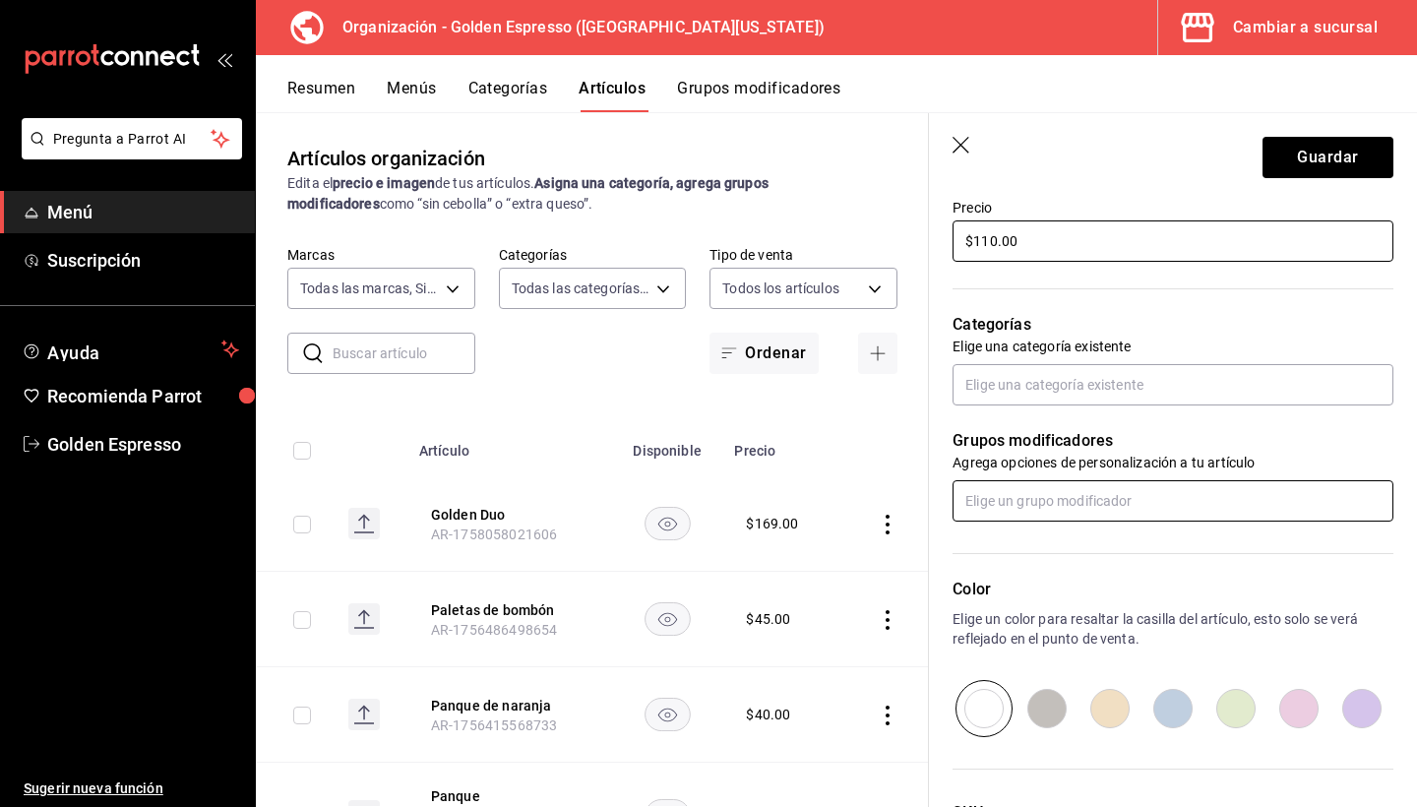
scroll to position [592, 0]
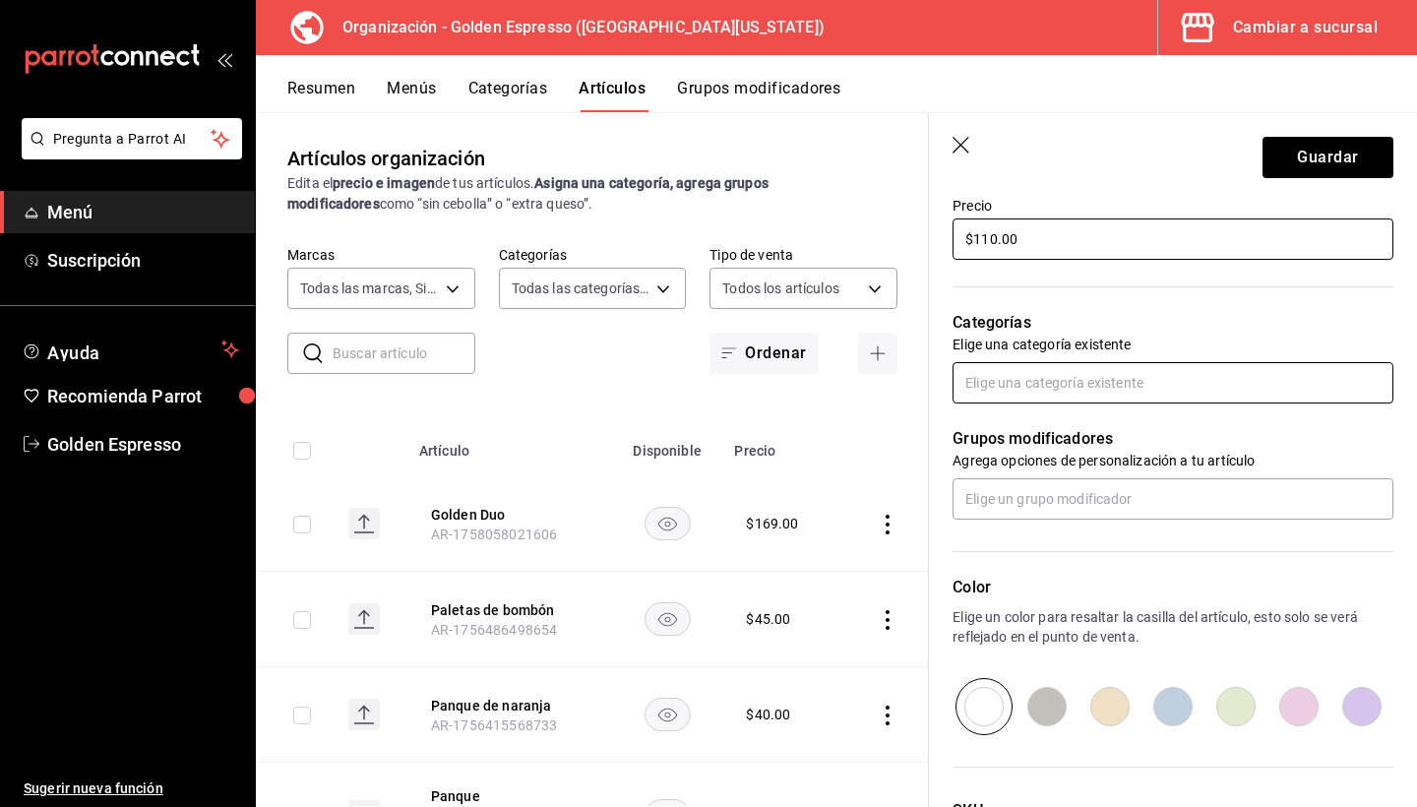
type input "$110.00"
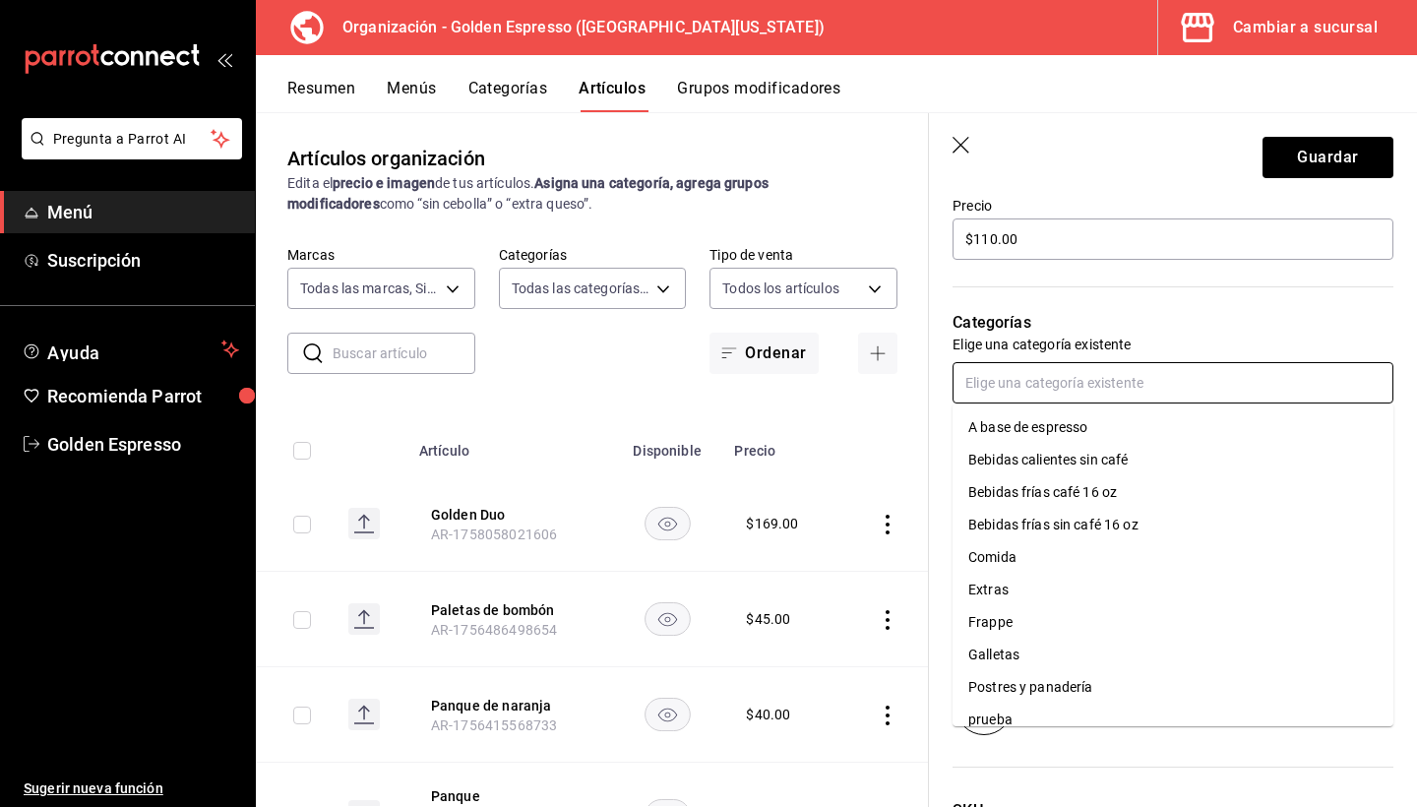
click at [1053, 385] on input "text" at bounding box center [1173, 382] width 441 height 41
click at [1041, 591] on li "Extras" at bounding box center [1173, 590] width 441 height 32
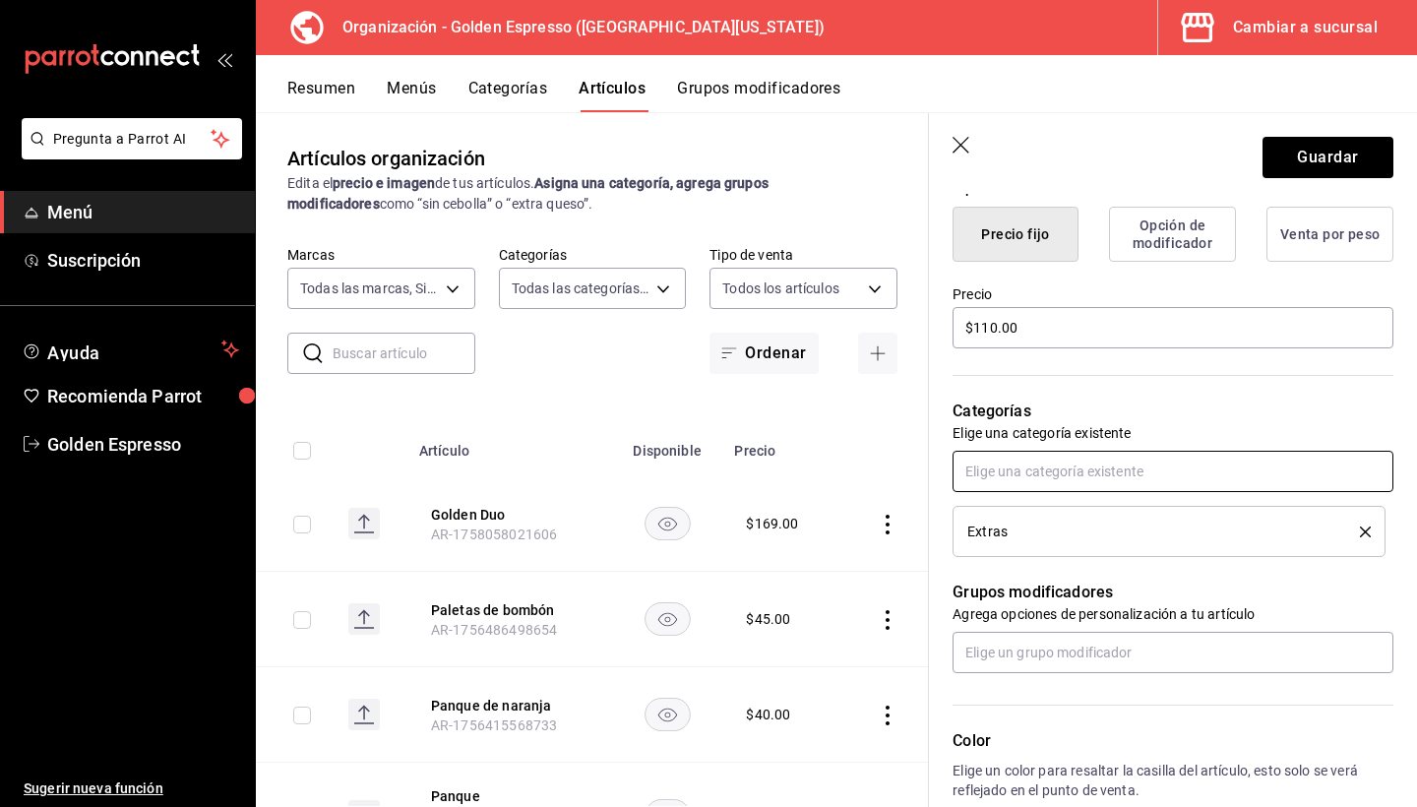
scroll to position [688, 0]
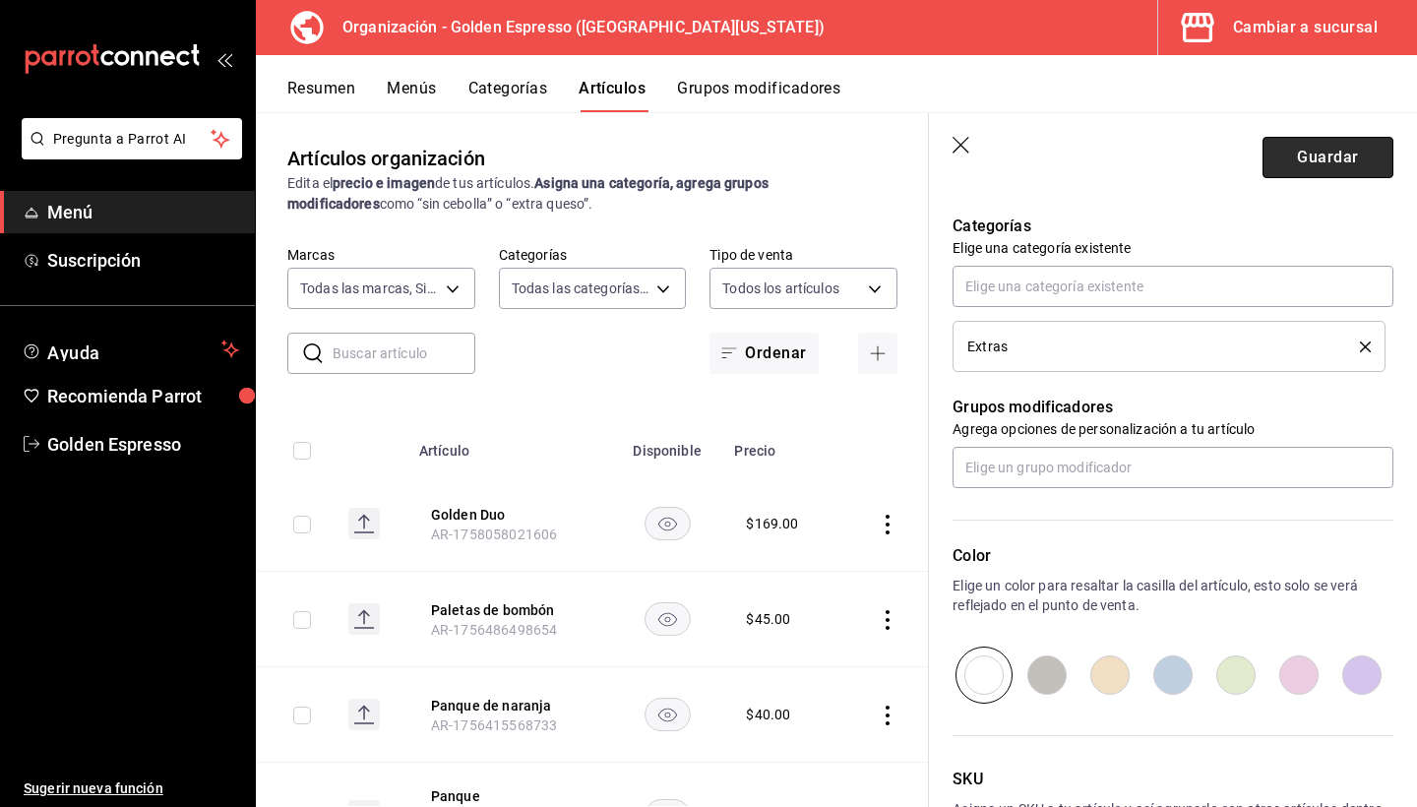
click at [1341, 158] on button "Guardar" at bounding box center [1328, 157] width 131 height 41
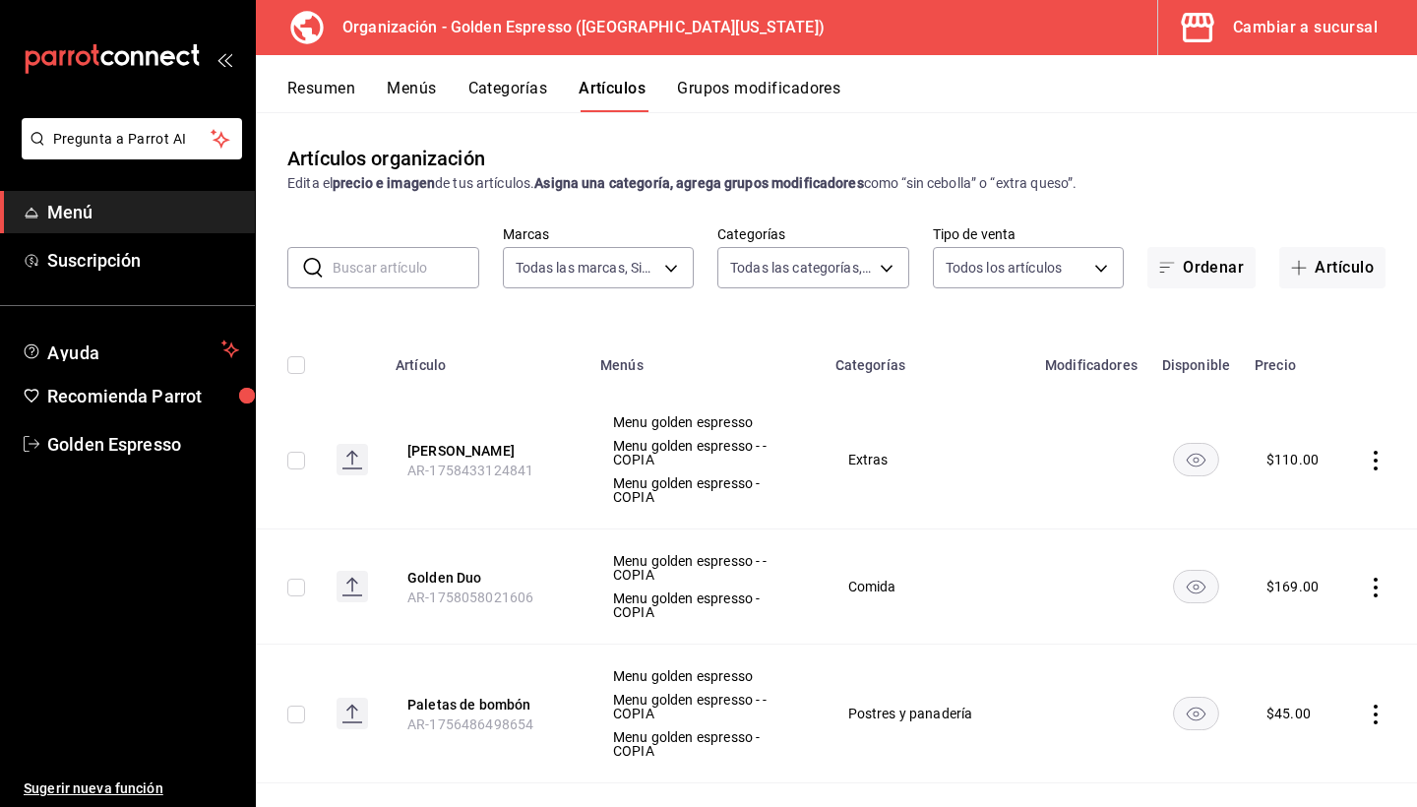
click at [81, 217] on span "Menú" at bounding box center [143, 212] width 192 height 27
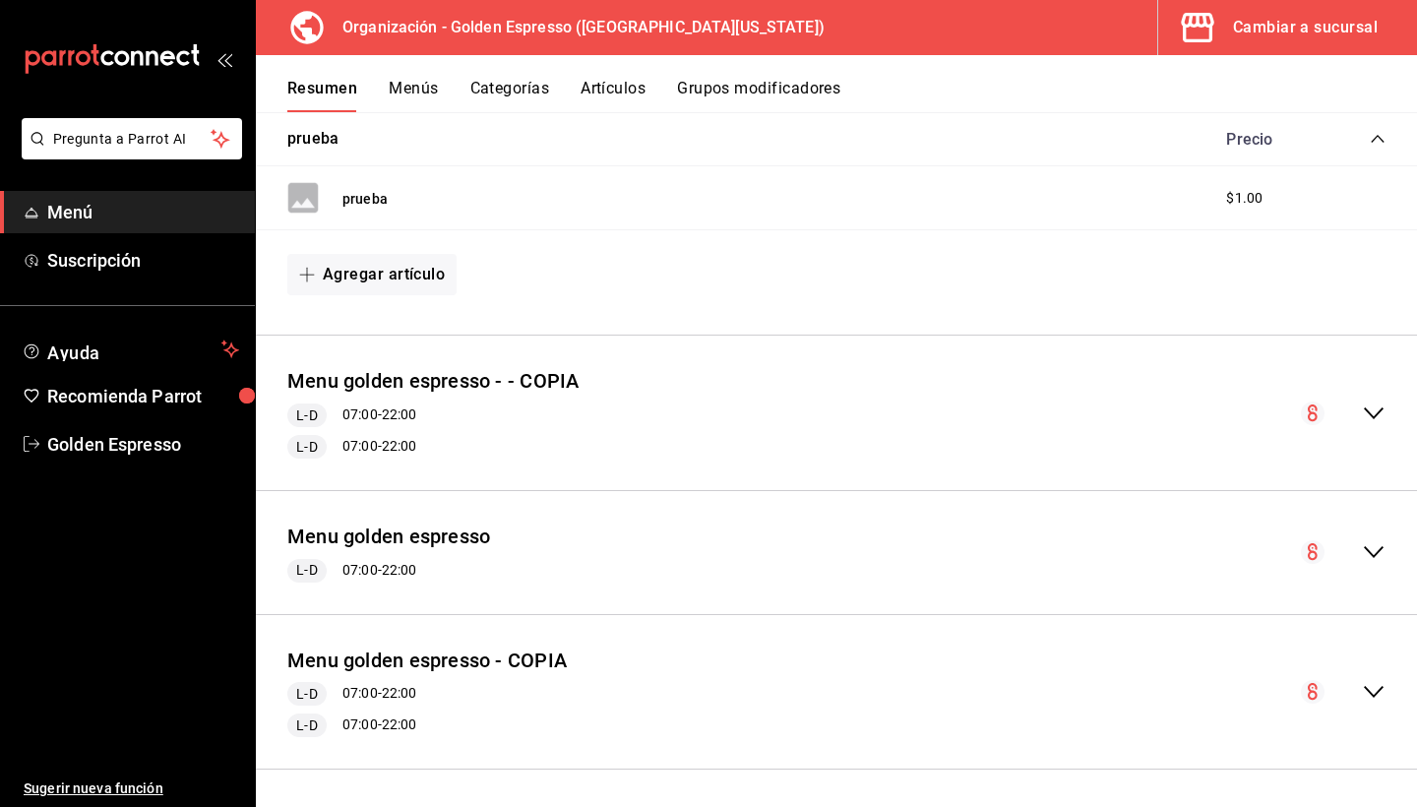
click at [1245, 29] on div "Cambiar a sucursal" at bounding box center [1305, 28] width 145 height 28
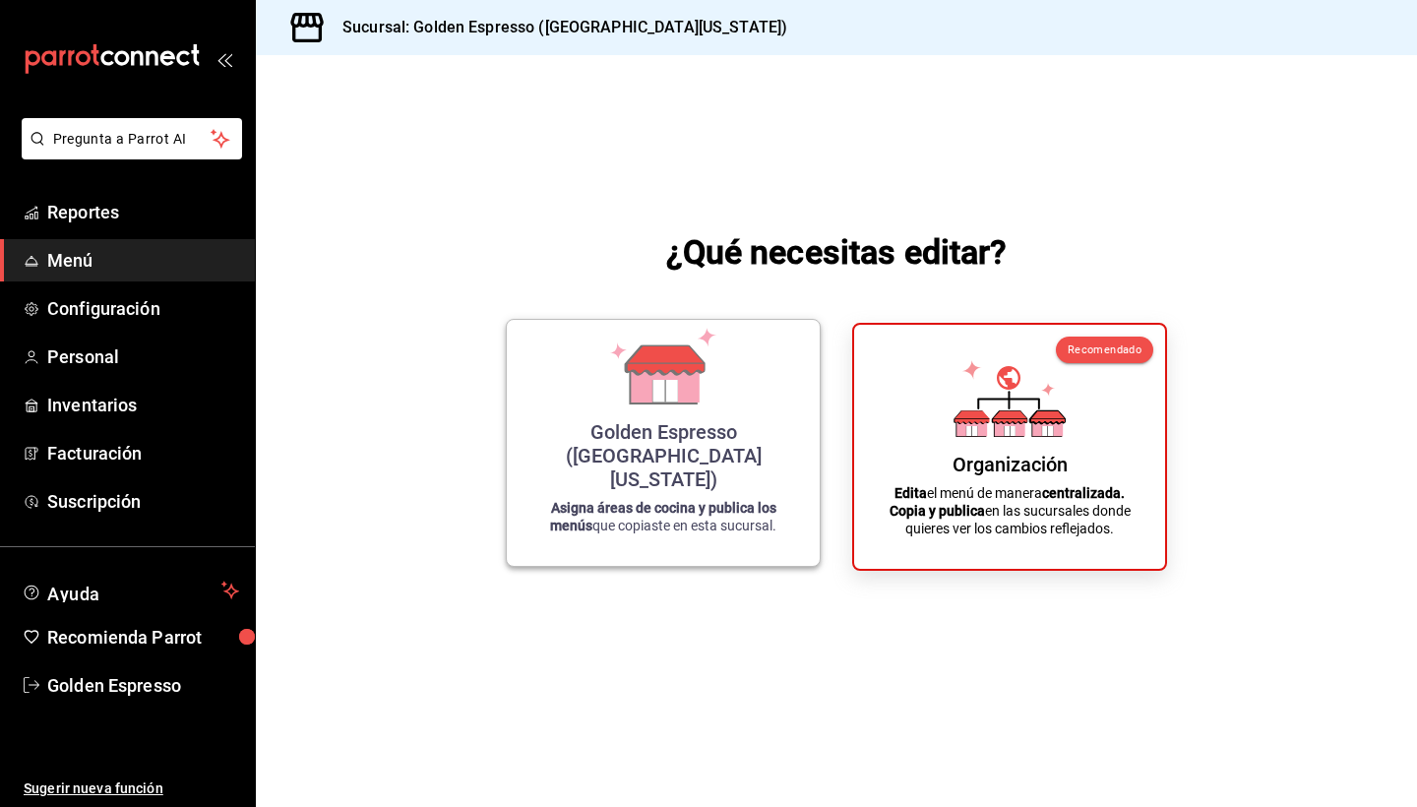
click at [627, 405] on icon at bounding box center [663, 366] width 112 height 77
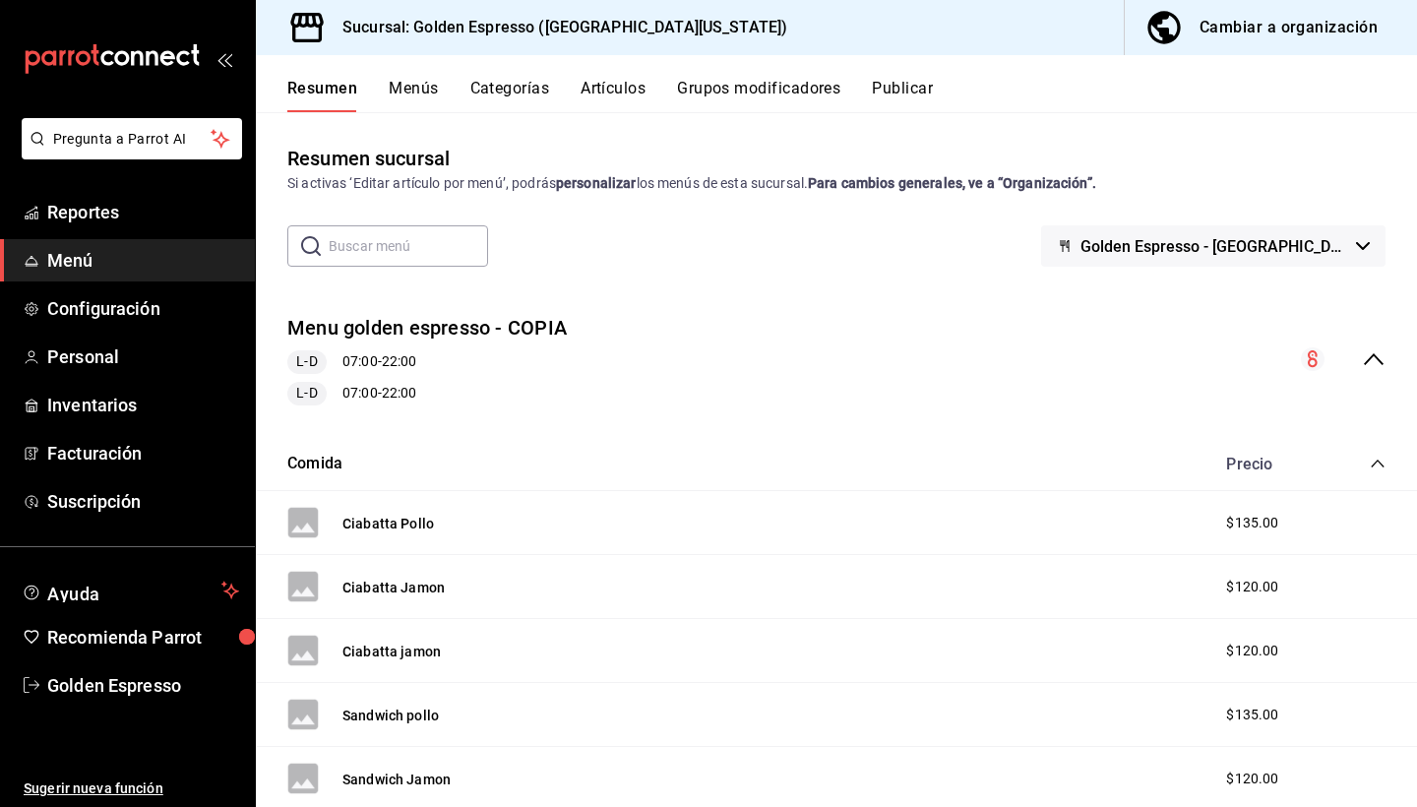
click at [1287, 20] on div "Cambiar a organización" at bounding box center [1289, 28] width 178 height 28
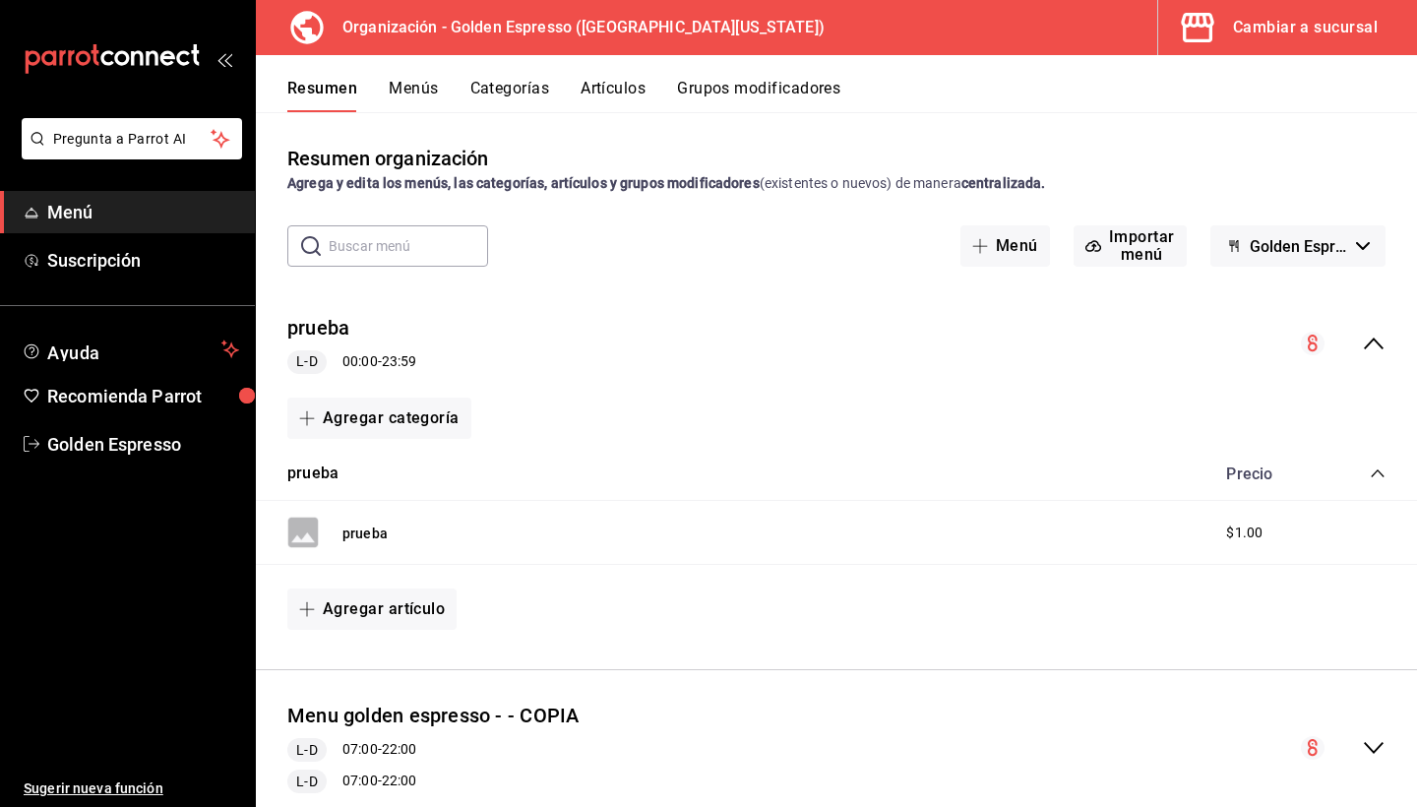
click at [1281, 40] on div "Cambiar a sucursal" at bounding box center [1305, 28] width 145 height 28
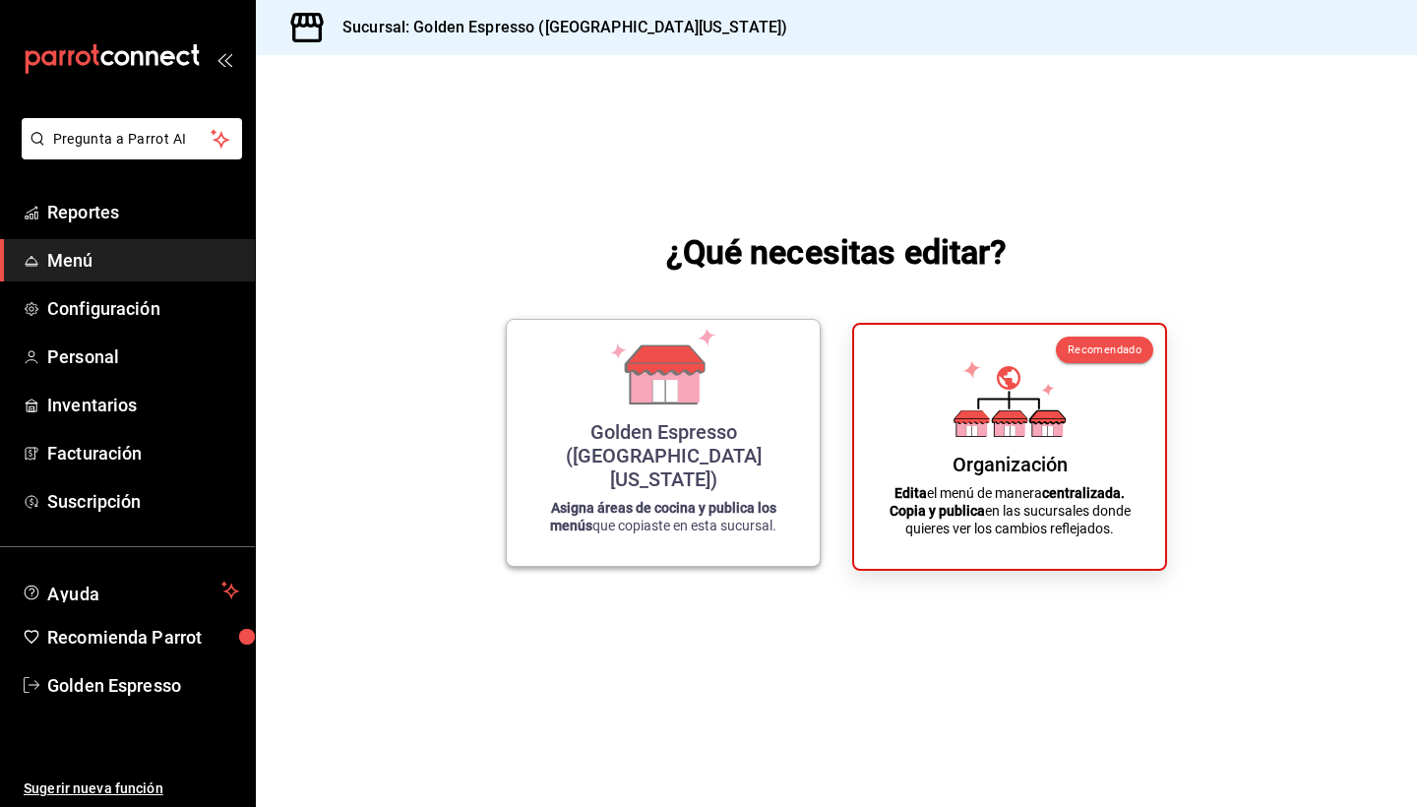
click at [663, 457] on div "Golden Espresso (Baja California)" at bounding box center [664, 455] width 266 height 71
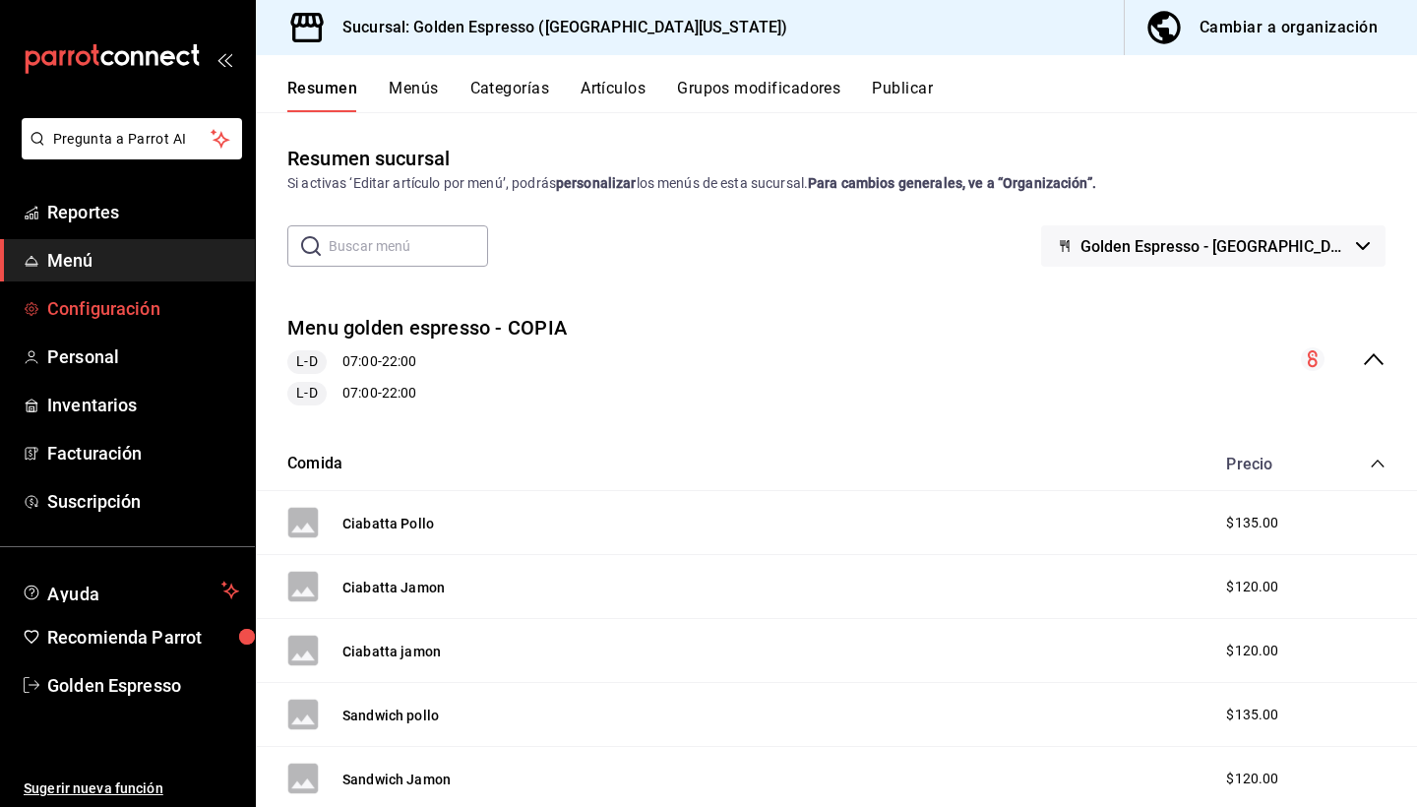
click at [99, 320] on span "Configuración" at bounding box center [143, 308] width 192 height 27
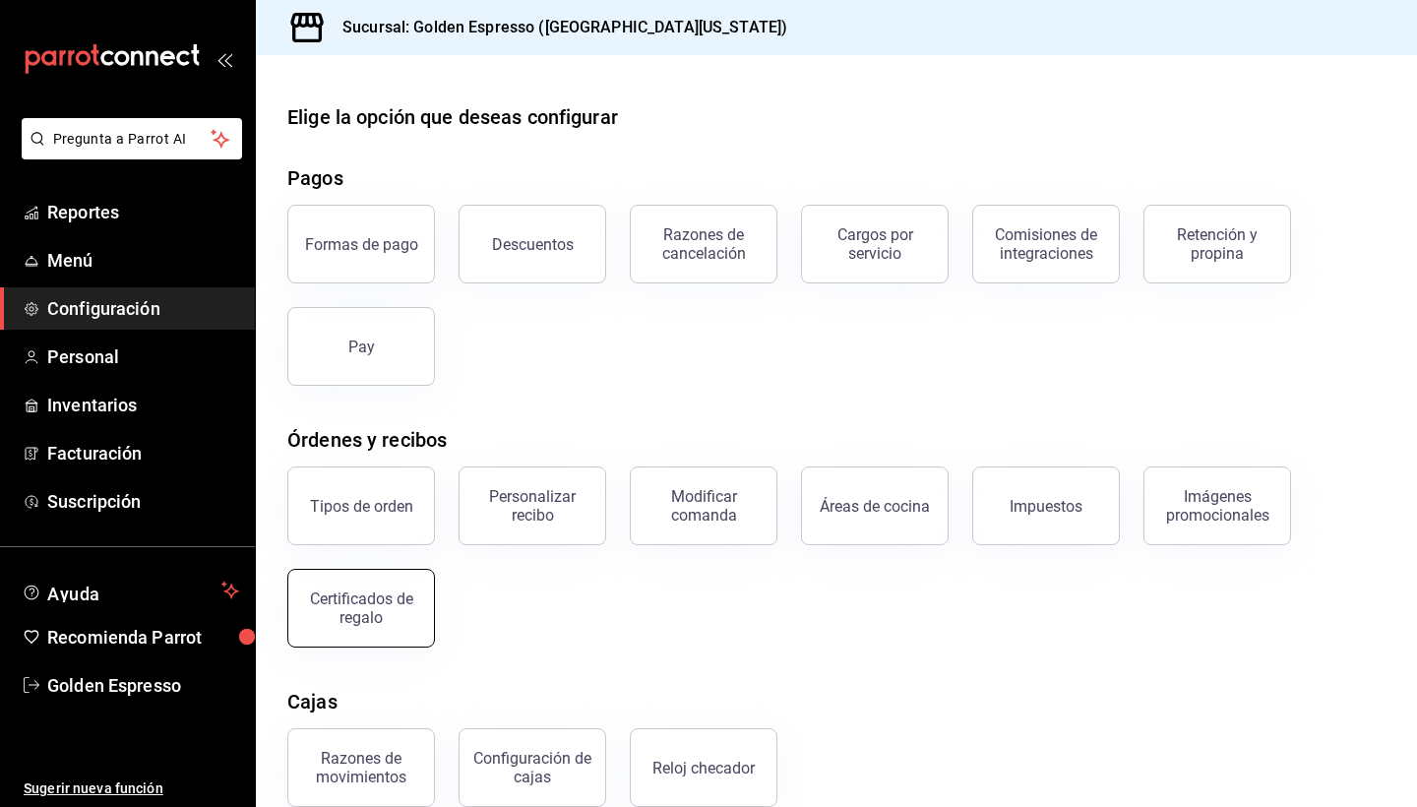
click at [370, 612] on div "Certificados de regalo" at bounding box center [361, 608] width 122 height 37
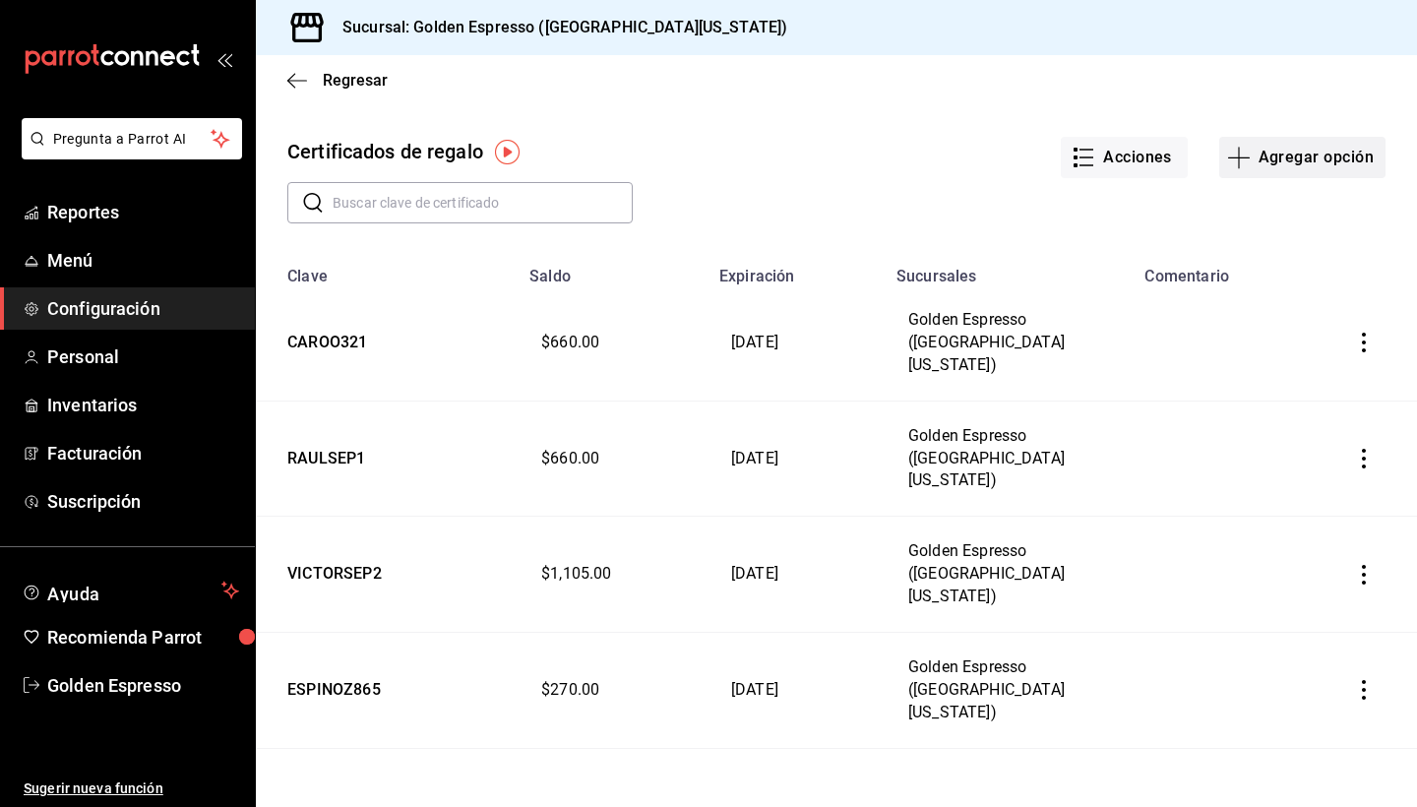
click at [1312, 155] on button "Agregar opción" at bounding box center [1303, 157] width 166 height 41
type input "$0.00"
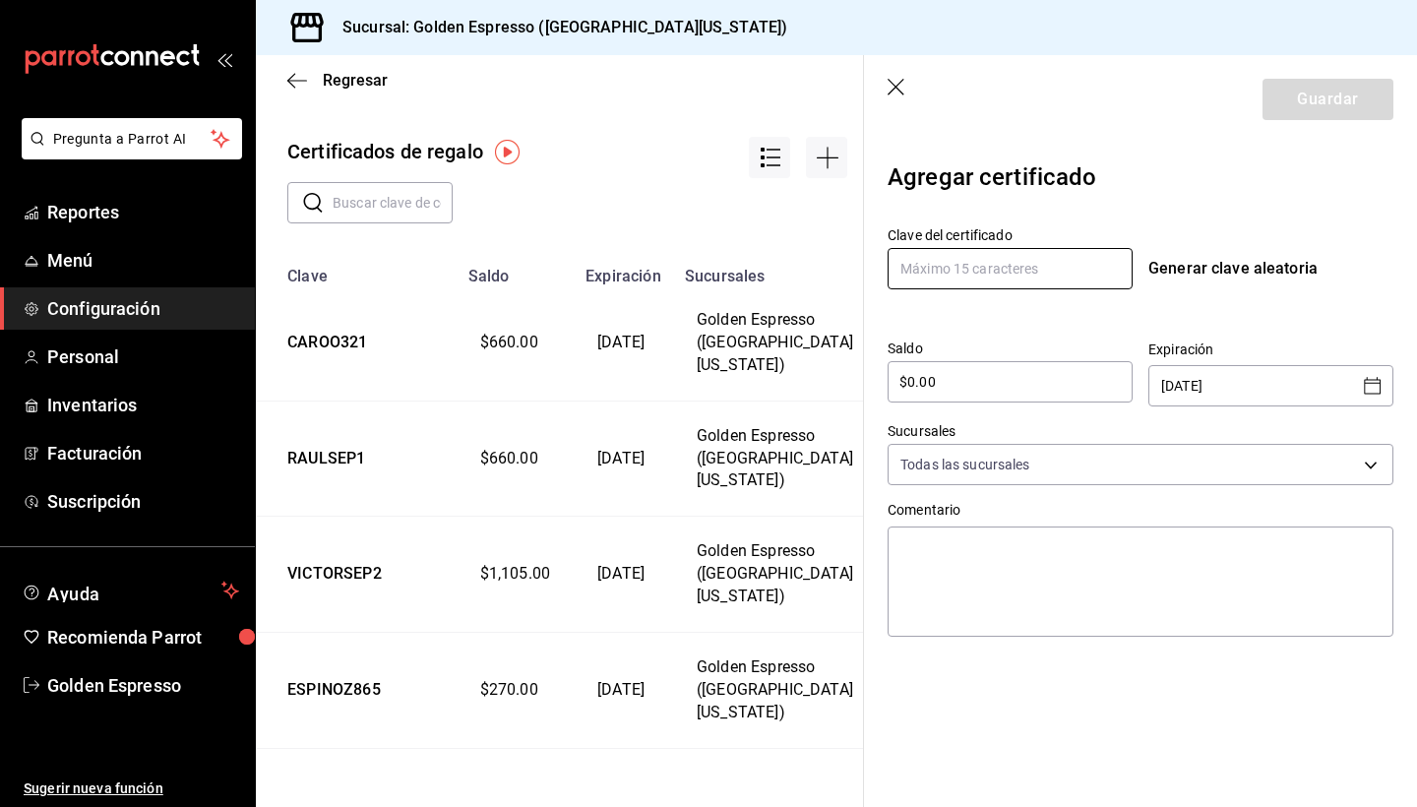
click at [919, 277] on input "text" at bounding box center [1010, 268] width 245 height 41
click at [983, 313] on div "Clave del certificado NARCISOS Generar clave aleatoria Saldo $0.00 ​ Expiración…" at bounding box center [1141, 428] width 506 height 434
click at [1006, 263] on input "NARCISOS" at bounding box center [1010, 268] width 245 height 41
type input "NARCISO"
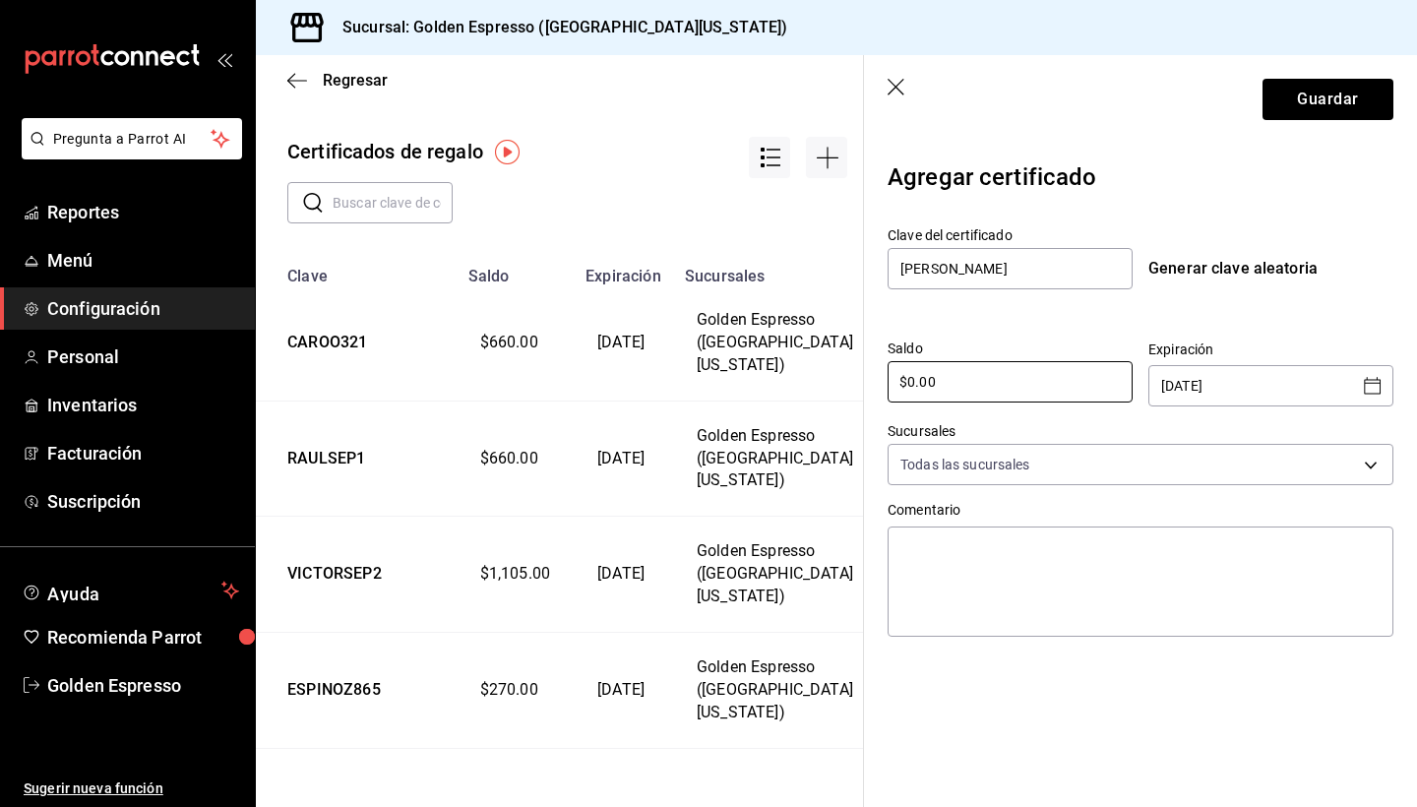
drag, startPoint x: 964, startPoint y: 382, endPoint x: 797, endPoint y: 382, distance: 166.3
click at [797, 382] on div "Regresar Certificados de regalo ​ ​ Clave Saldo Expiración Sucursales Comentari…" at bounding box center [836, 431] width 1161 height 752
type input "$1,300"
click at [1371, 383] on icon "Open calendar" at bounding box center [1372, 385] width 17 height 17
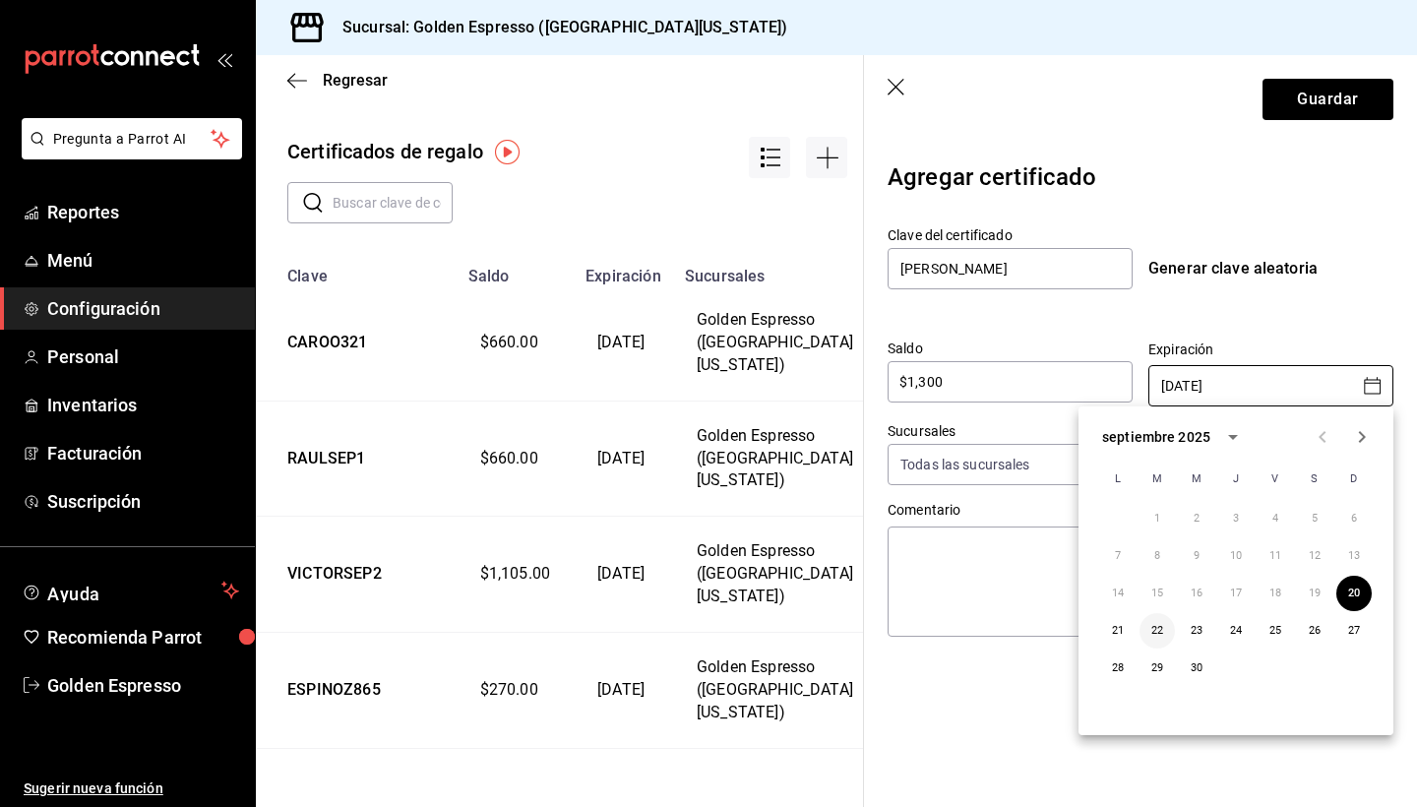
click at [1158, 631] on button "22" at bounding box center [1157, 630] width 35 height 35
type input "22/09/2025"
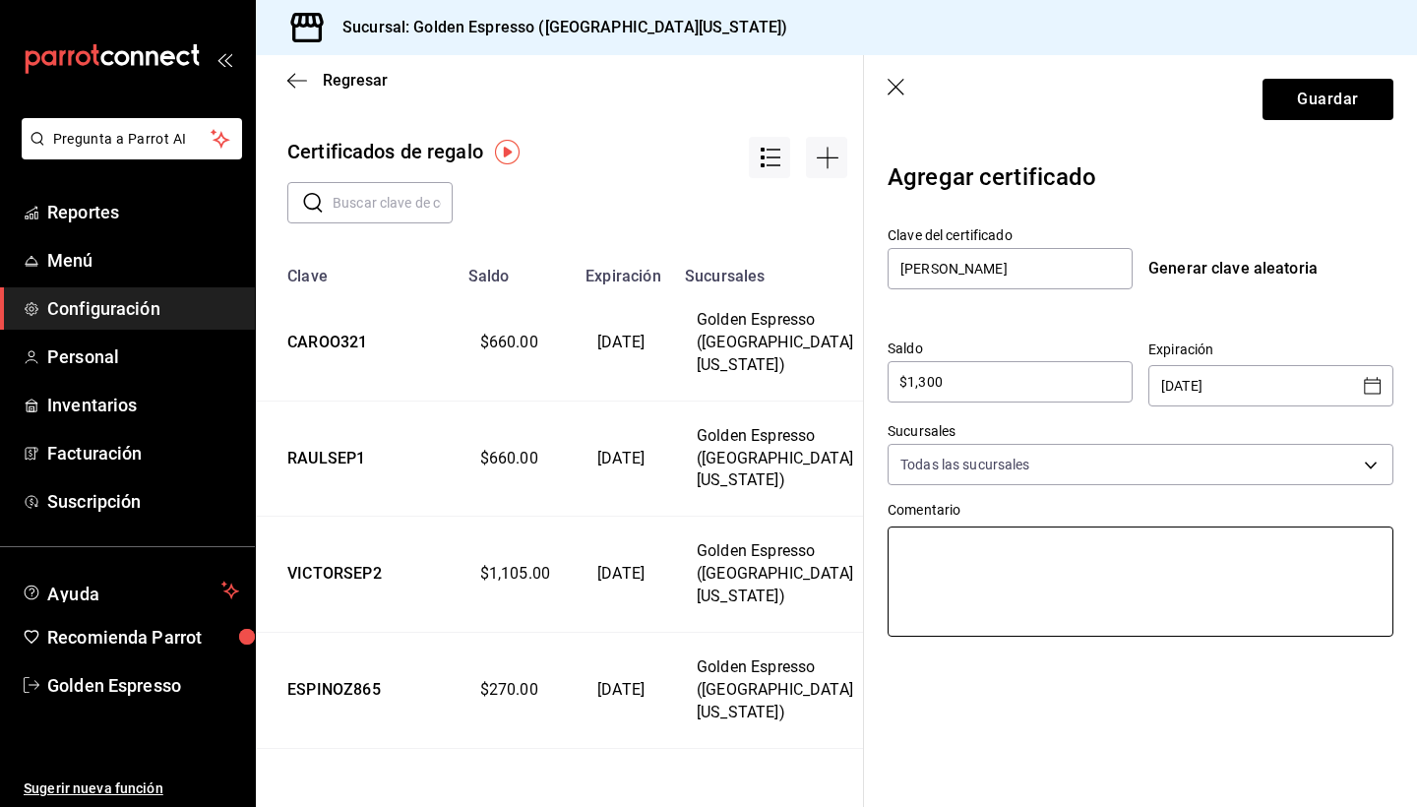
click at [1075, 583] on textarea at bounding box center [1141, 582] width 506 height 110
type textarea "S"
type textarea "x"
type textarea "Si"
type textarea "x"
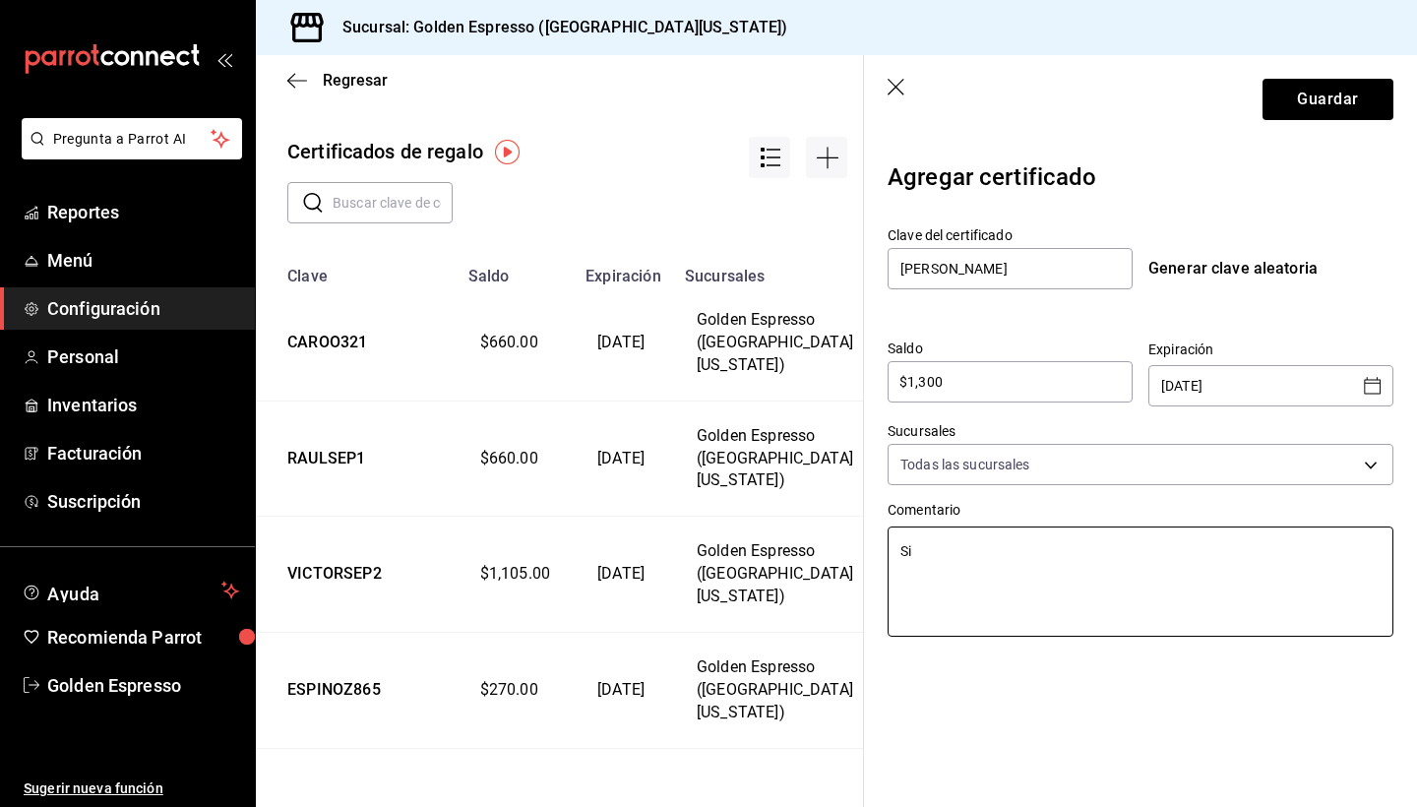
type textarea "S"
type textarea "x"
type textarea "So"
type textarea "x"
type textarea "Sol"
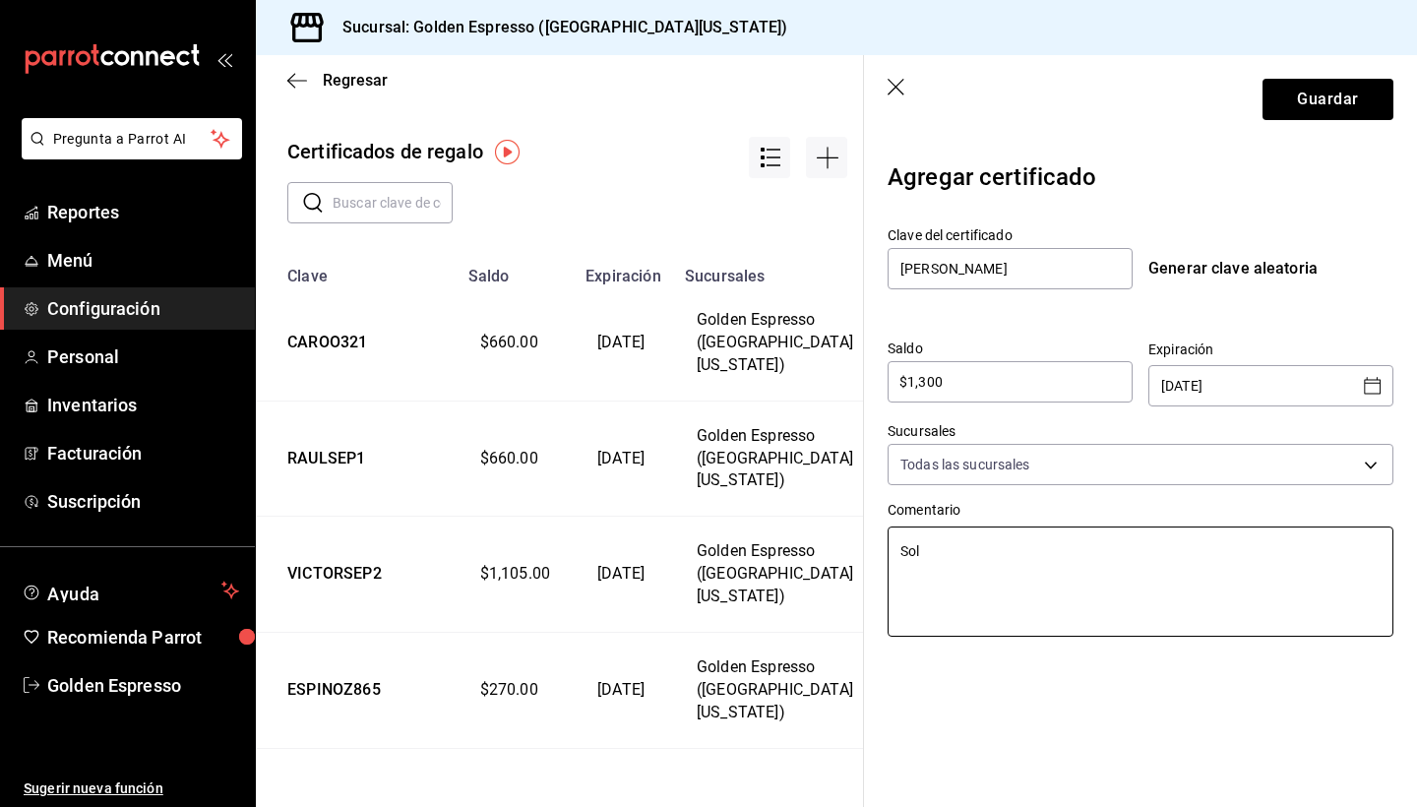
type textarea "x"
type textarea "Solo"
type textarea "x"
type textarea "Solo"
type textarea "x"
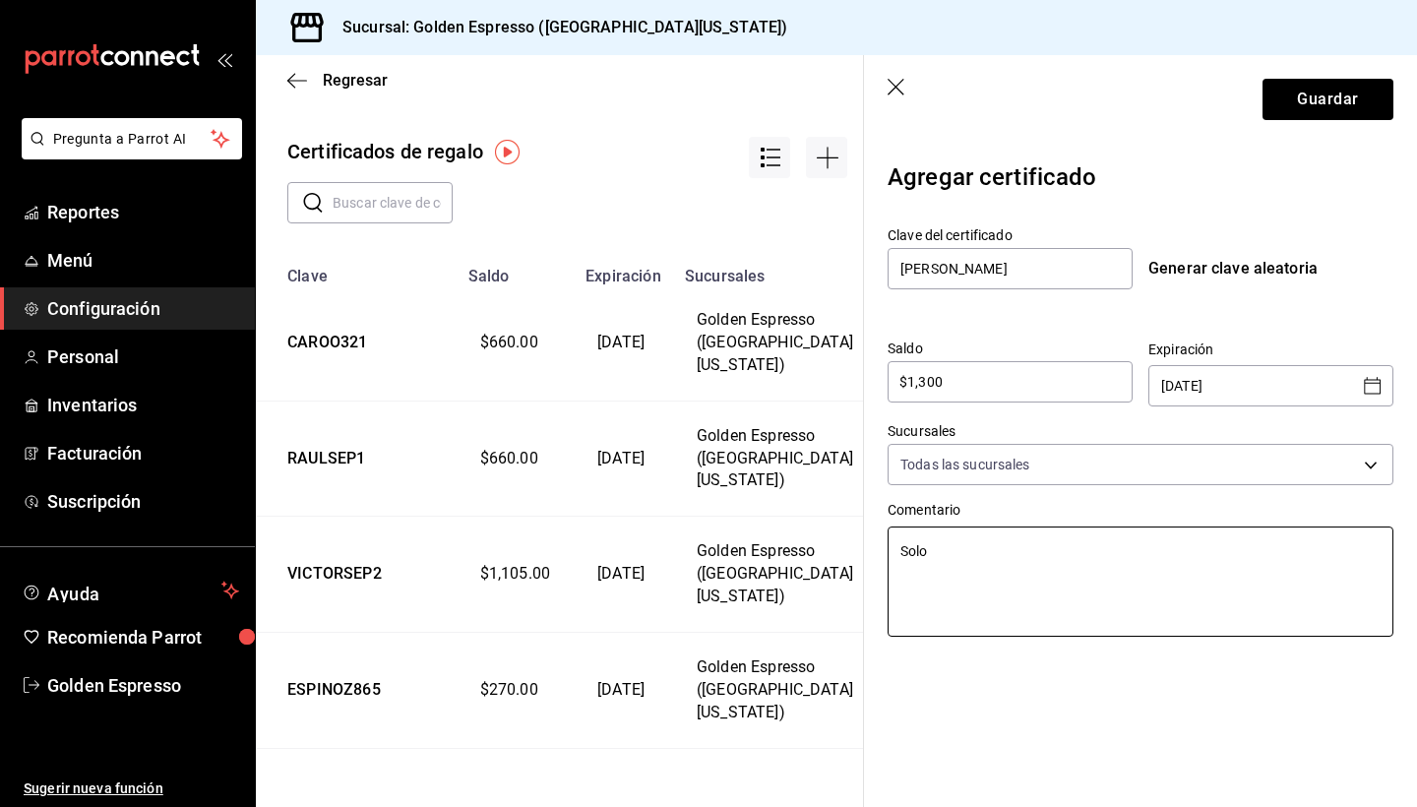
type textarea "Solo u"
type textarea "x"
type textarea "Solo un"
type textarea "x"
type textarea "Solo una"
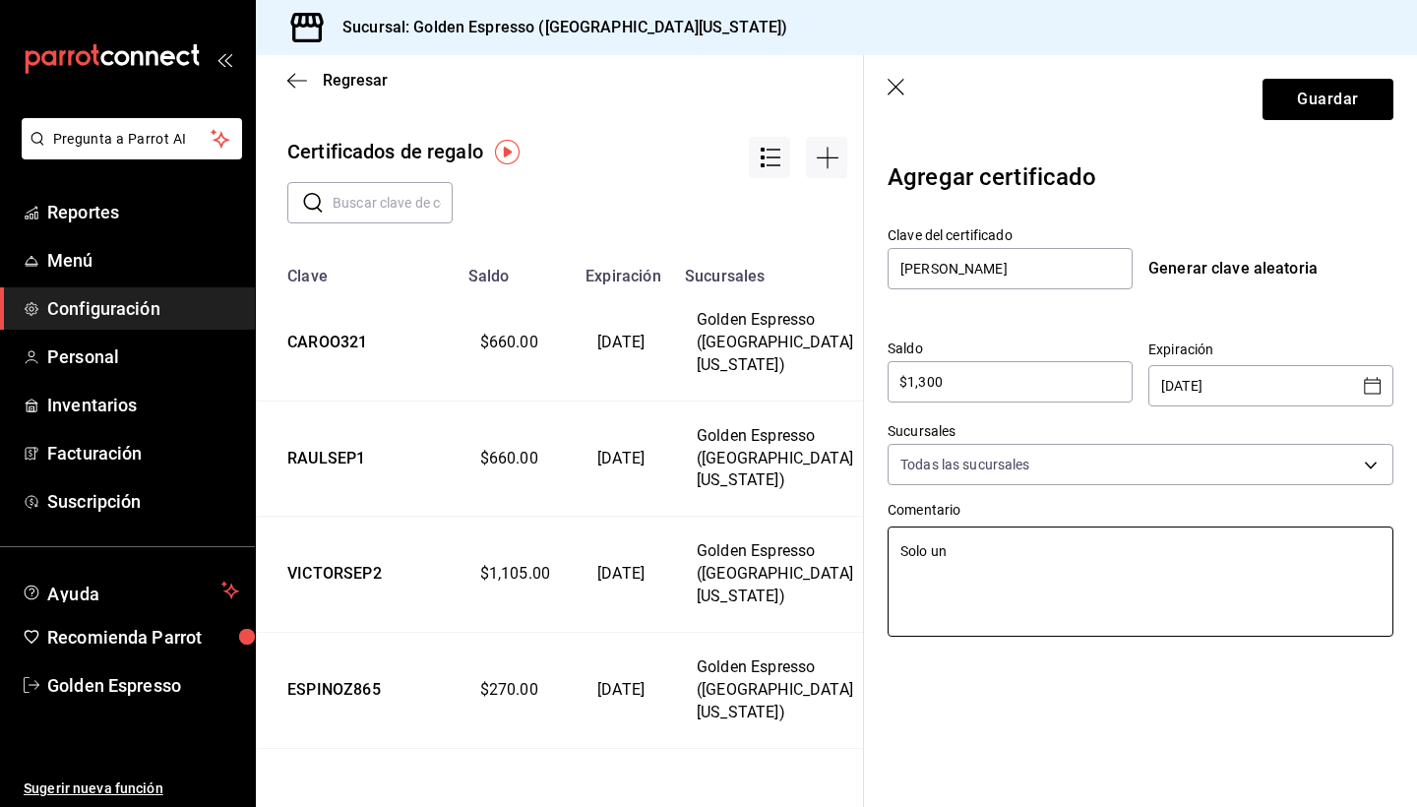
type textarea "x"
type textarea "Solo una"
type textarea "x"
type textarea "Solo una b"
type textarea "x"
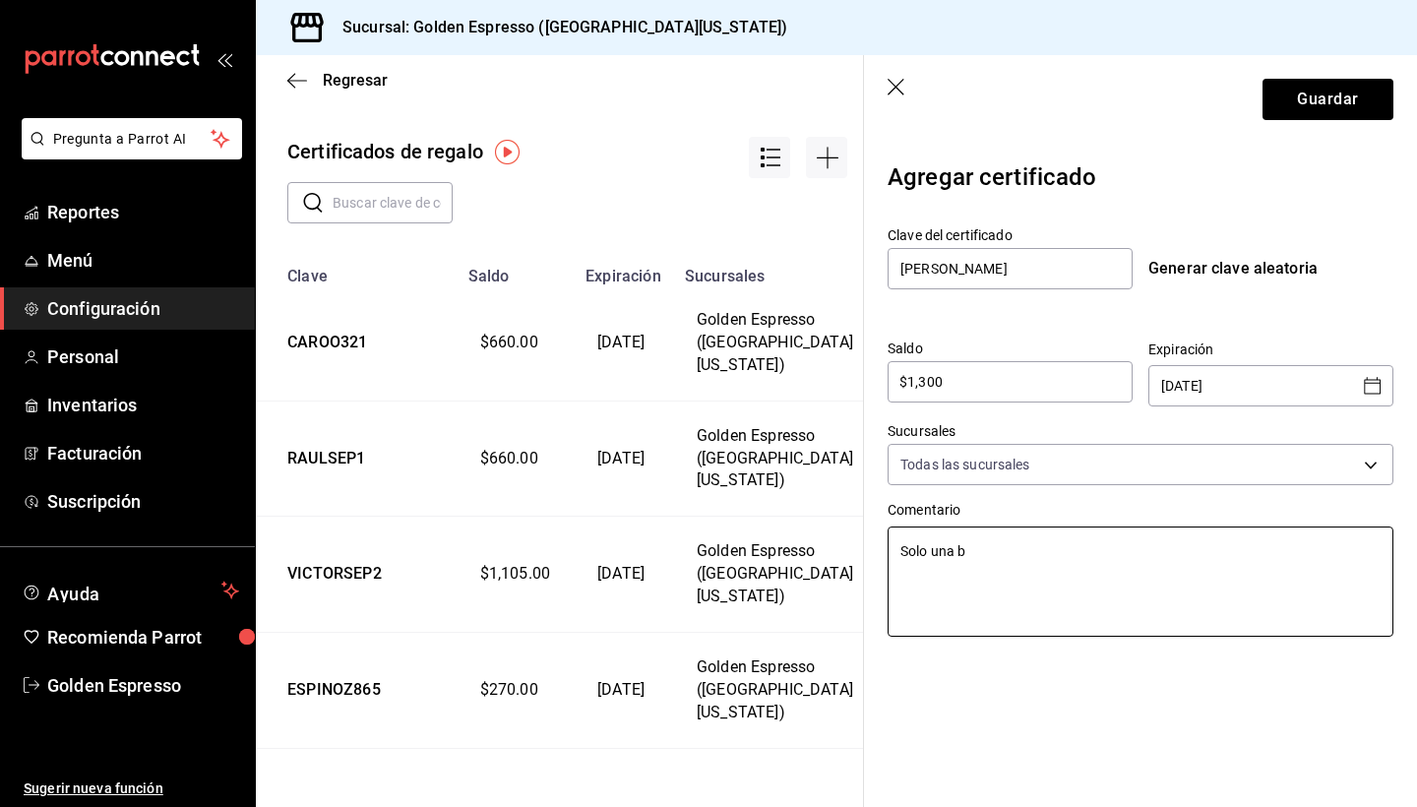
type textarea "Solo una be"
type textarea "x"
type textarea "Solo una beb"
type textarea "x"
type textarea "Solo una bebi"
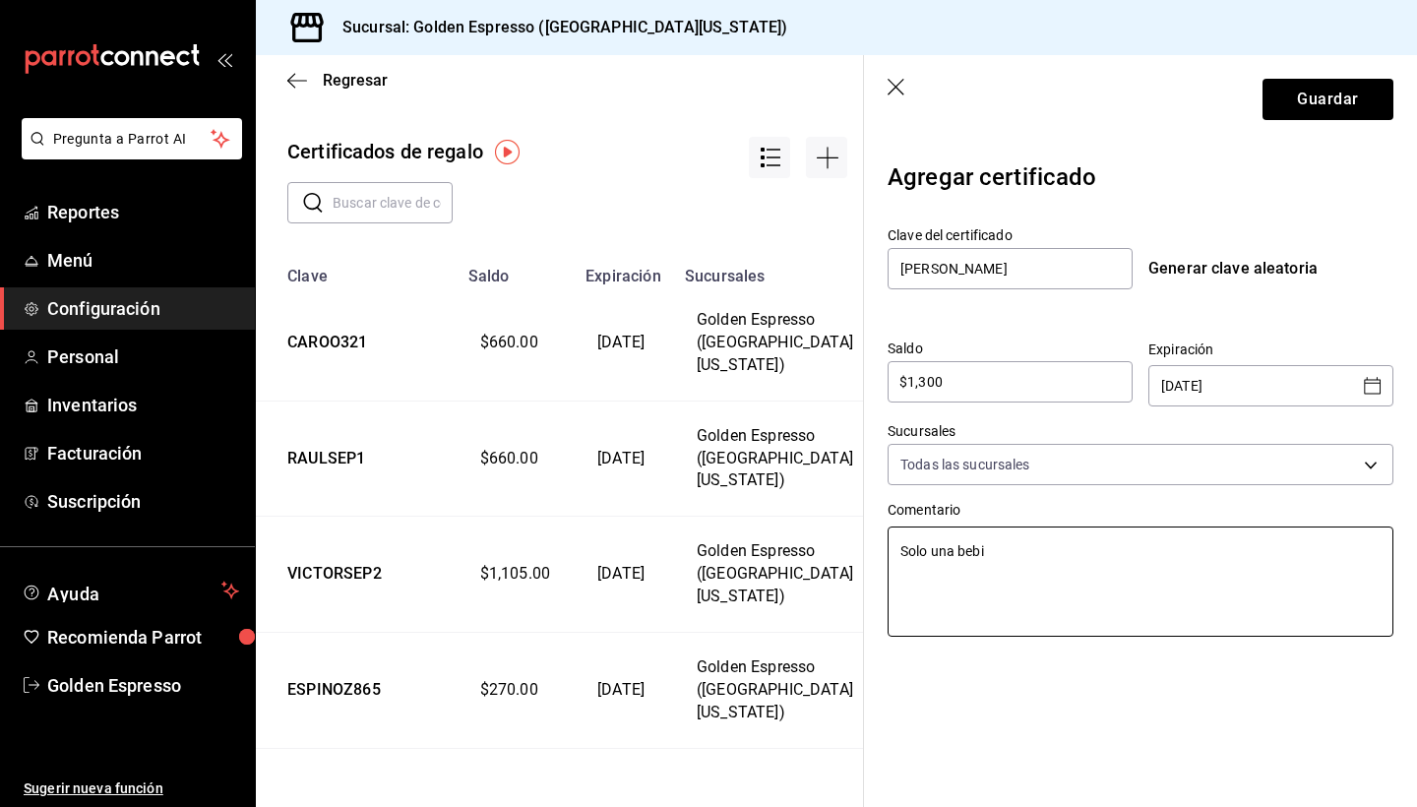
type textarea "x"
type textarea "Solo una bebid"
type textarea "x"
type textarea "Solo una bebida"
type textarea "x"
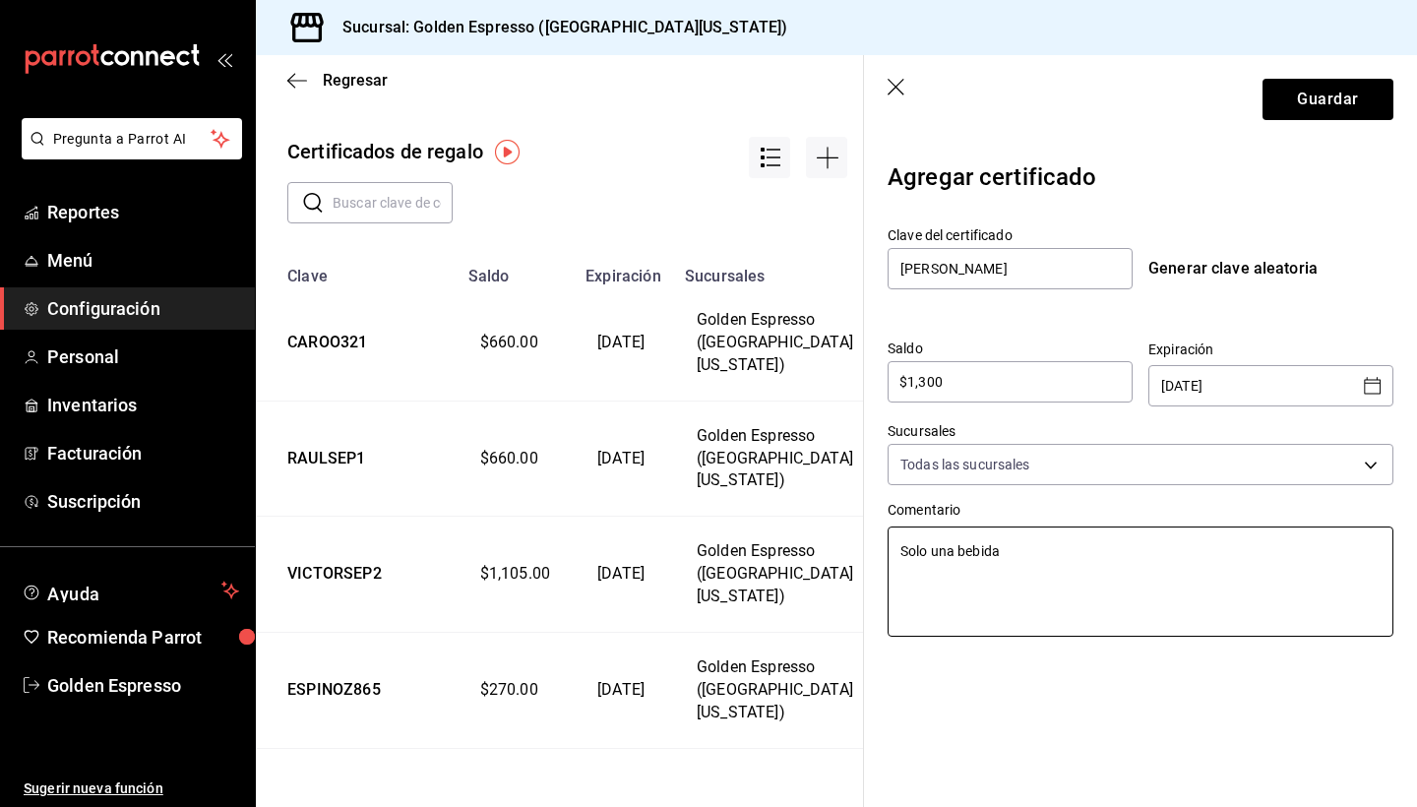
type textarea "Solo una bebida,"
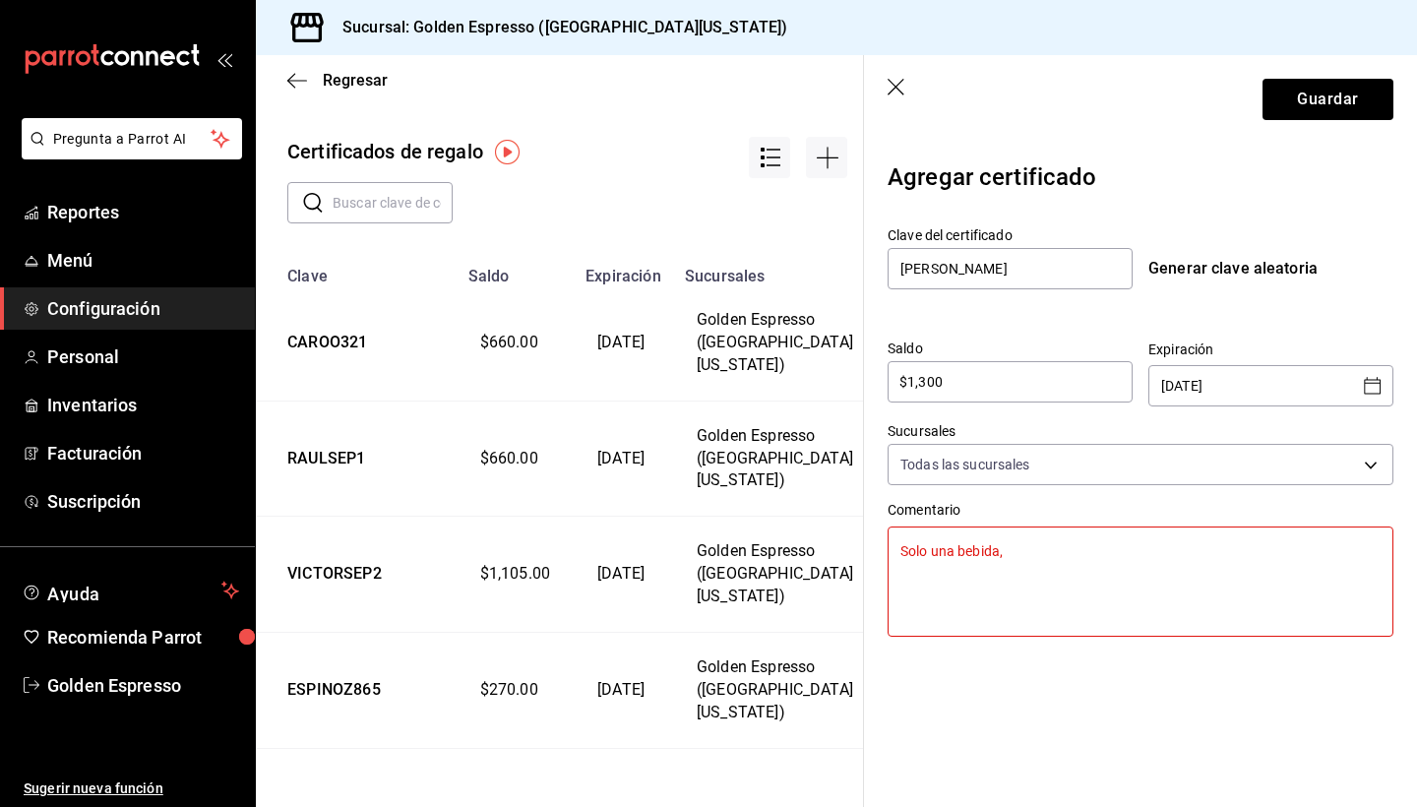
type textarea "x"
type textarea "Solo una bebida,"
type textarea "x"
type textarea "Solo una bebida, n"
type textarea "x"
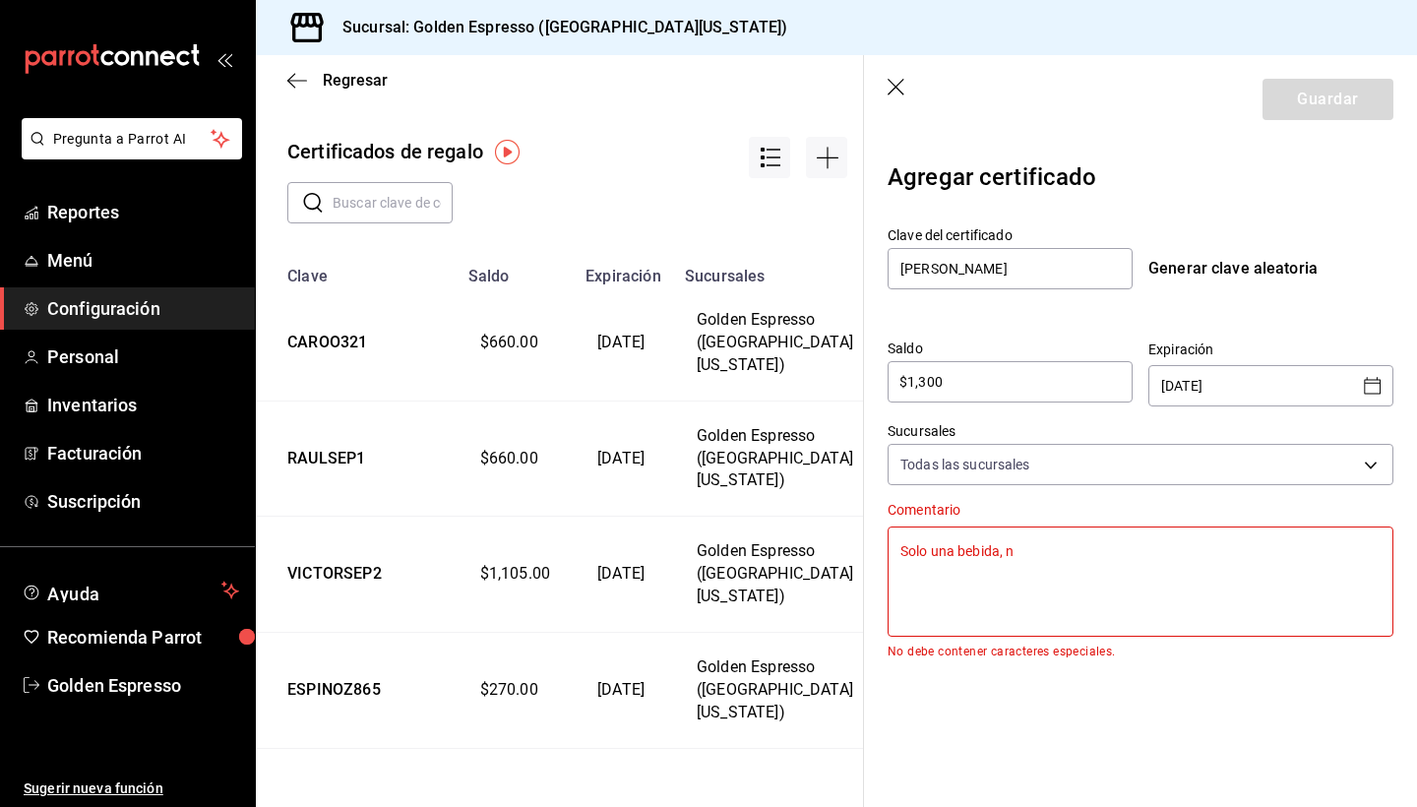
type textarea "Solo una bebida, n"
type textarea "x"
type textarea "Solo una bebida, n"
type textarea "x"
type textarea "Solo una bebida, no"
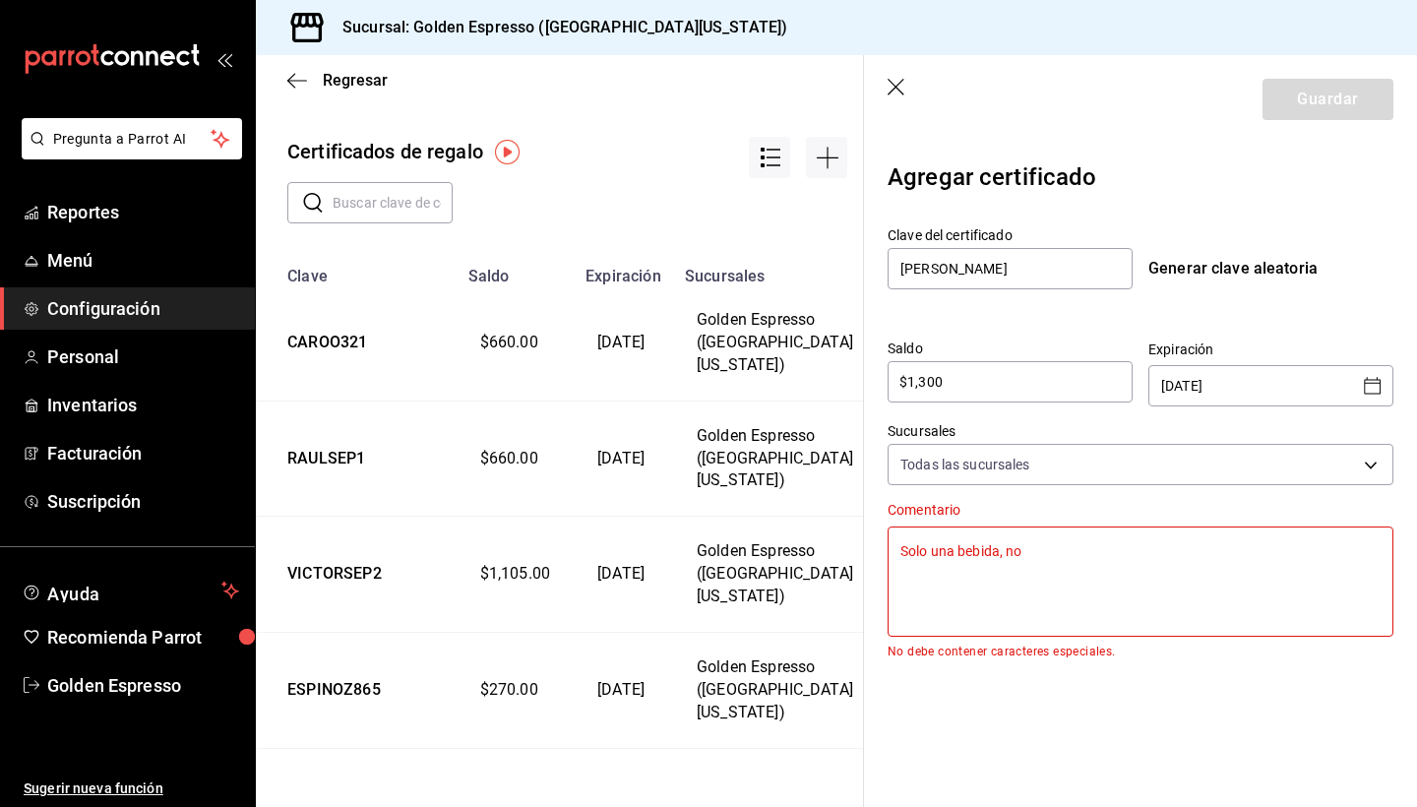
type textarea "x"
type textarea "Solo una bebida, n"
type textarea "x"
type textarea "Solo una bebida,"
type textarea "x"
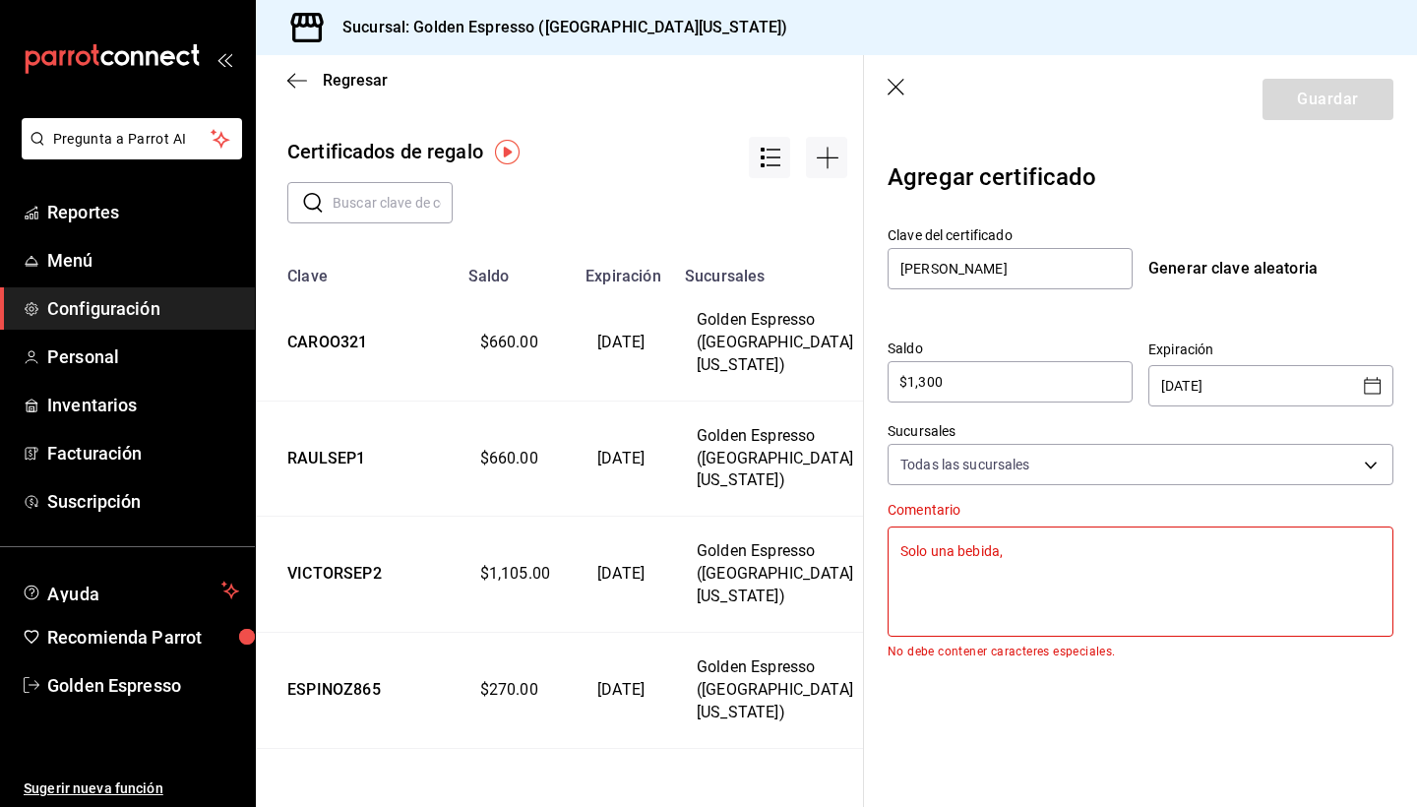
type textarea "Solo una bebida,"
type textarea "x"
type textarea "Solo una bebida"
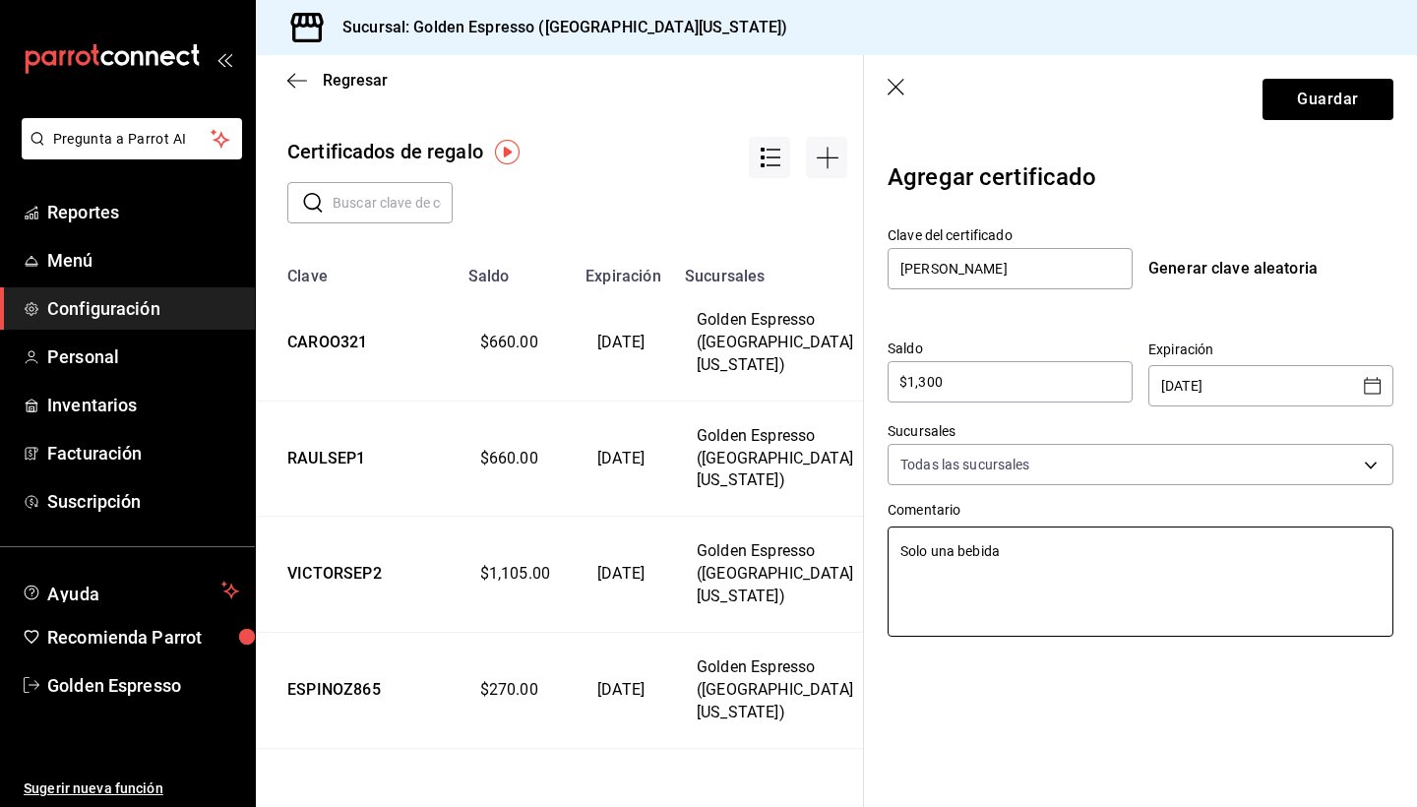
type textarea "x"
type textarea "Solo una bebida"
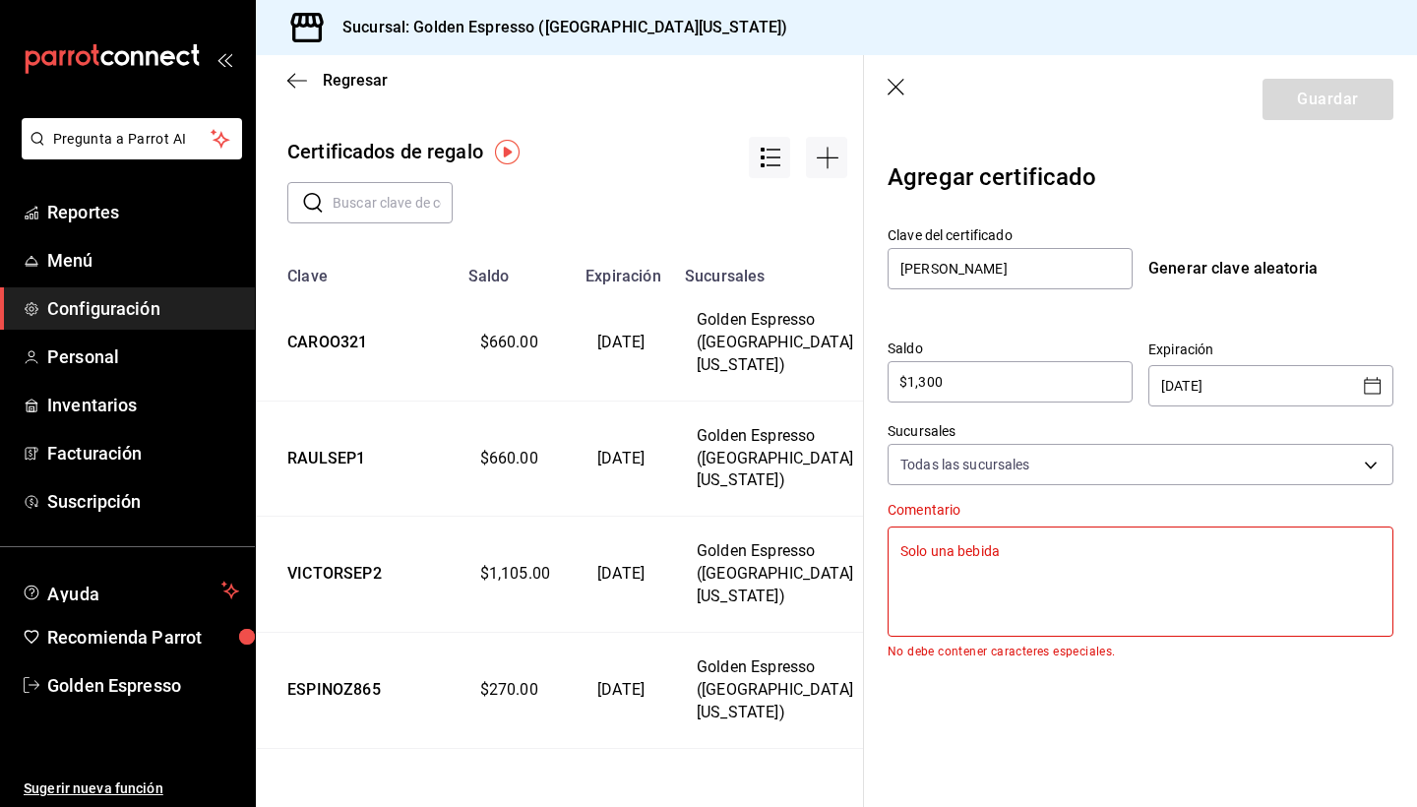
type textarea "x"
type textarea "Solo una bebida"
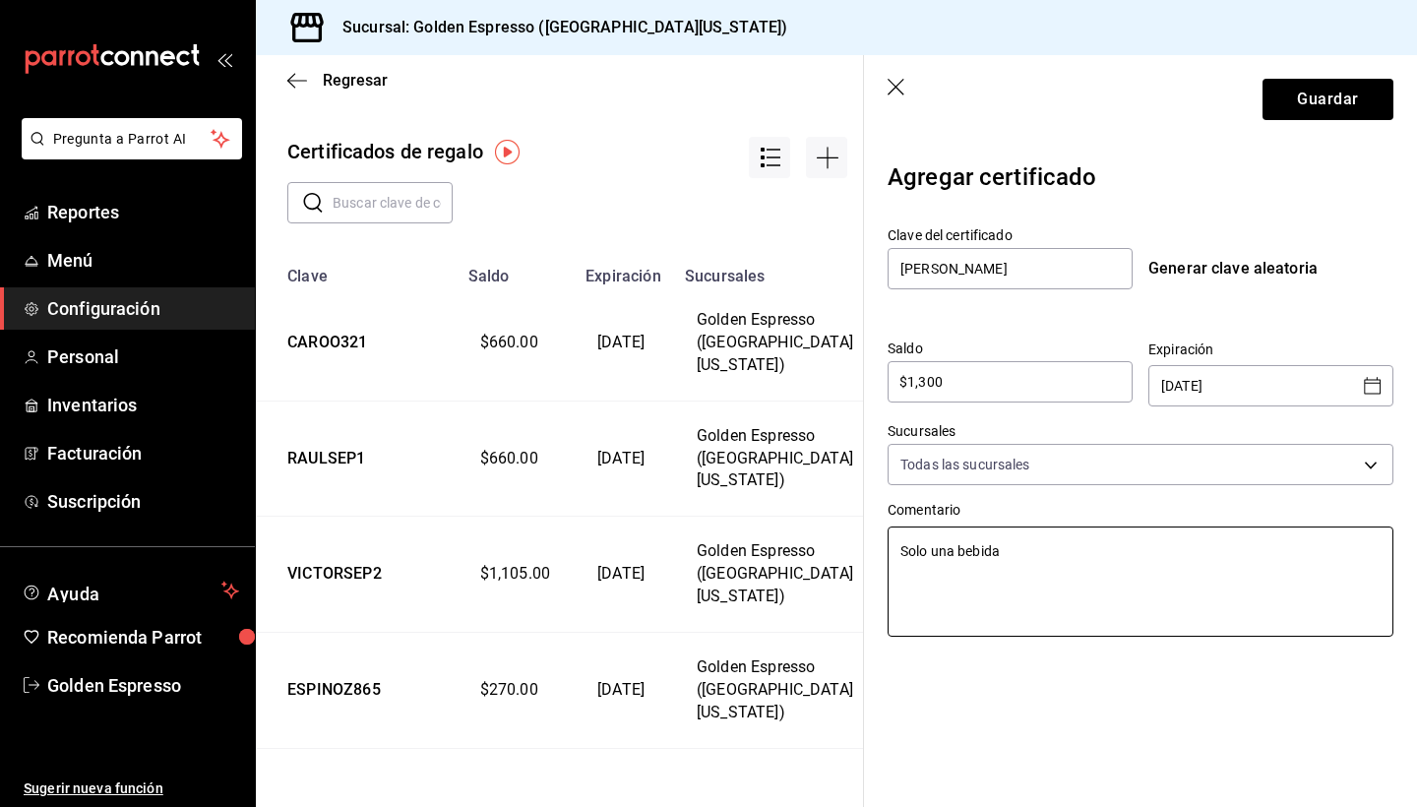
type textarea "x"
type textarea "Solo una bebida."
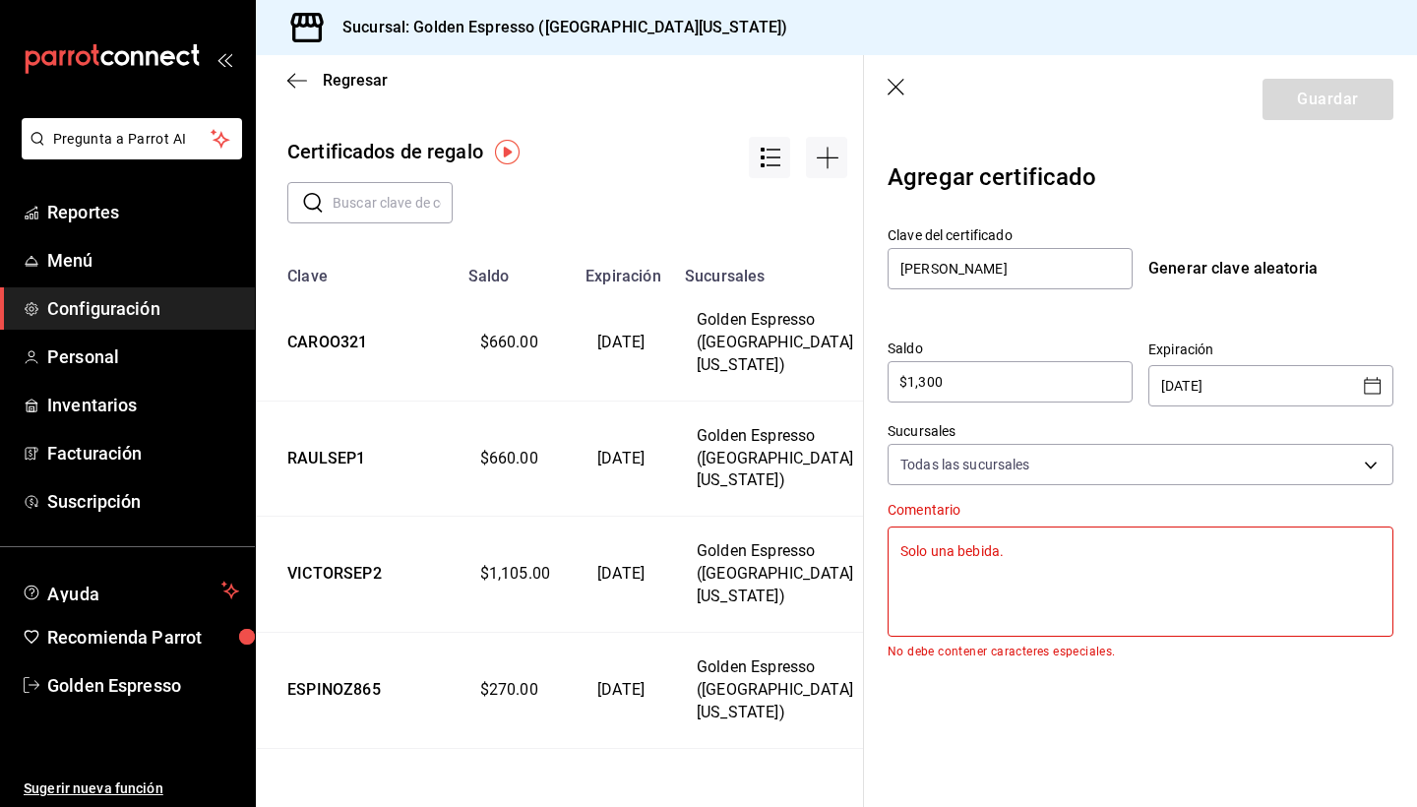
type textarea "x"
type textarea "Solo una bebida"
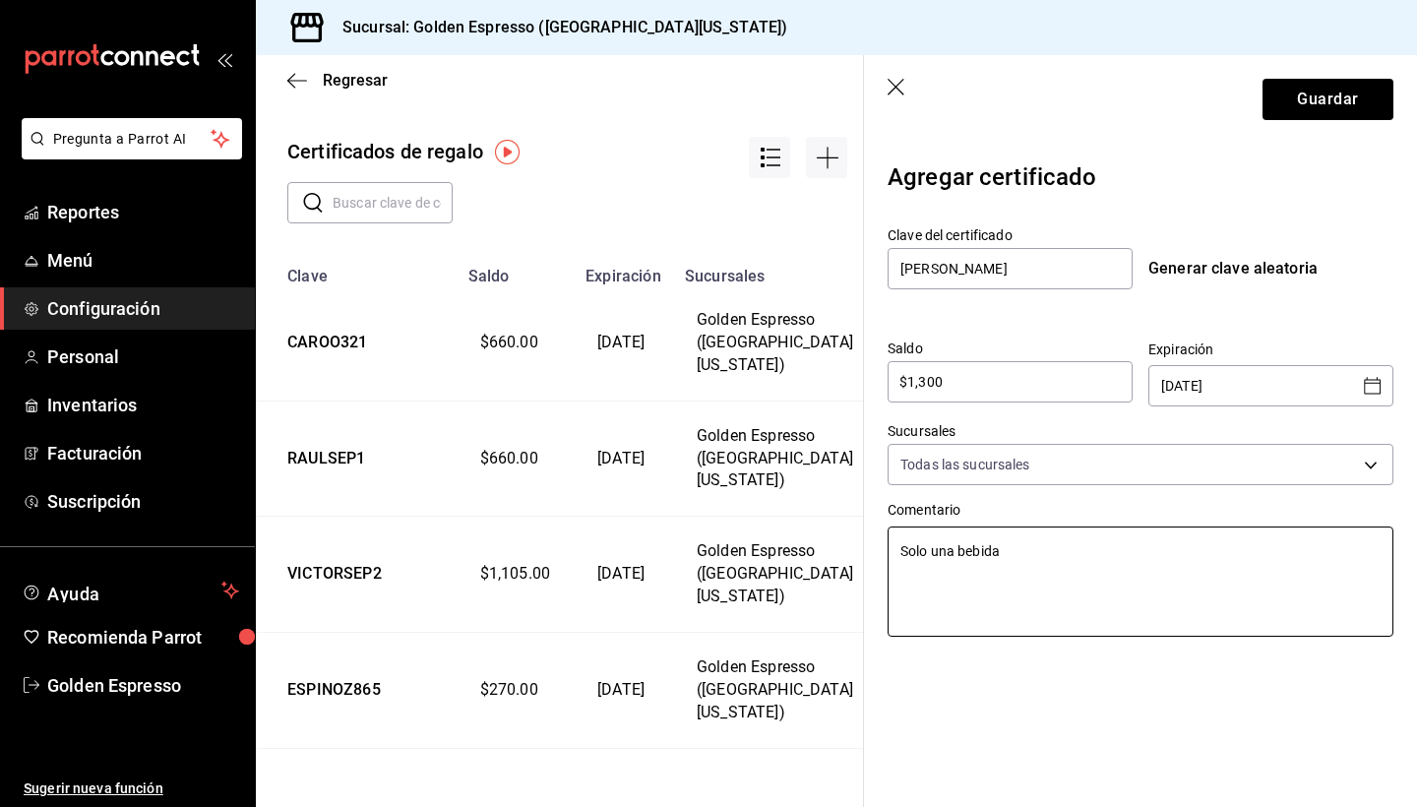
type textarea "x"
type textarea "Solo una bebida"
type textarea "x"
type textarea "Solo una bebida n"
type textarea "x"
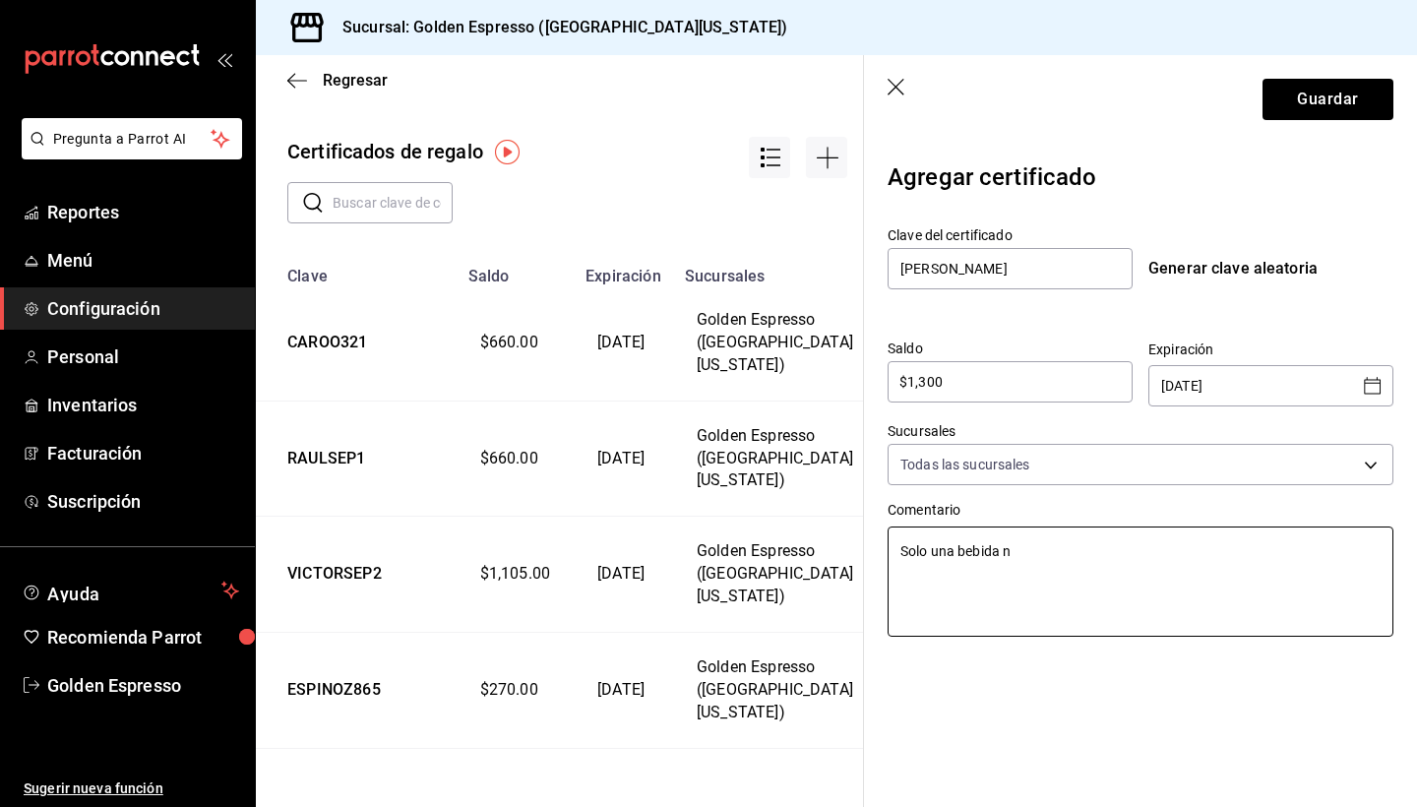
type textarea "Solo una bebida"
type textarea "x"
type textarea "Solo una bebida N"
type textarea "x"
type textarea "Solo una bebida No"
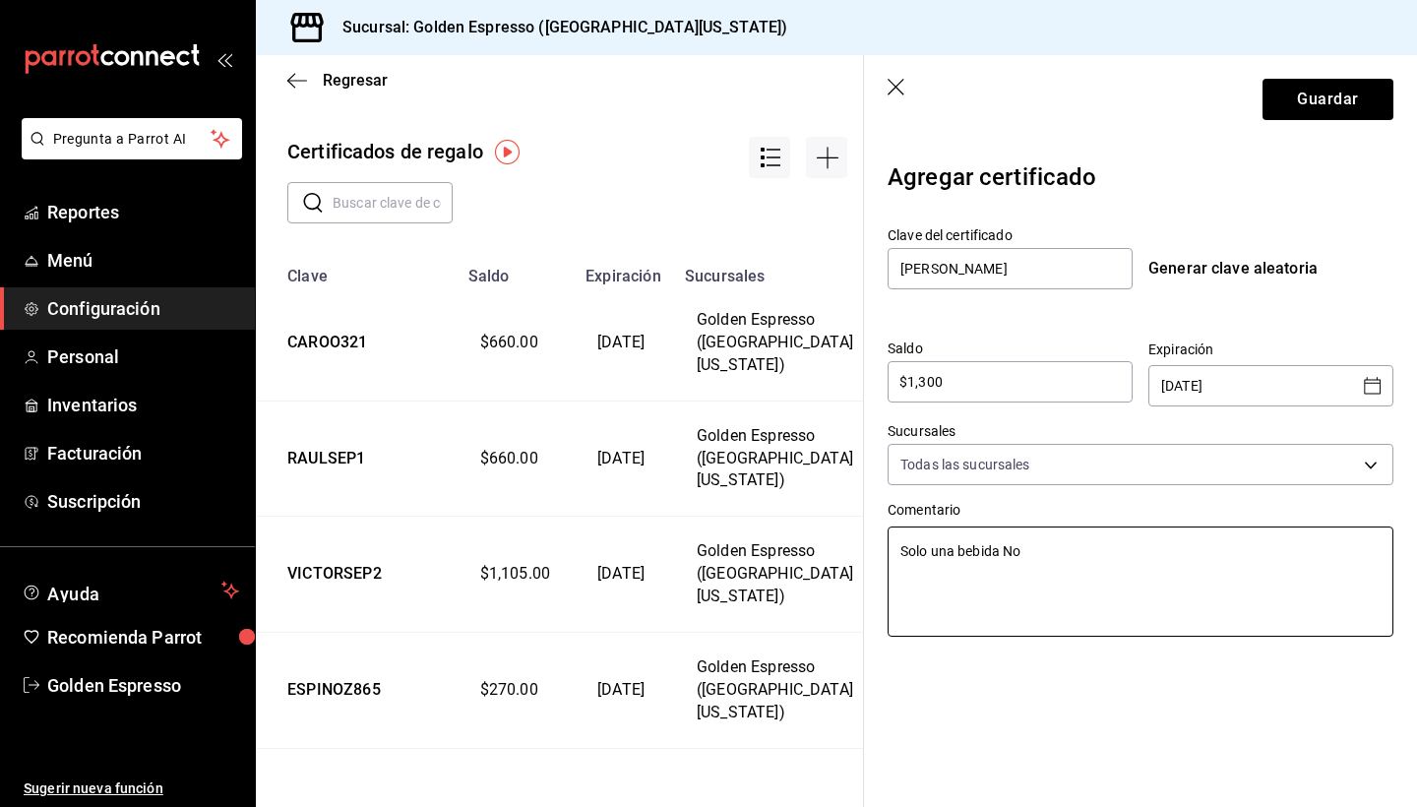
type textarea "x"
type textarea "Solo una bebida No"
type textarea "x"
type textarea "Solo una bebida No i"
type textarea "x"
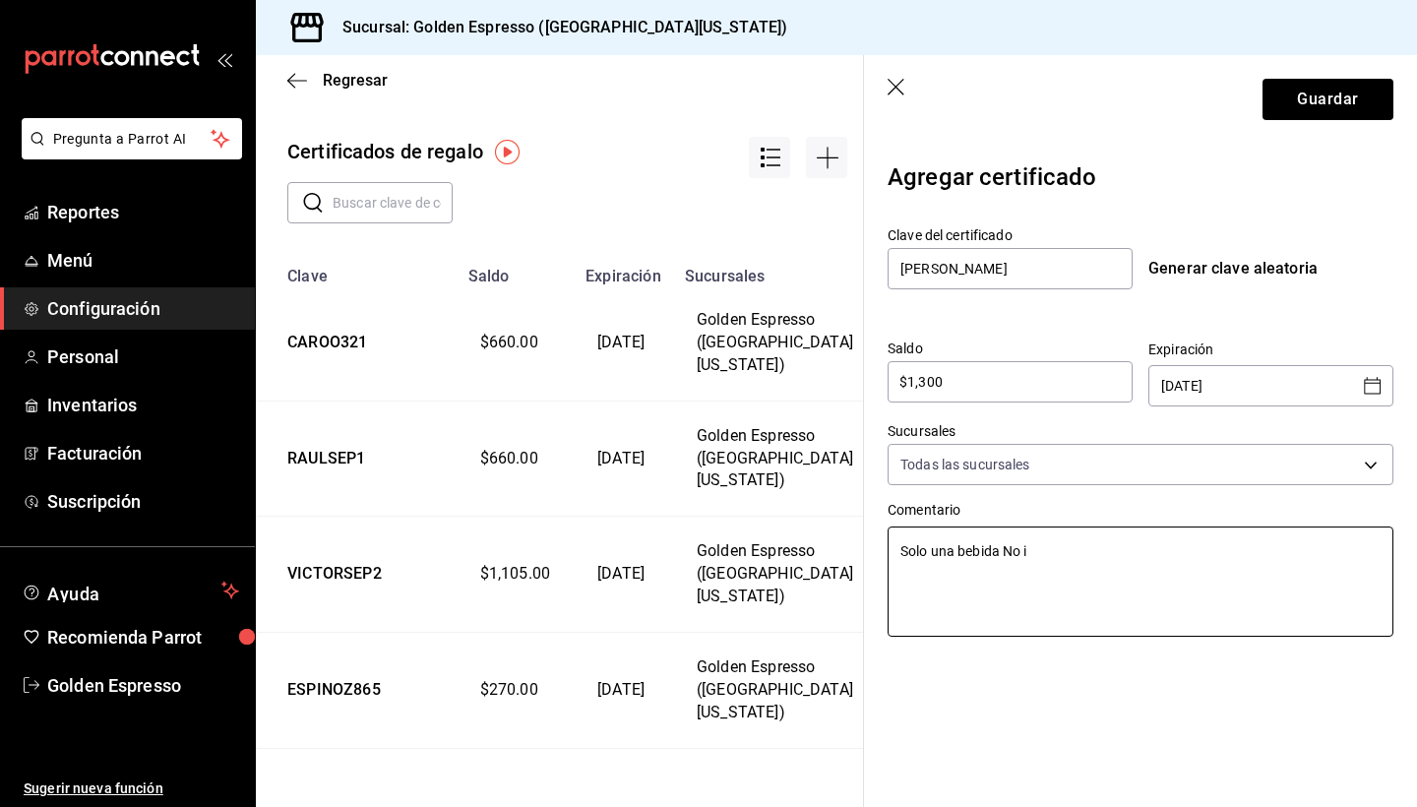
type textarea "Solo una bebida No in"
type textarea "x"
type textarea "Solo una bebida No inc"
type textarea "x"
type textarea "Solo una bebida No incl"
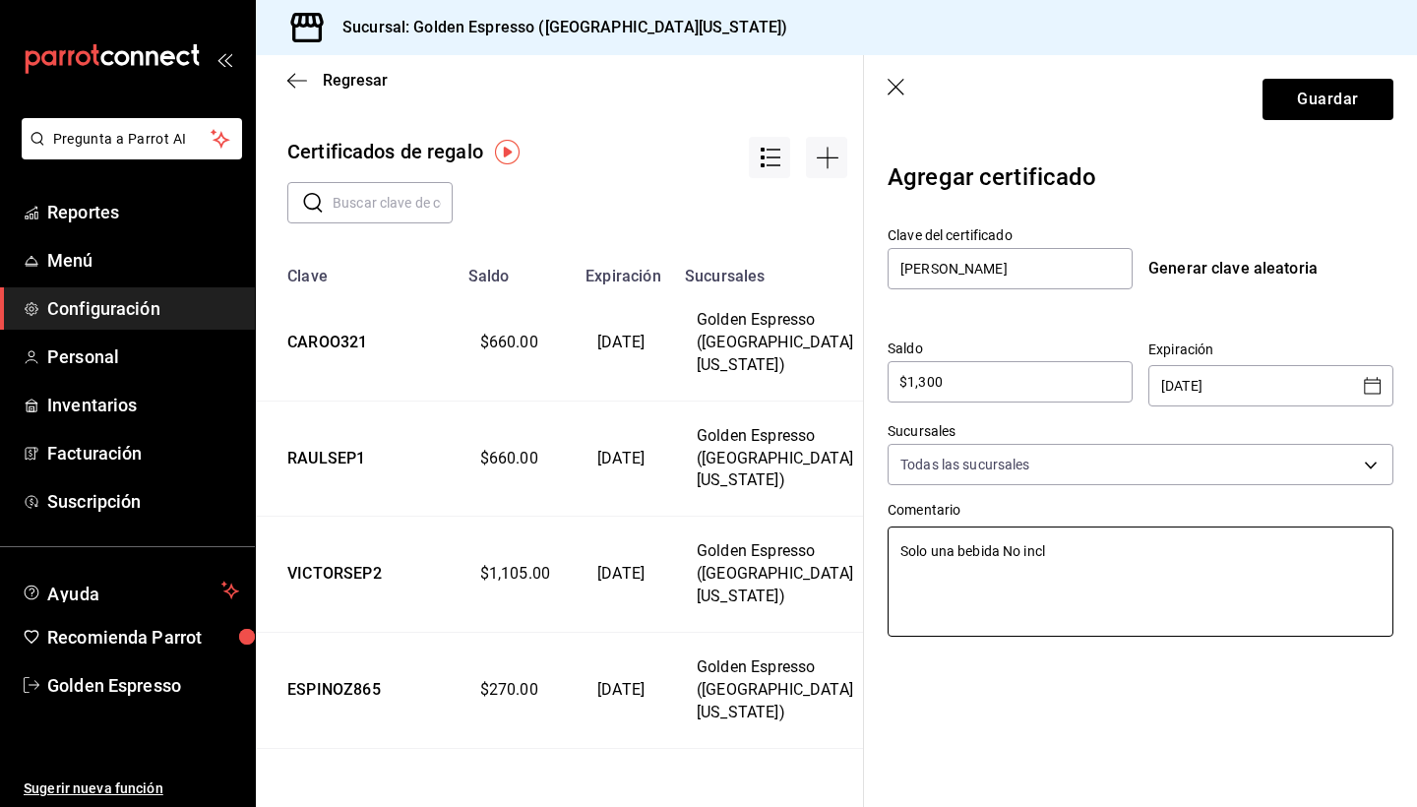
type textarea "x"
type textarea "Solo una bebida No inclu"
type textarea "x"
type textarea "Solo una bebida No incluy"
type textarea "x"
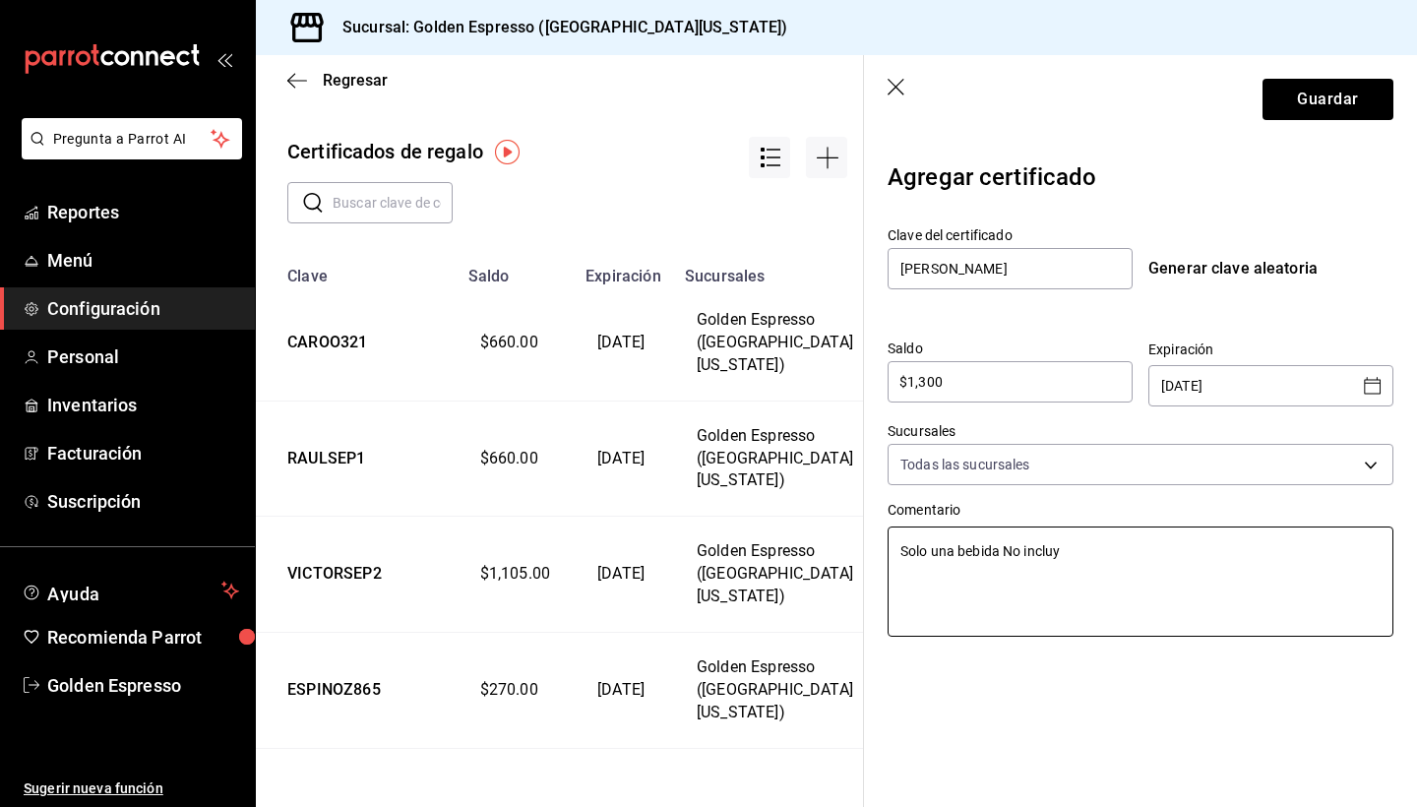
type textarea "Solo una bebida No incluye"
type textarea "x"
type textarea "Solo una bebida No incluye"
type textarea "x"
type textarea "Solo una bebida No incluye e"
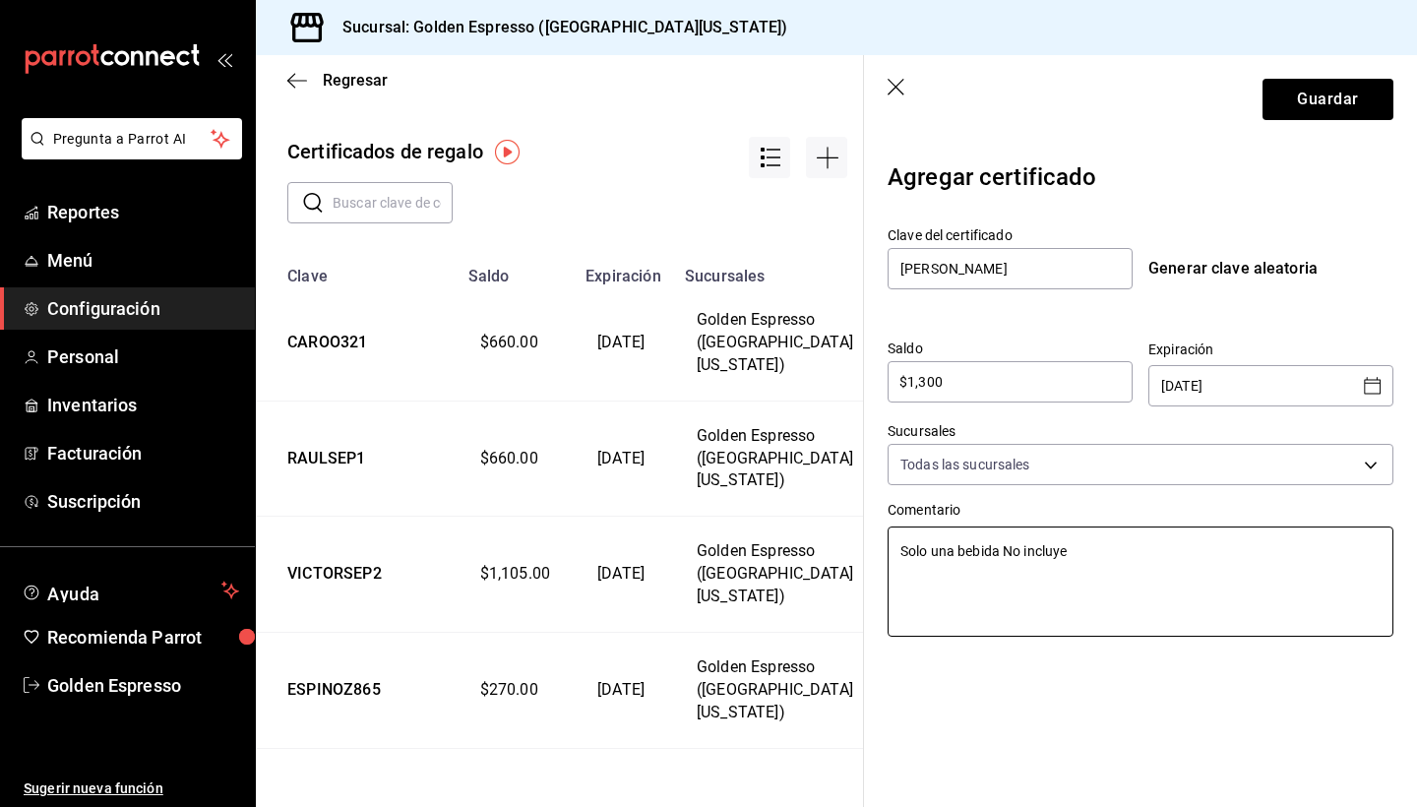
type textarea "x"
type textarea "Solo una bebida No incluye ex"
type textarea "x"
type textarea "Solo una bebida No incluye ext"
type textarea "x"
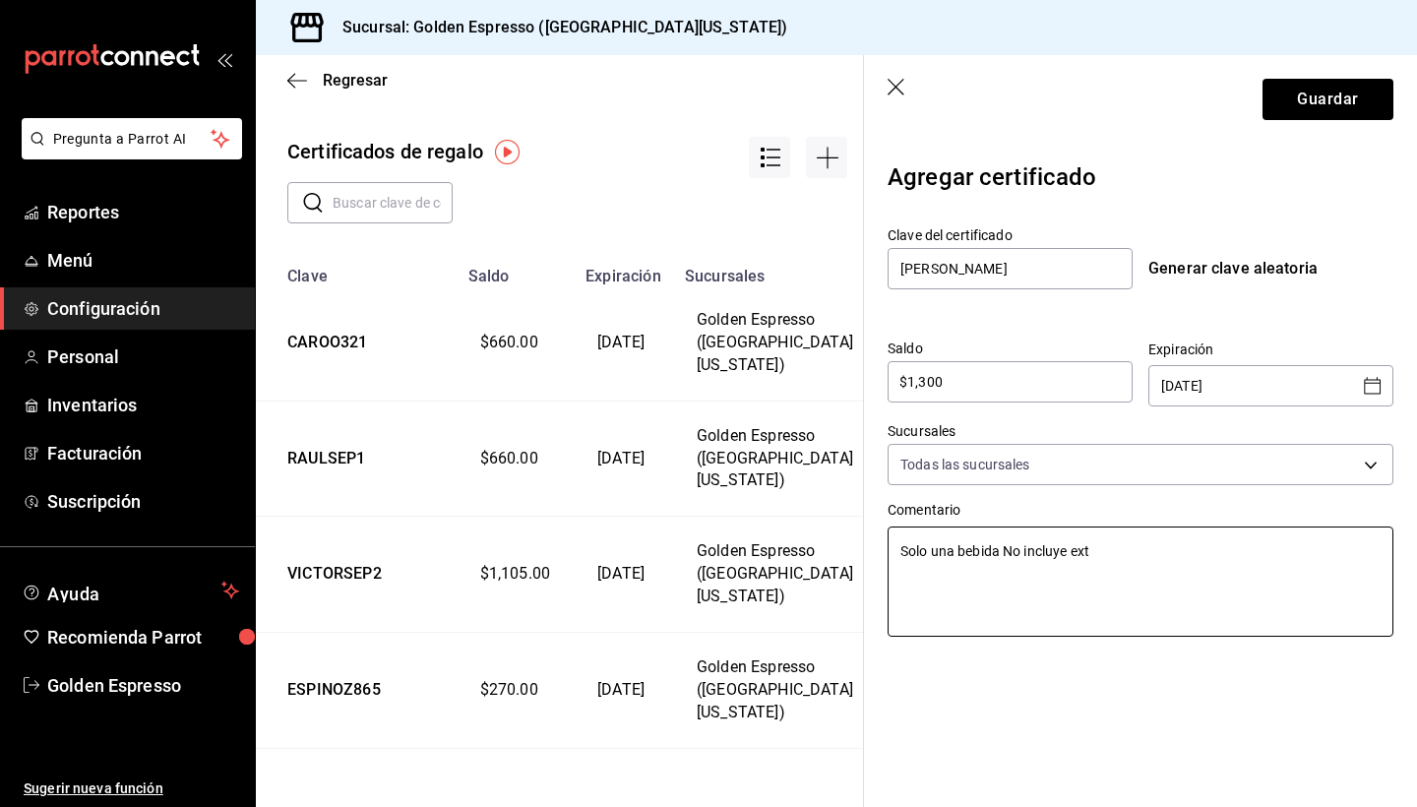
type textarea "Solo una bebida No incluye extr"
type textarea "x"
type textarea "Solo una bebida No incluye extra"
type textarea "x"
type textarea "Solo una bebida No incluye extras"
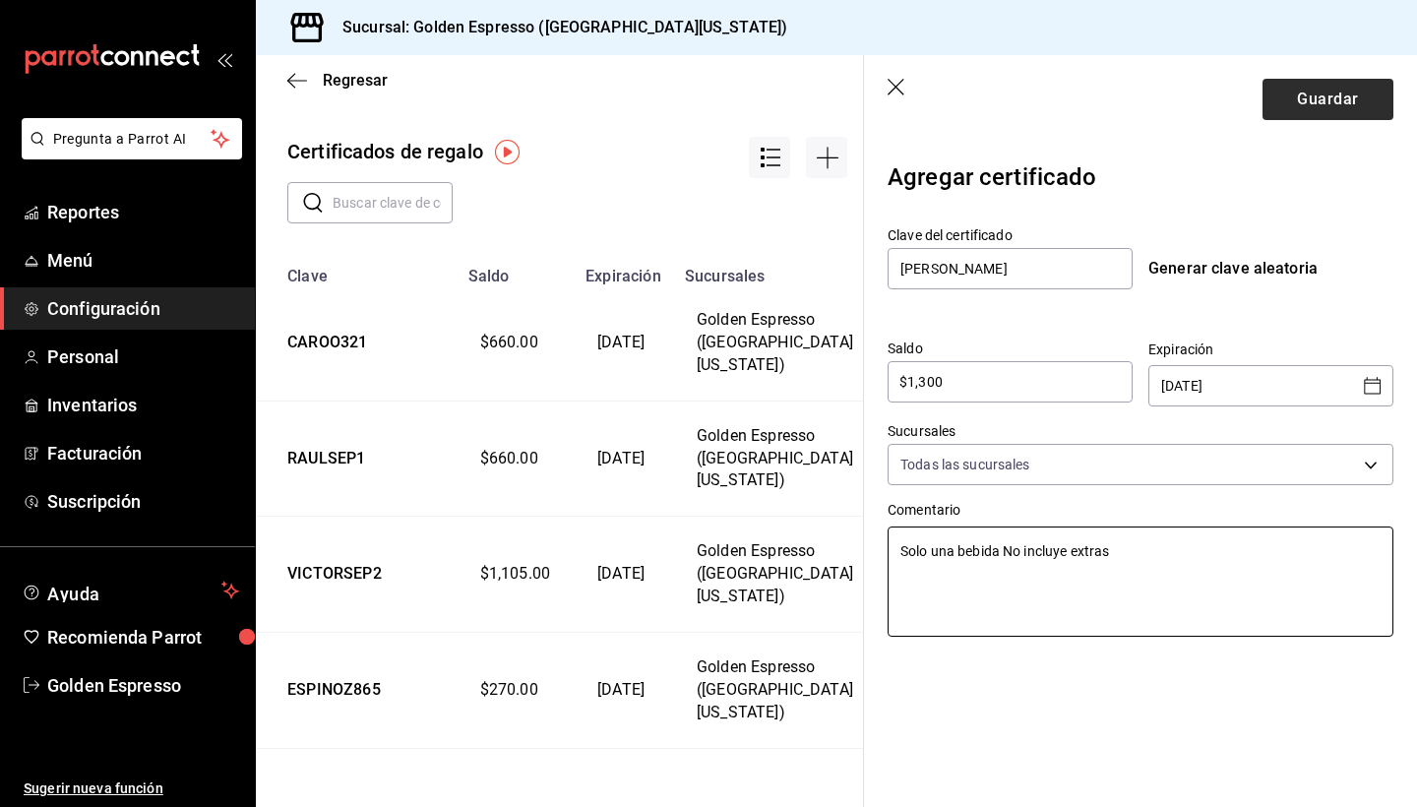
type textarea "x"
type textarea "Solo una bebida No incluye extras"
click at [1347, 102] on button "Guardar" at bounding box center [1328, 99] width 131 height 41
type textarea "x"
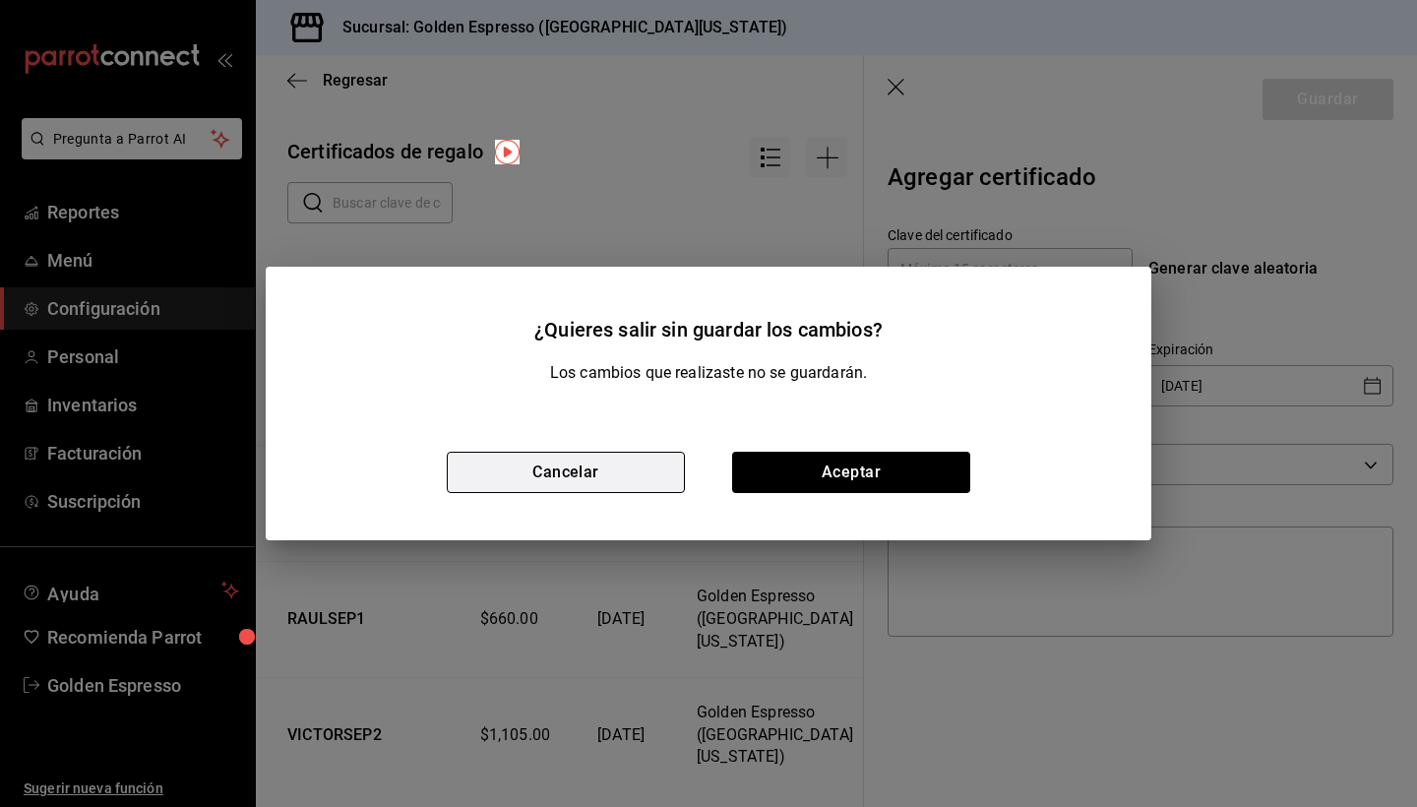
click at [629, 487] on button "Cancelar" at bounding box center [566, 472] width 238 height 41
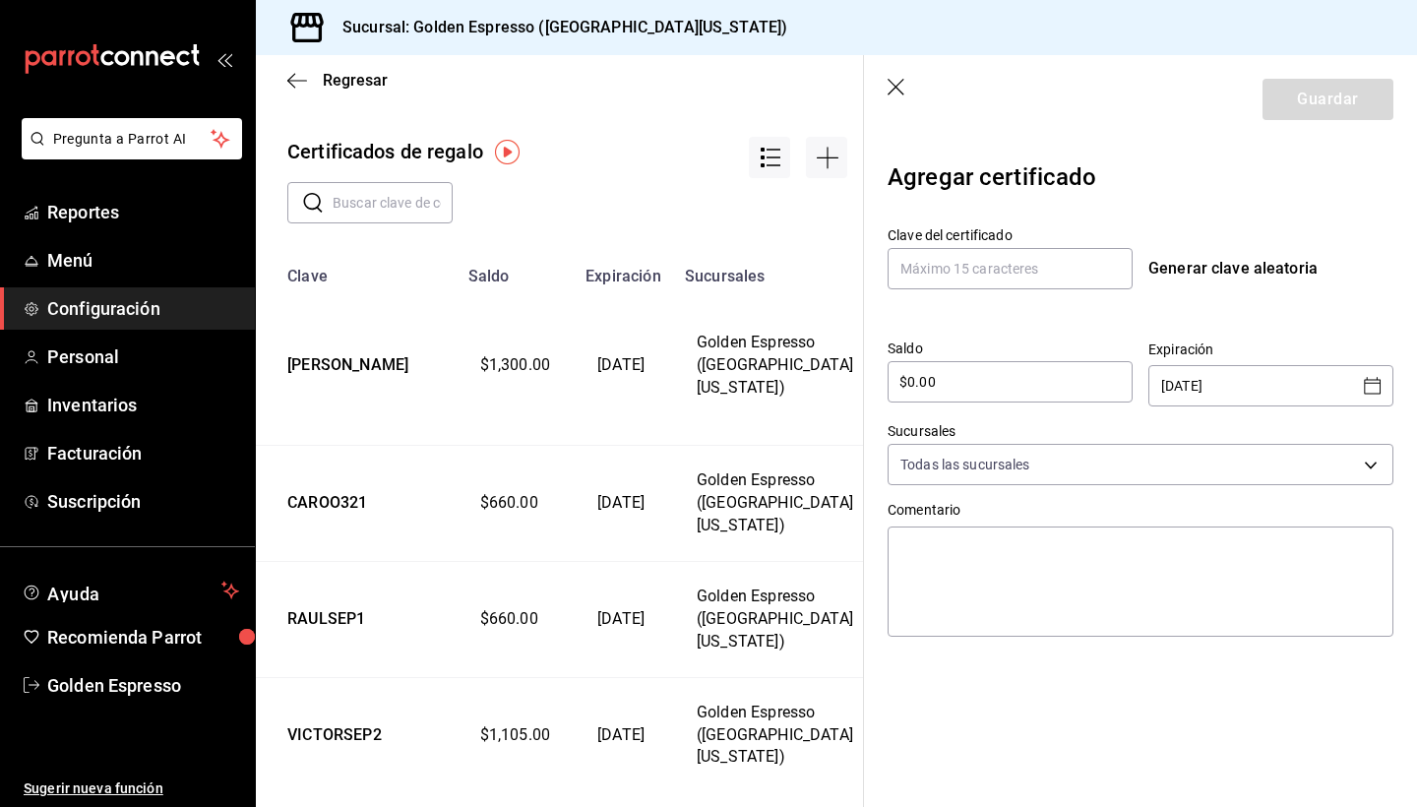
click at [889, 87] on icon "button" at bounding box center [898, 89] width 20 height 20
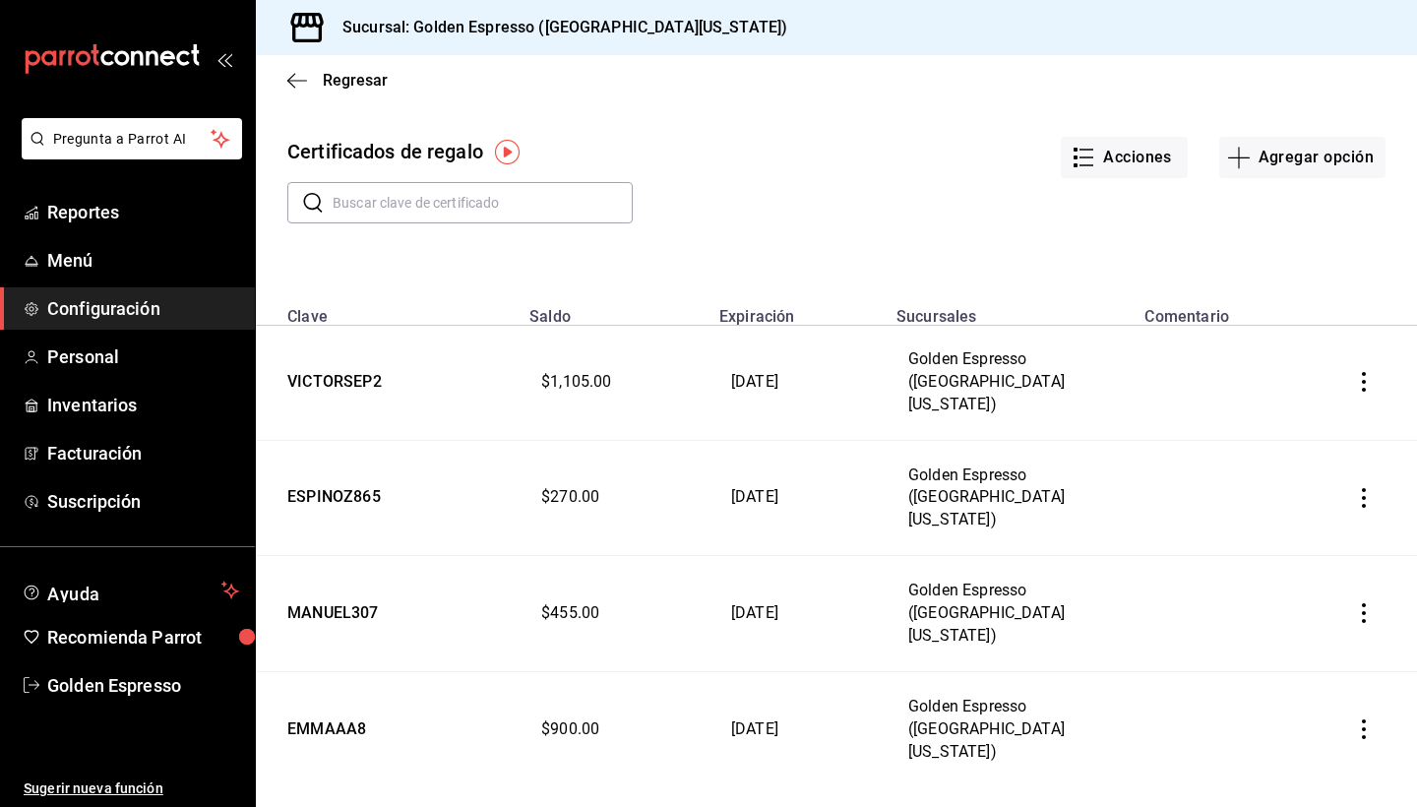
scroll to position [345, 0]
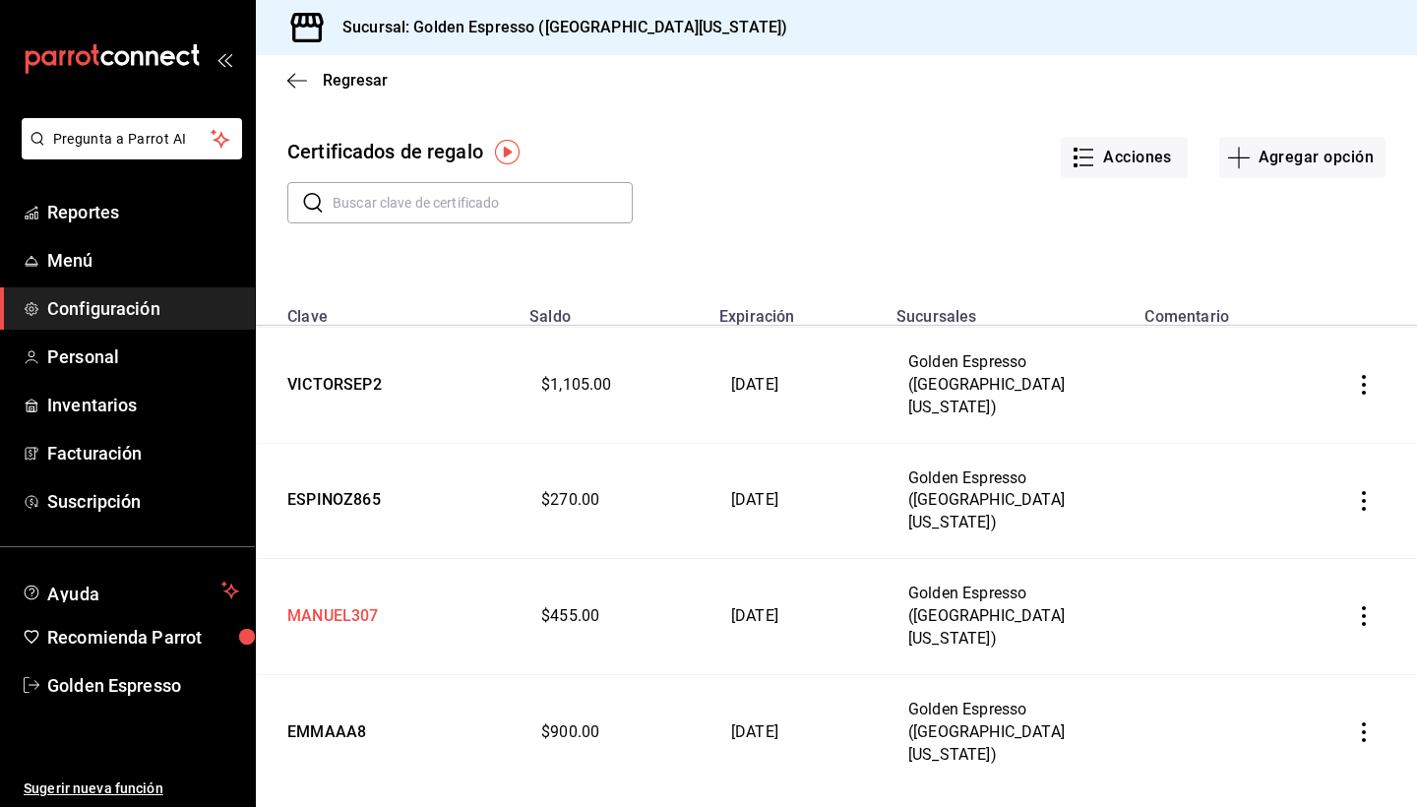
click at [342, 559] on td "MANUEL307" at bounding box center [387, 617] width 262 height 116
